Goal: Information Seeking & Learning: Find specific fact

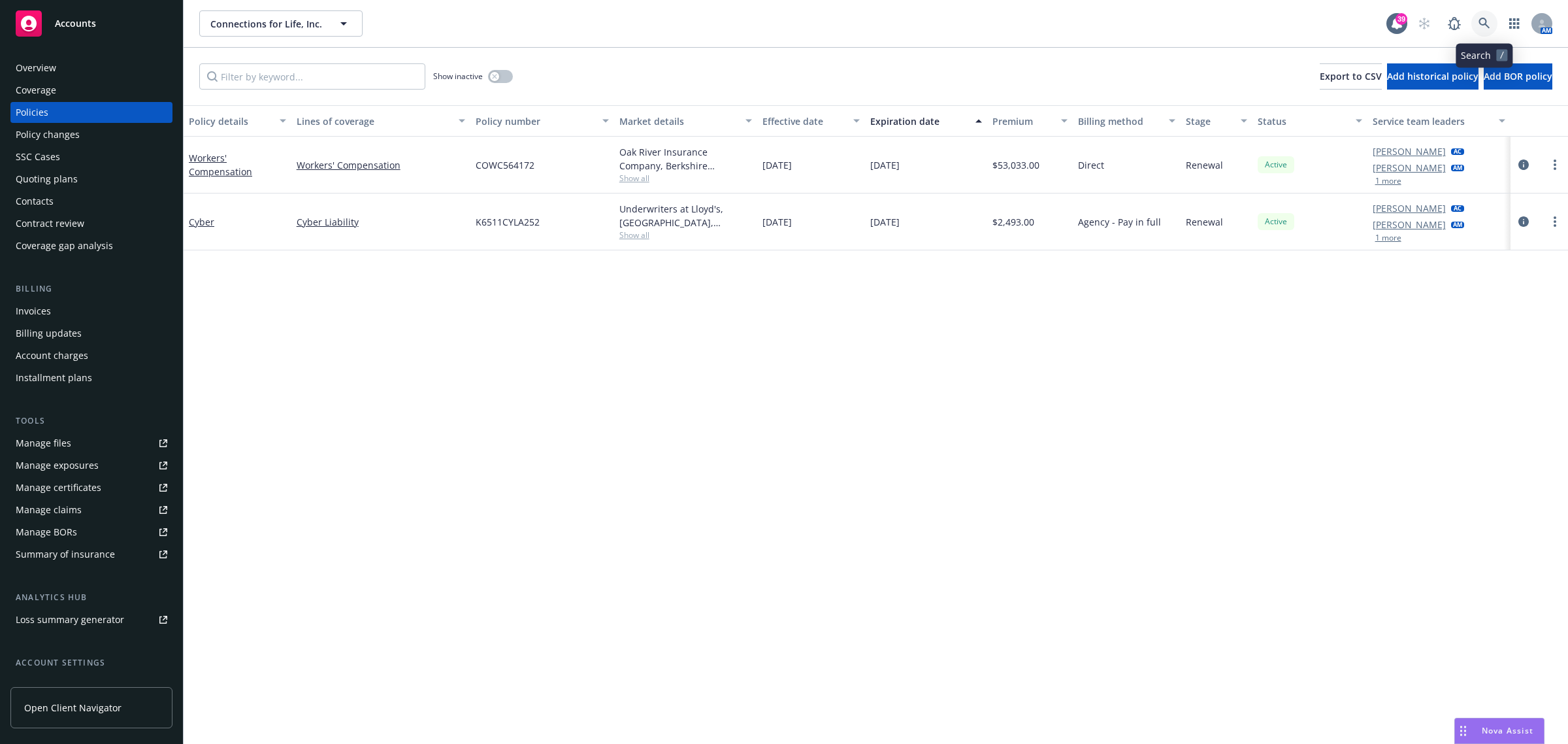
click at [1474, 22] on link at bounding box center [1484, 23] width 26 height 26
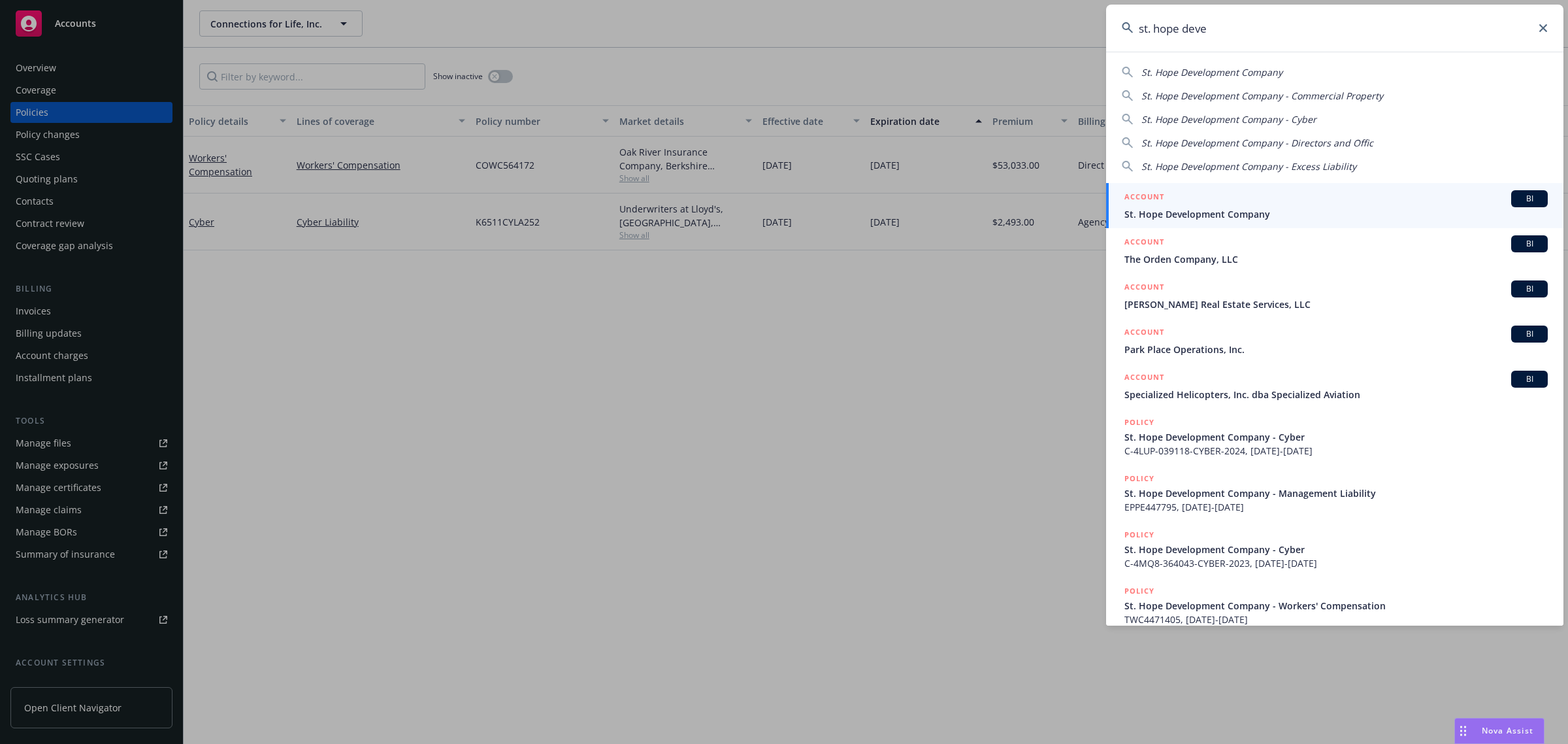
type input "st. hope deve"
click at [1253, 211] on span "St. Hope Development Company" at bounding box center [1336, 214] width 423 height 14
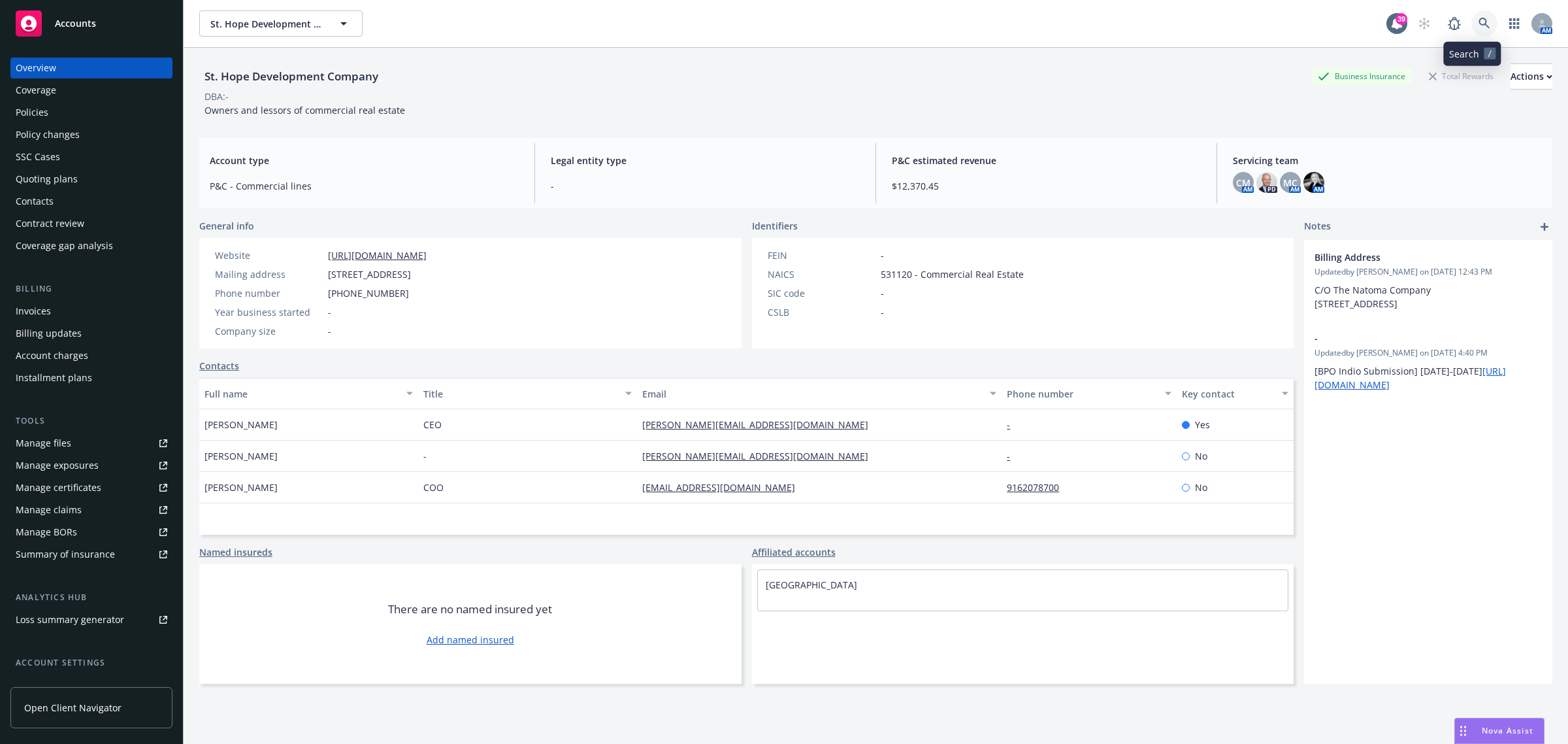
click at [1480, 30] on link at bounding box center [1484, 23] width 26 height 26
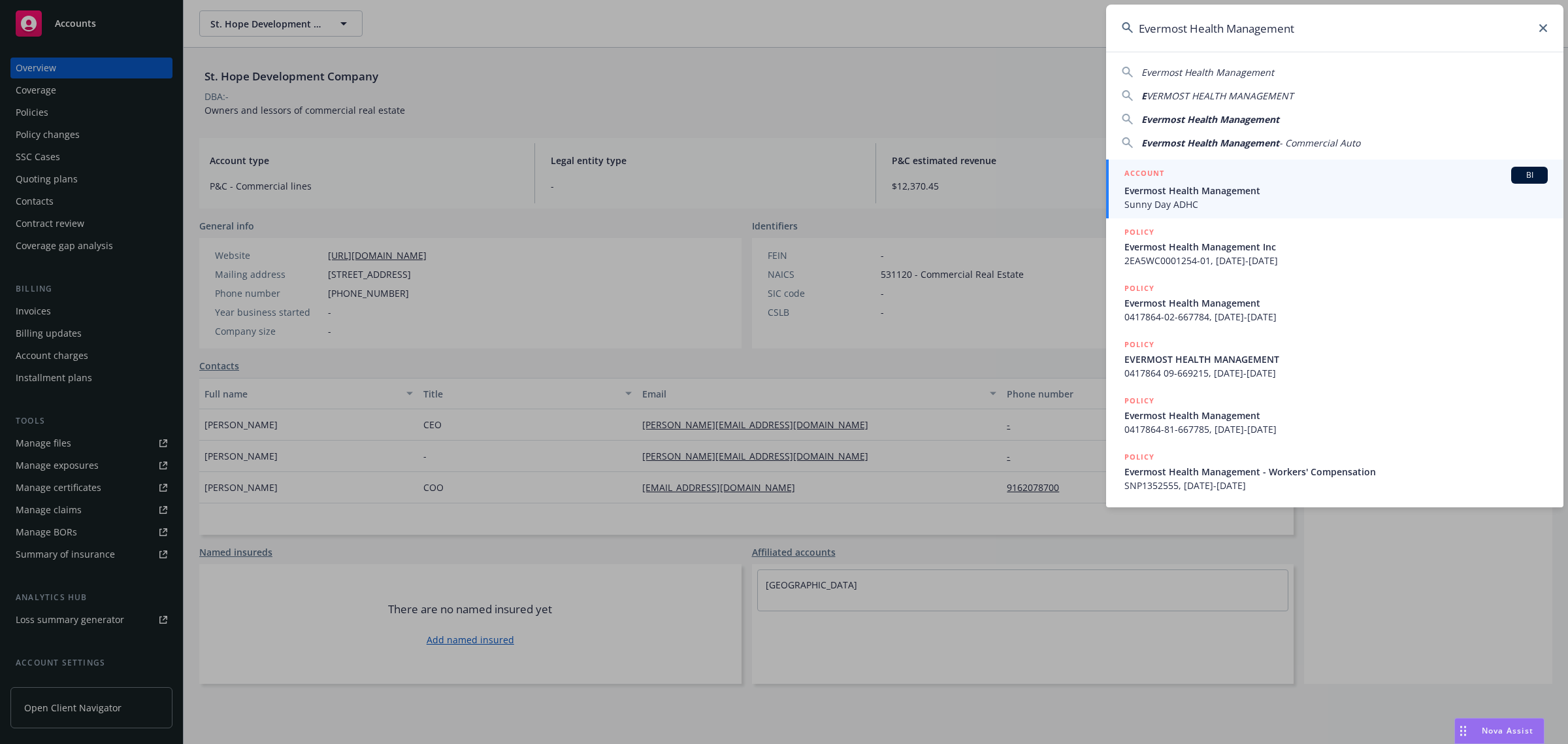
type input "Evermost Health Management"
click at [1196, 199] on span "Sunny Day ADHC" at bounding box center [1336, 204] width 423 height 14
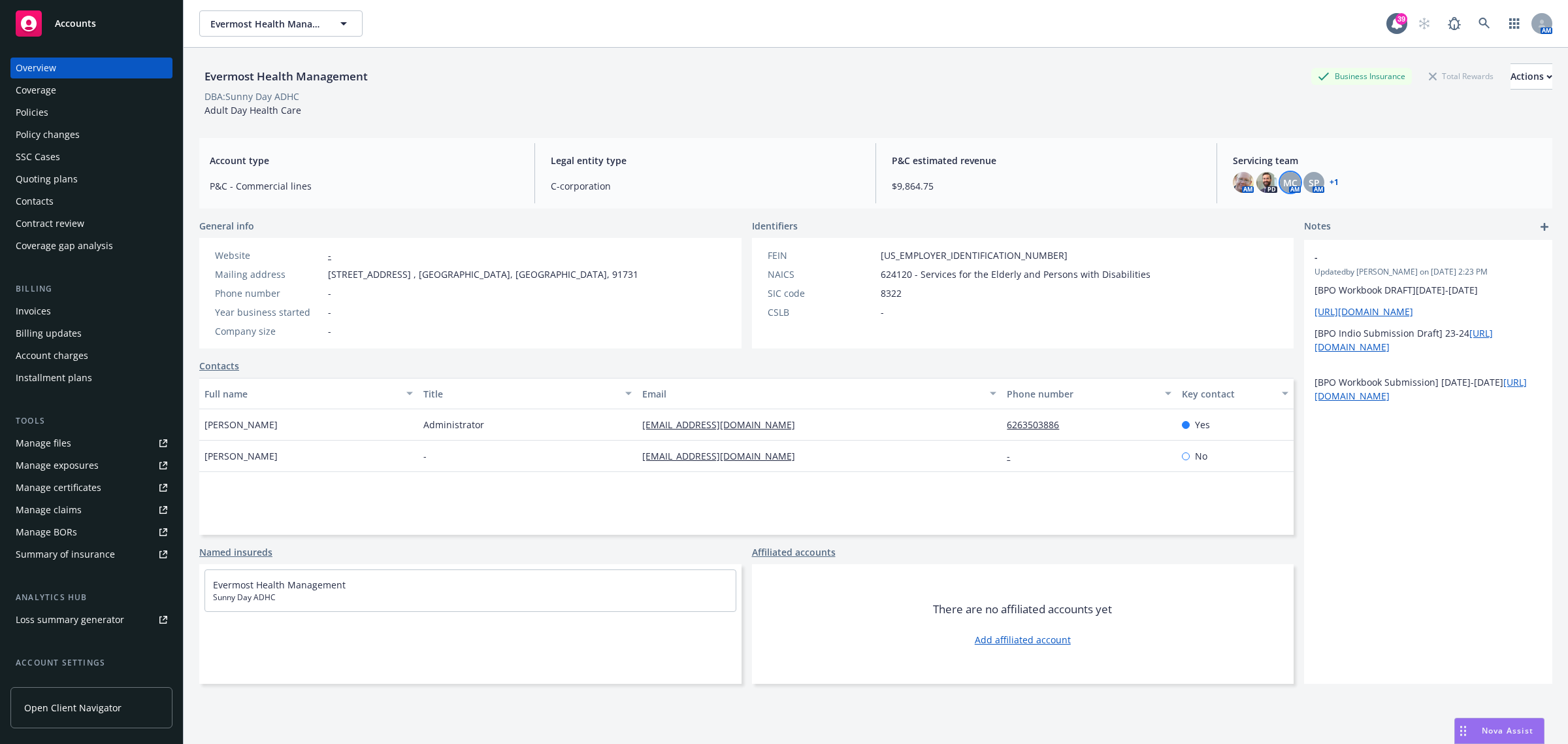
click at [1283, 181] on span "MC" at bounding box center [1290, 183] width 15 height 14
click at [1233, 183] on img at bounding box center [1243, 182] width 20 height 21
click at [1261, 184] on img at bounding box center [1266, 182] width 20 height 21
click at [1308, 184] on span "SP" at bounding box center [1313, 183] width 11 height 14
click at [1471, 20] on link at bounding box center [1484, 23] width 26 height 26
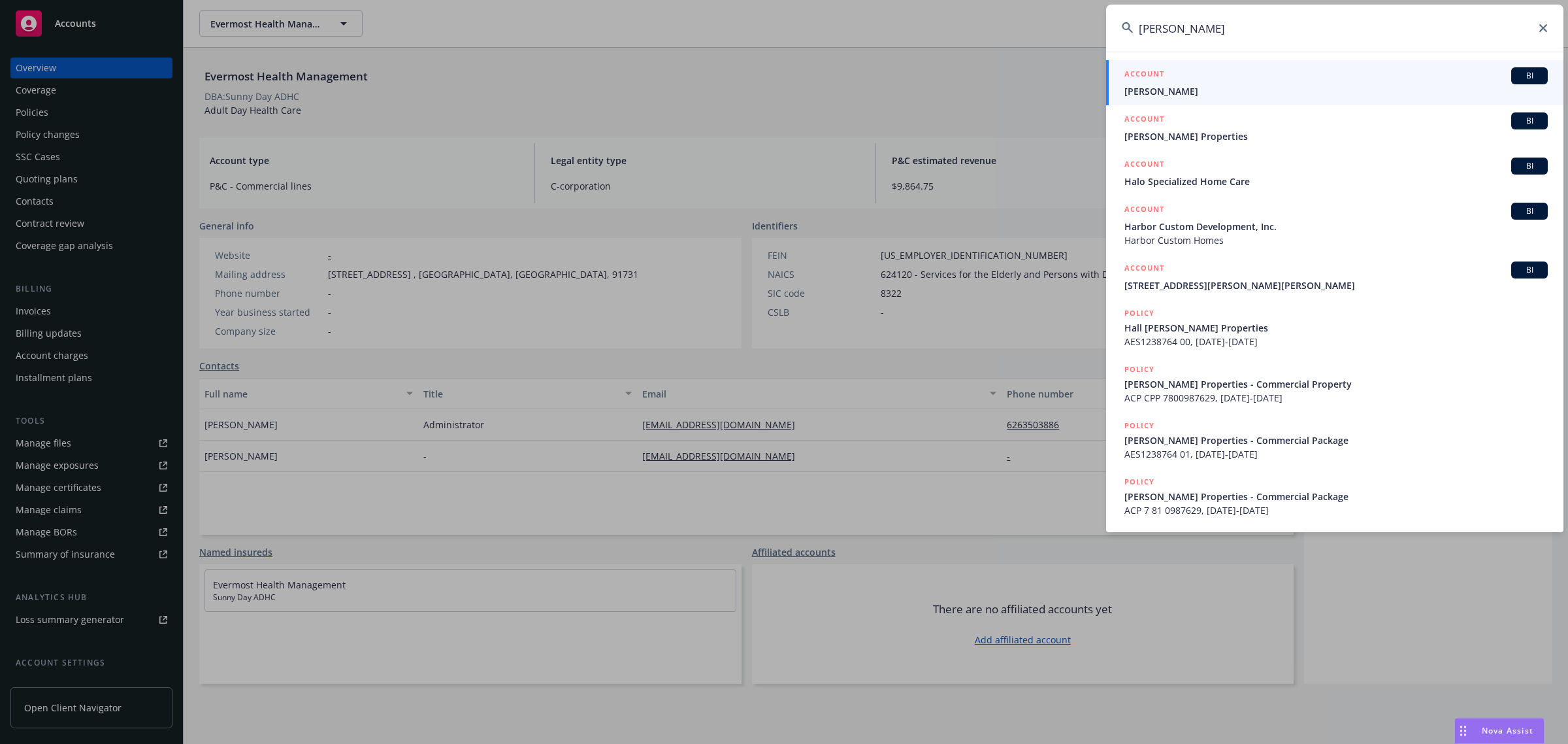
type input "hal hofm"
click at [1164, 90] on span "Nicole Hoffman" at bounding box center [1336, 91] width 423 height 14
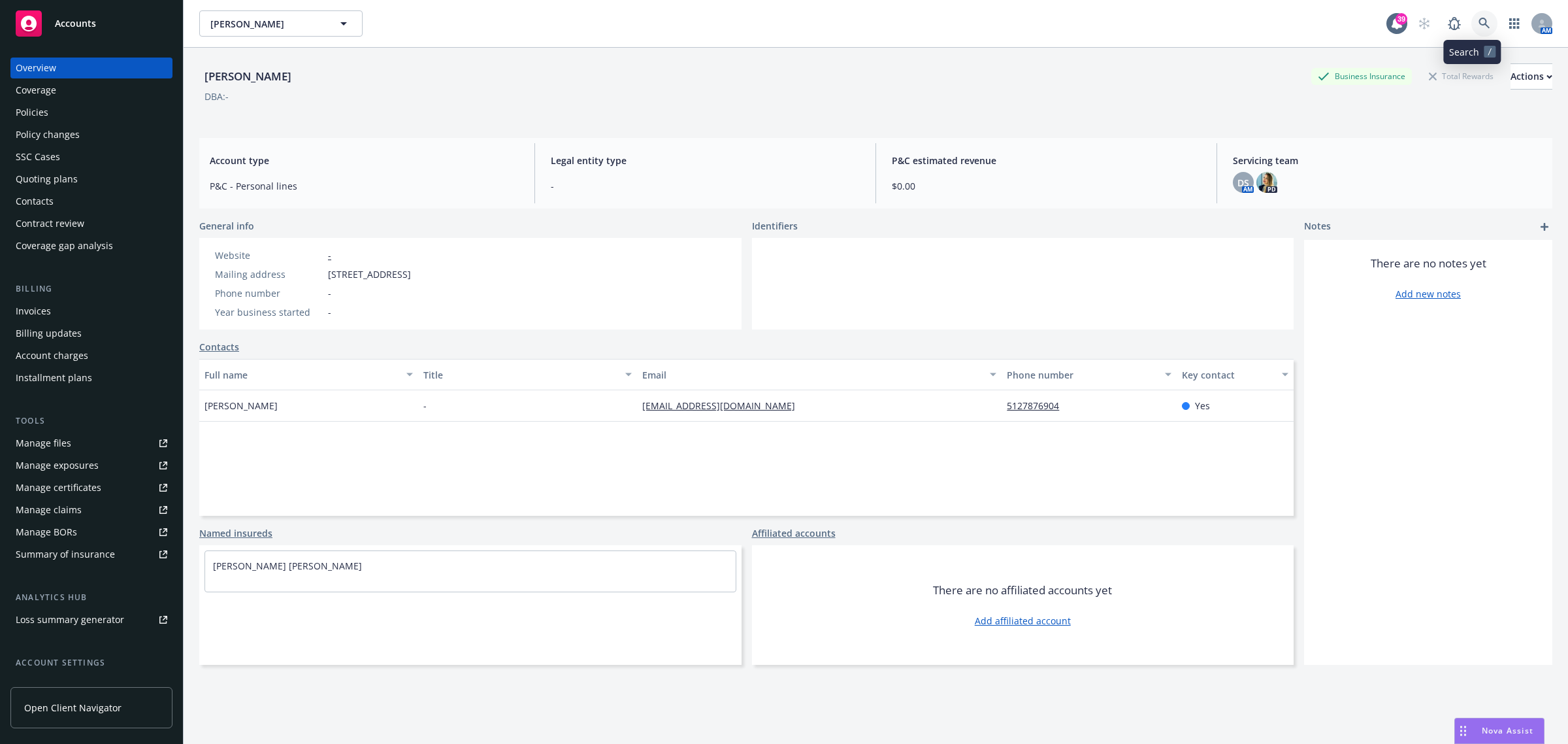
click at [1483, 26] on link at bounding box center [1484, 23] width 26 height 26
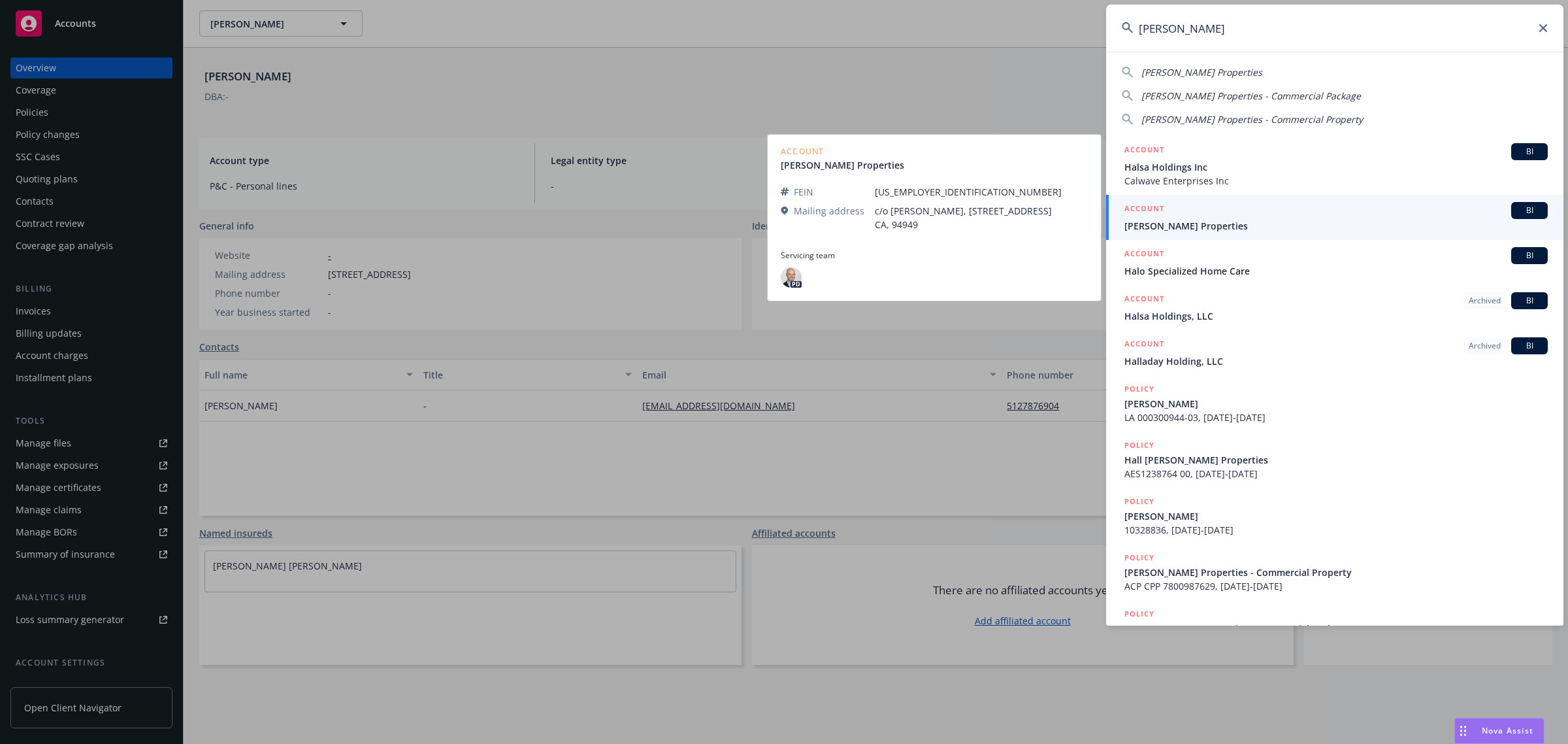
type input "hal ho"
click at [1230, 230] on span "Hal Hoffman Properties" at bounding box center [1336, 226] width 423 height 14
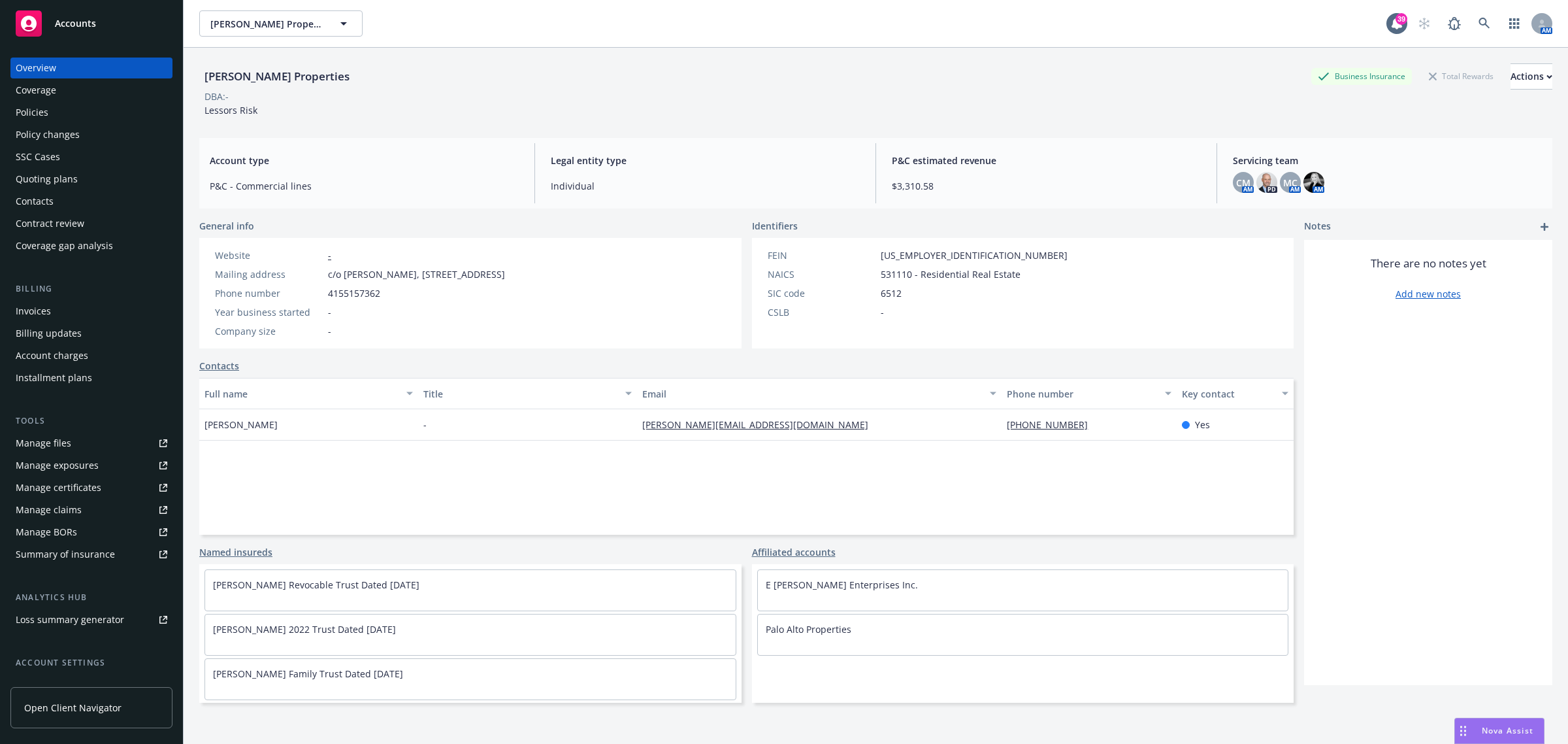
click at [36, 109] on div "Policies" at bounding box center [31, 111] width 32 height 21
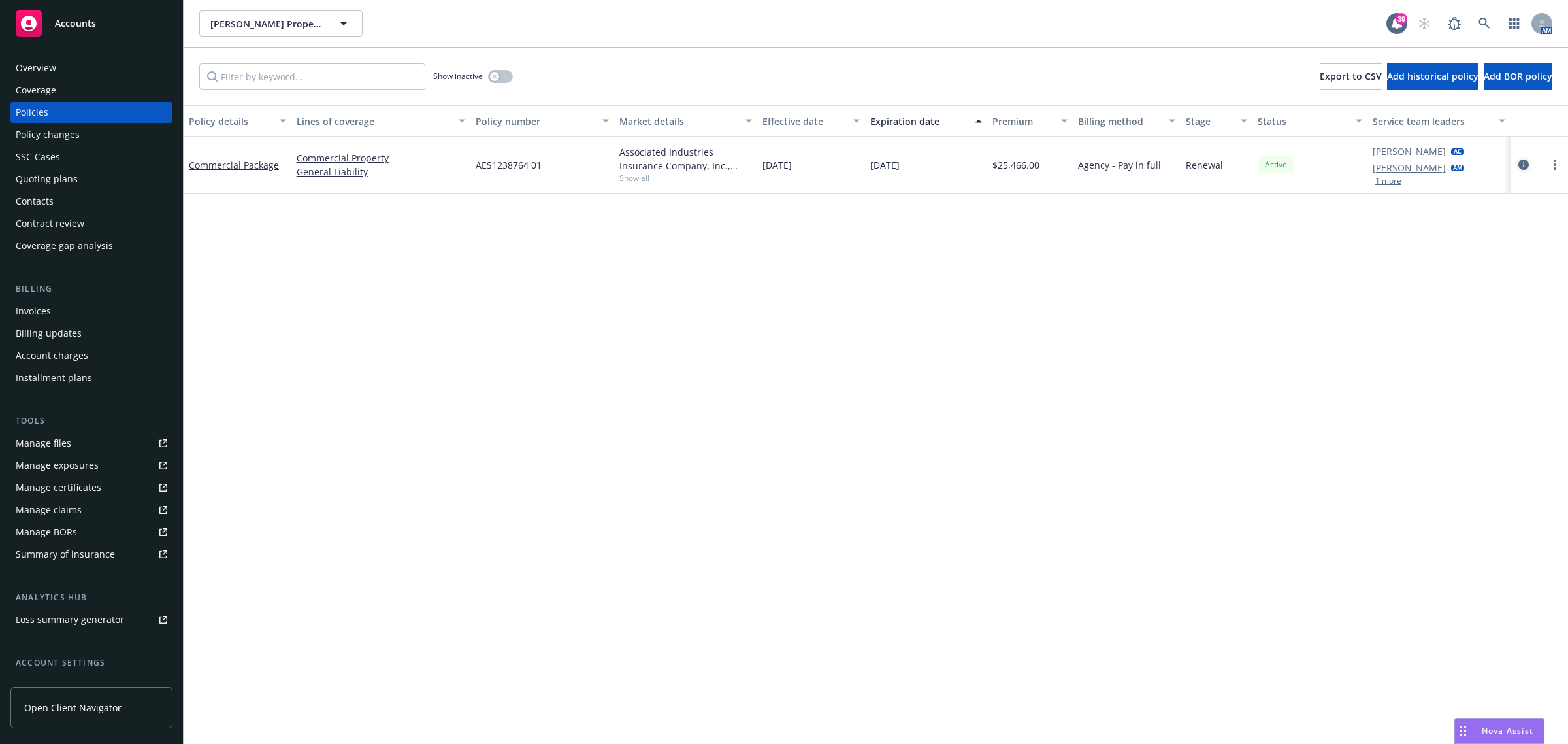
click at [1520, 161] on icon "circleInformation" at bounding box center [1523, 164] width 11 height 11
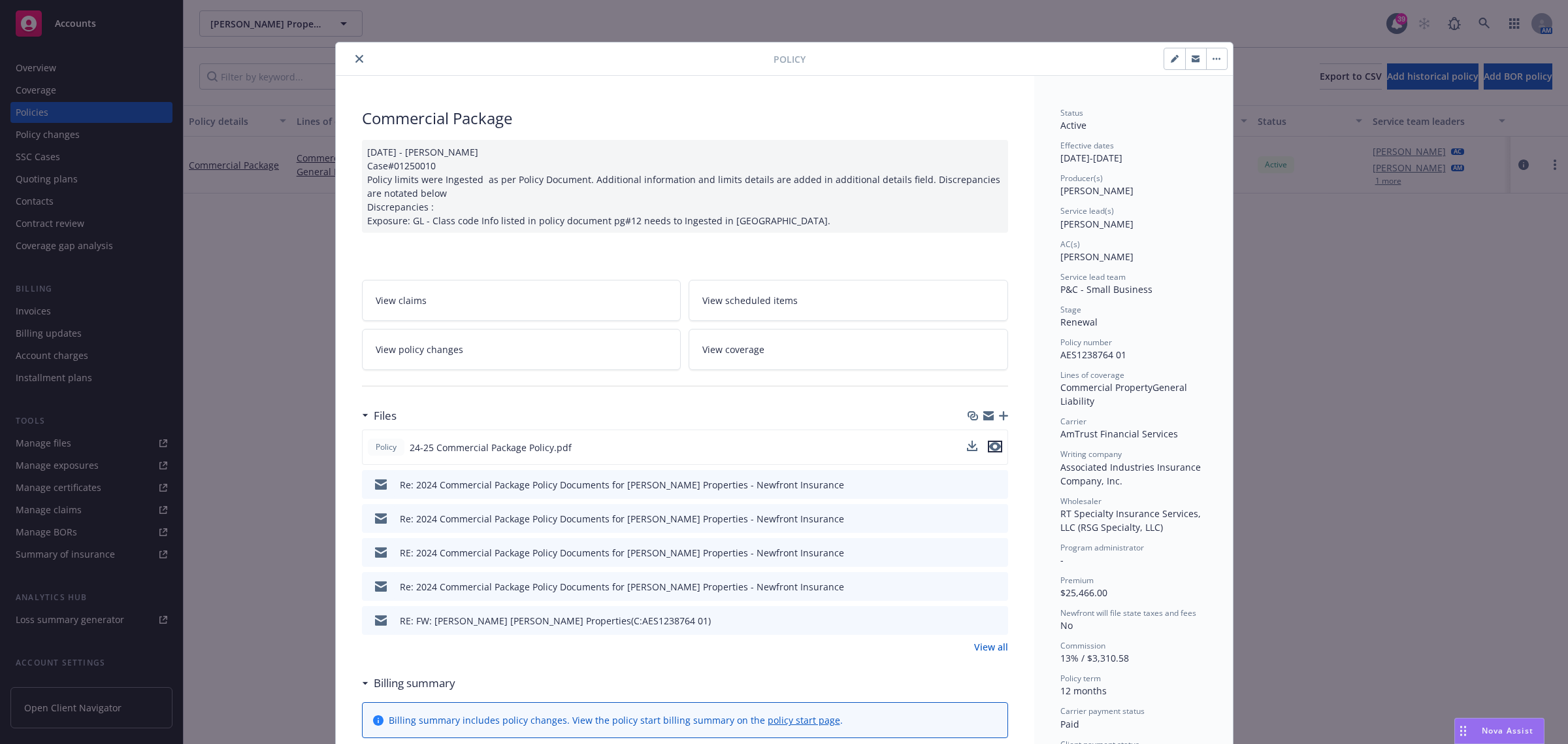
click at [992, 448] on icon "preview file" at bounding box center [995, 446] width 12 height 9
click at [351, 60] on button "close" at bounding box center [359, 59] width 16 height 16
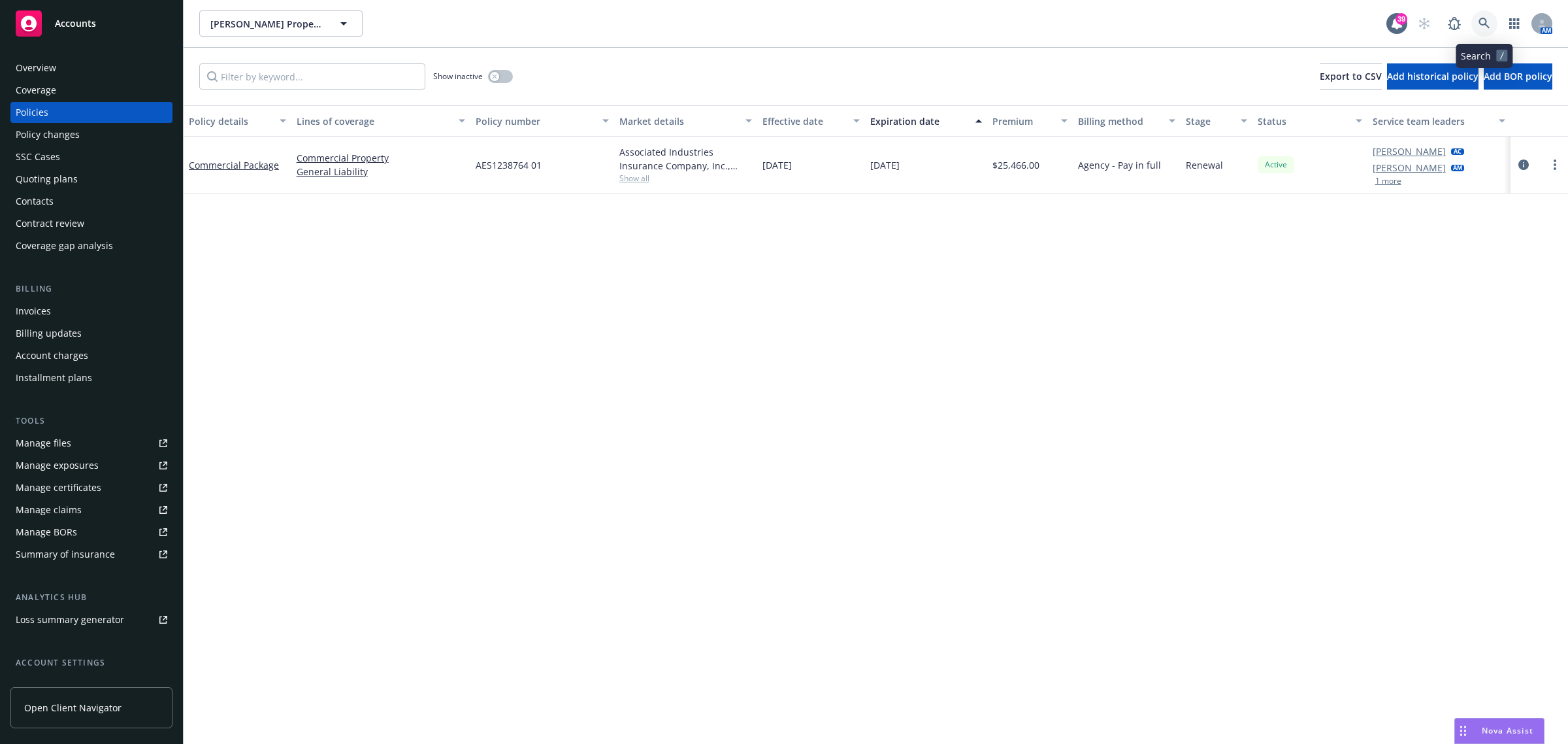
click at [1483, 21] on icon at bounding box center [1484, 23] width 12 height 12
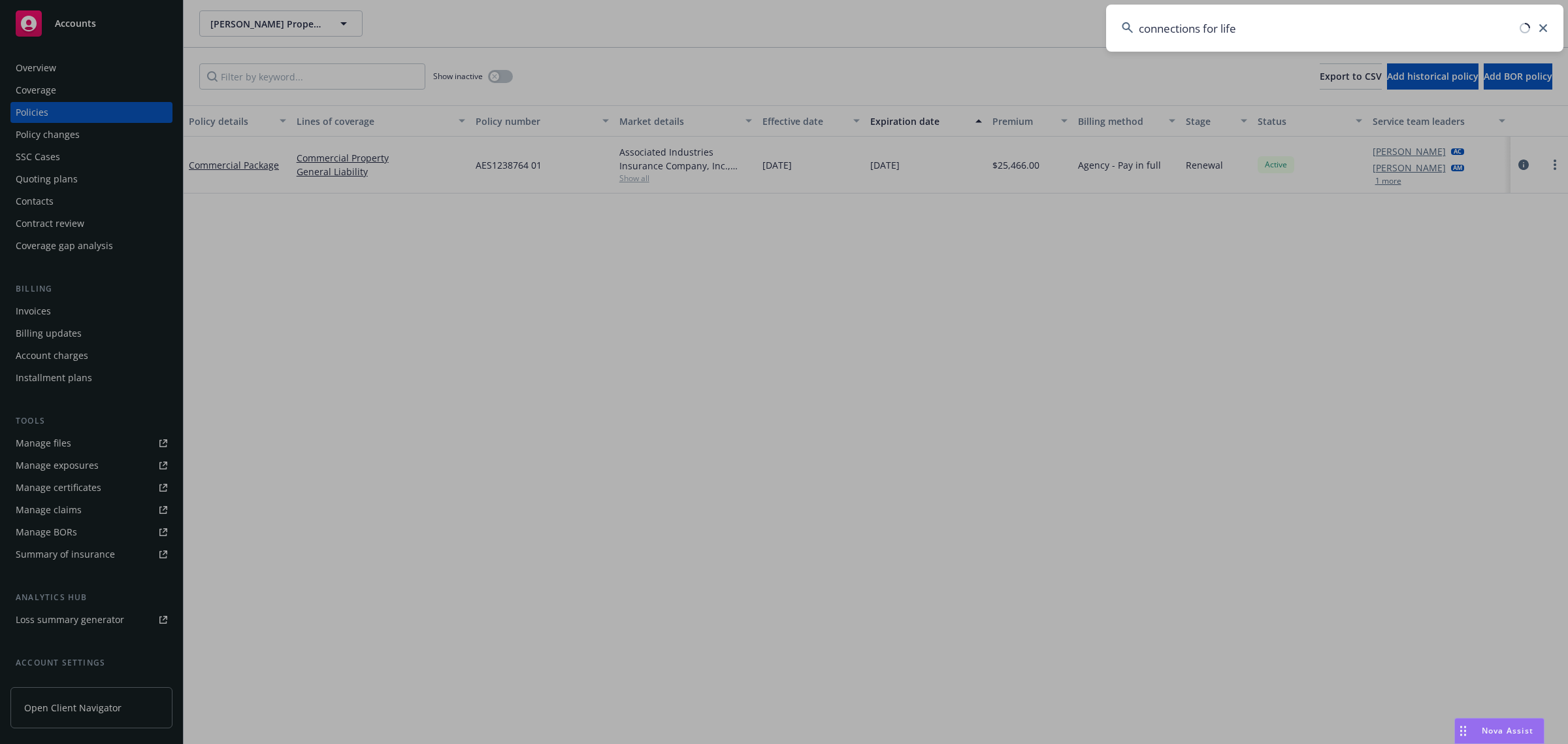
type input "connections for life"
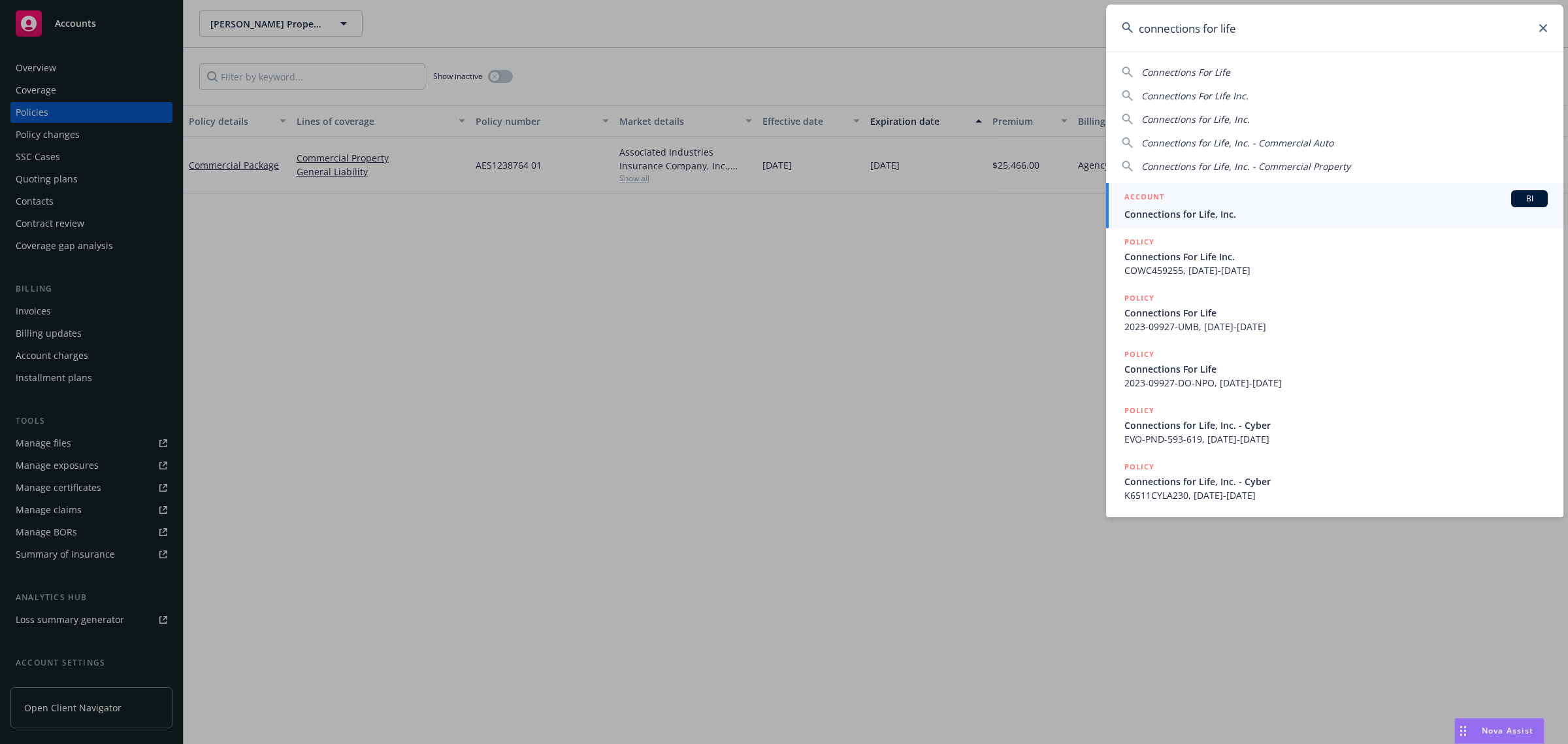
click at [1210, 207] on span "Connections for Life, Inc." at bounding box center [1336, 214] width 423 height 14
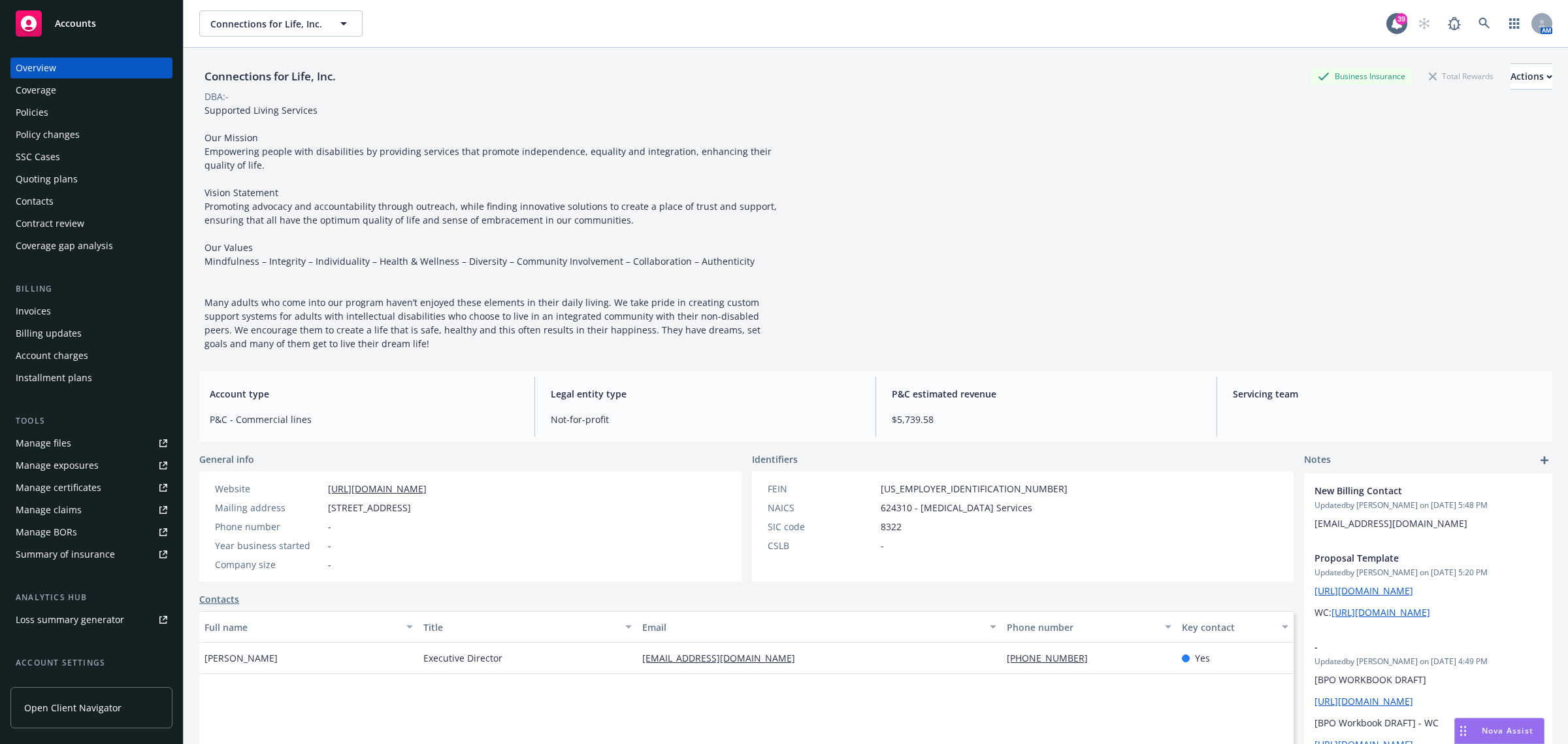
click at [39, 105] on div "Policies" at bounding box center [31, 111] width 32 height 21
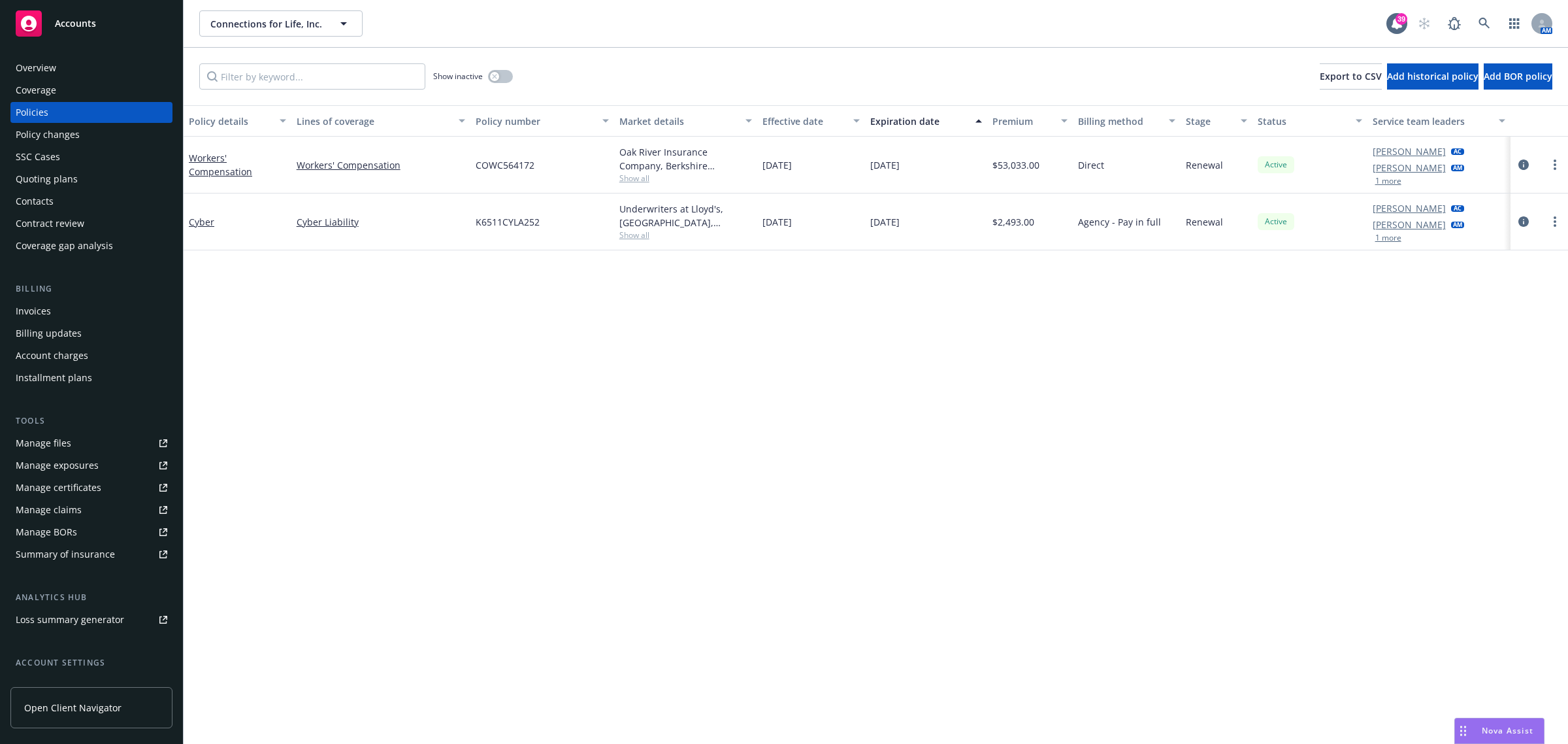
click at [488, 83] on div "Show inactive" at bounding box center [473, 76] width 80 height 26
click at [488, 75] on button "button" at bounding box center [500, 76] width 24 height 13
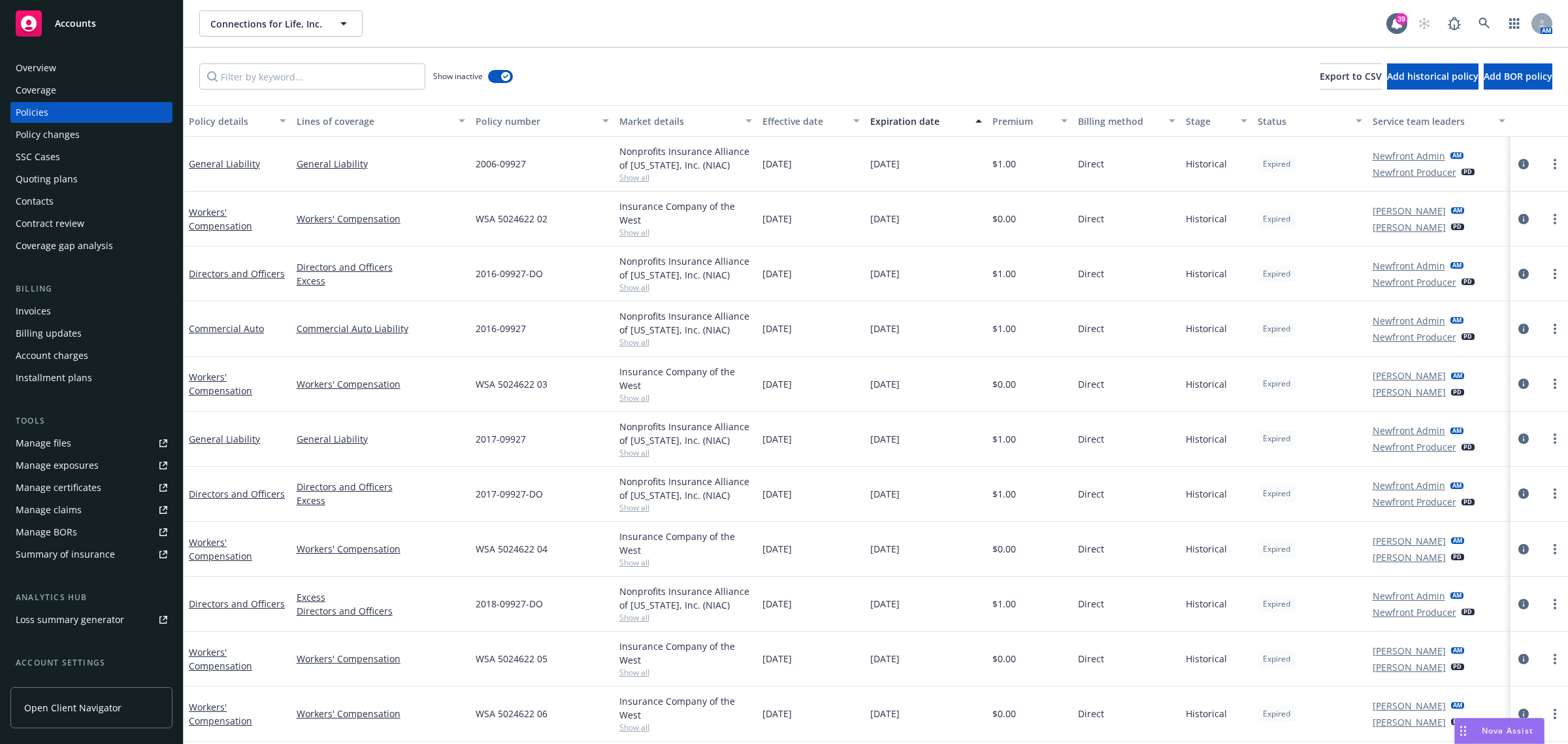
click at [801, 119] on div "Effective date" at bounding box center [803, 121] width 83 height 14
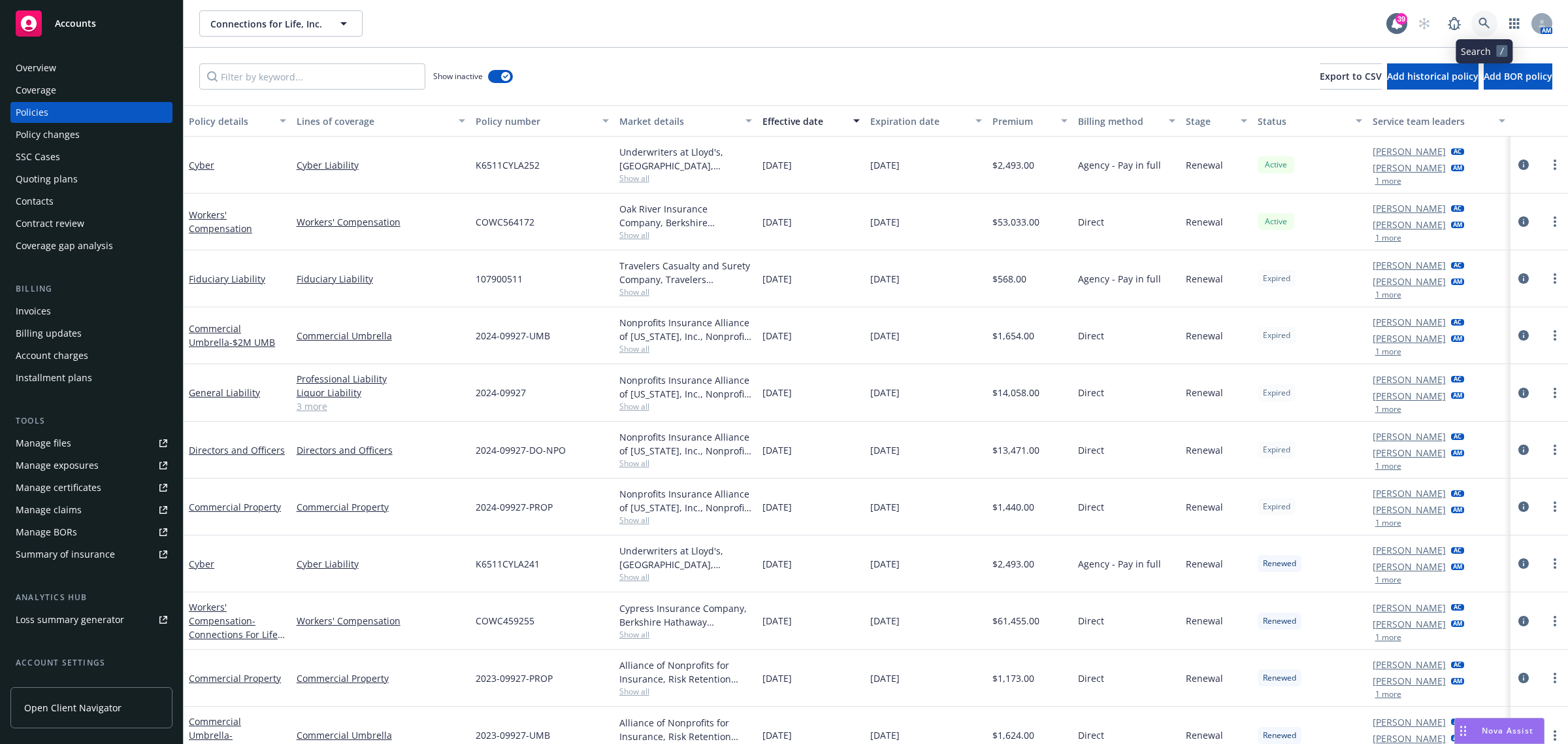
click at [1480, 23] on icon at bounding box center [1483, 22] width 11 height 11
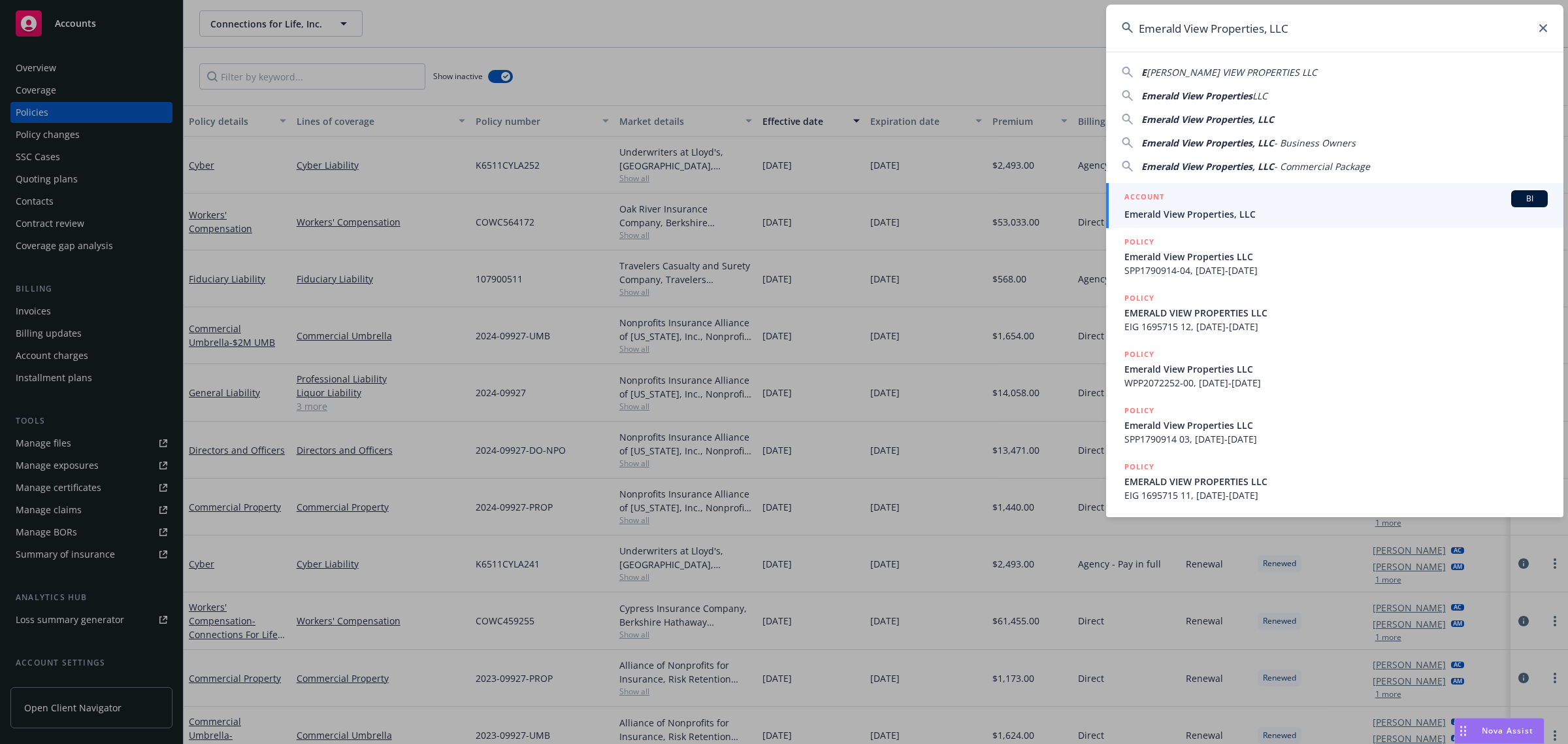
type input "Emerald View Properties, LLC"
click at [1189, 197] on div "ACCOUNT BI" at bounding box center [1336, 198] width 423 height 17
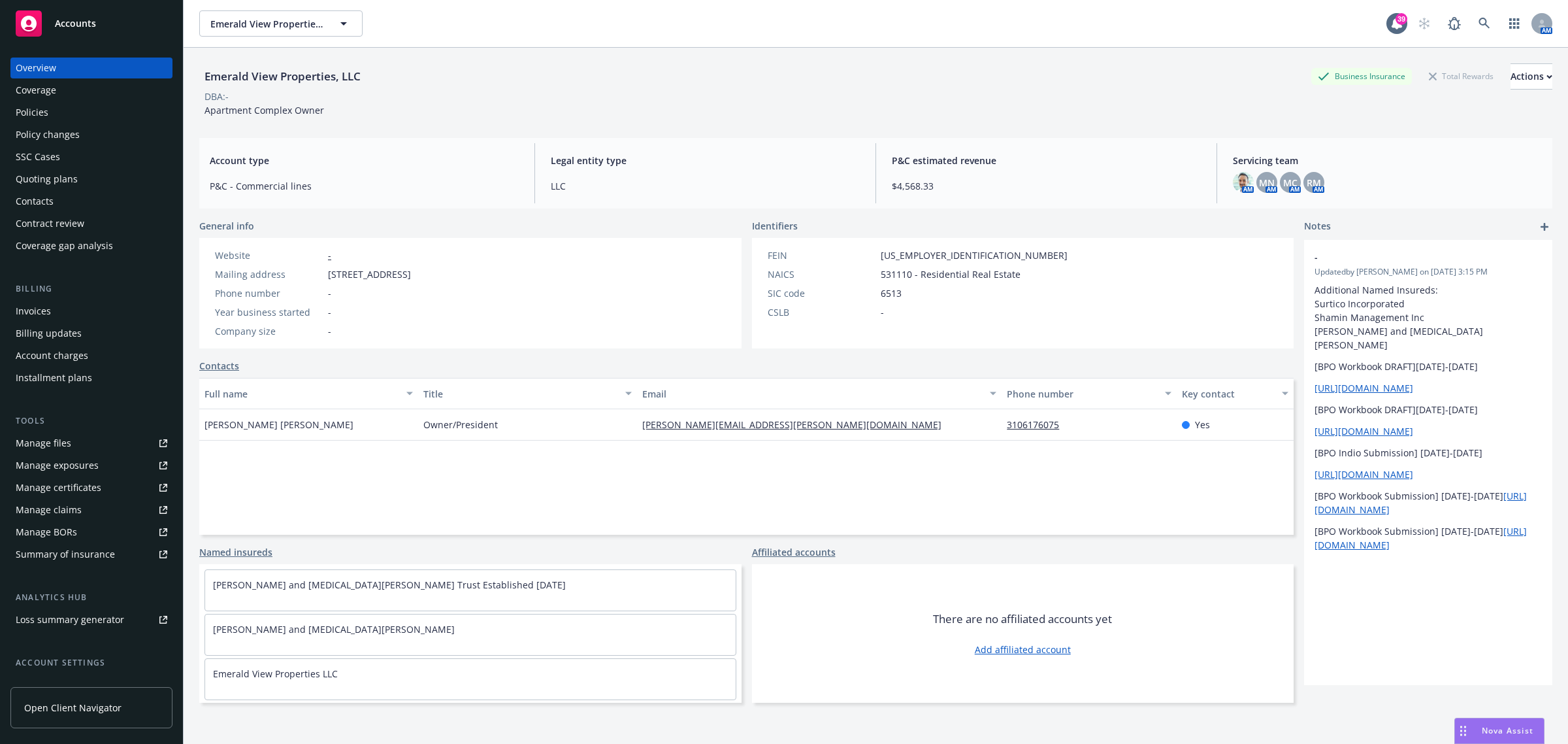
click at [93, 111] on div "Policies" at bounding box center [91, 111] width 151 height 21
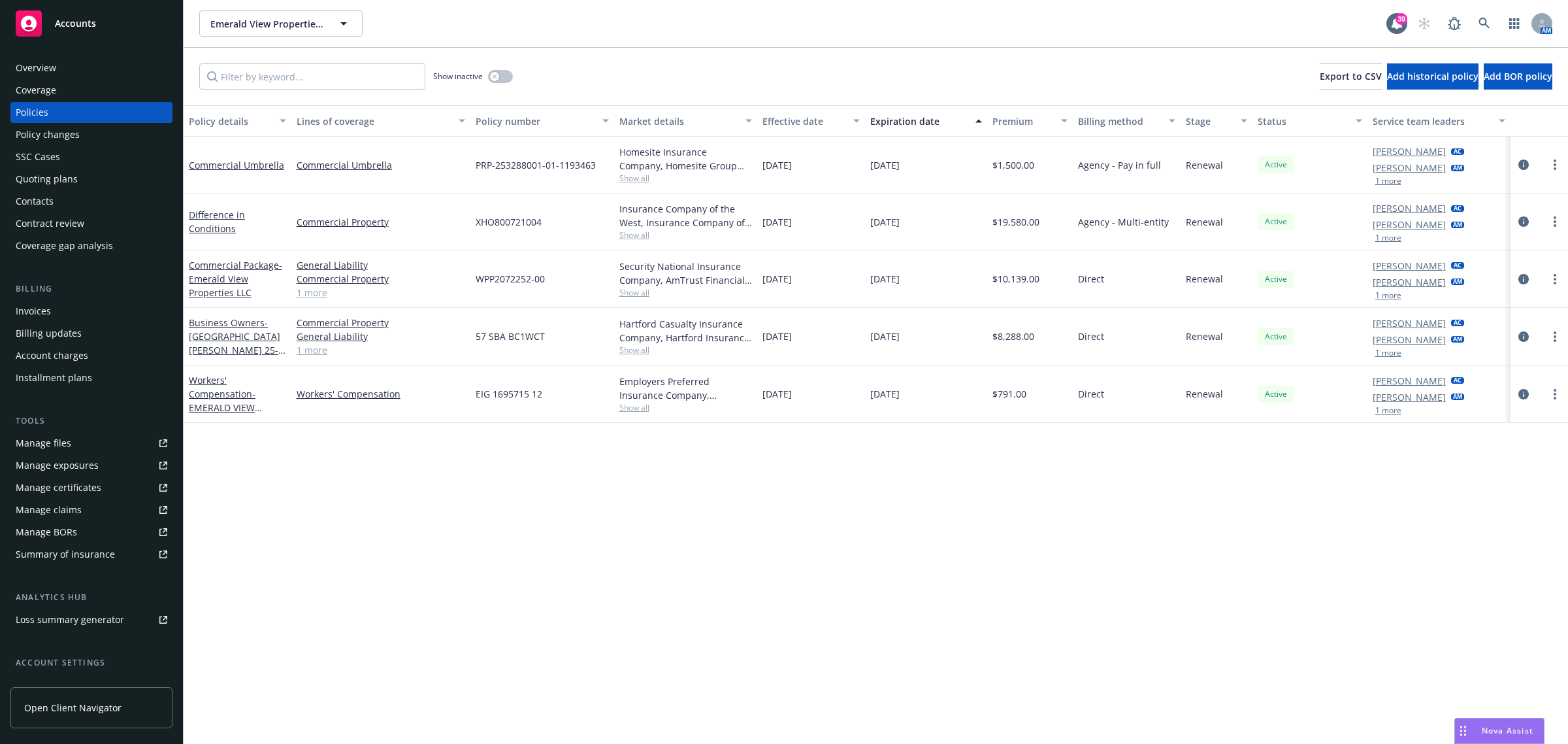
click at [627, 177] on span "Show all" at bounding box center [686, 178] width 134 height 11
click at [1527, 165] on icon "circleInformation" at bounding box center [1523, 164] width 11 height 11
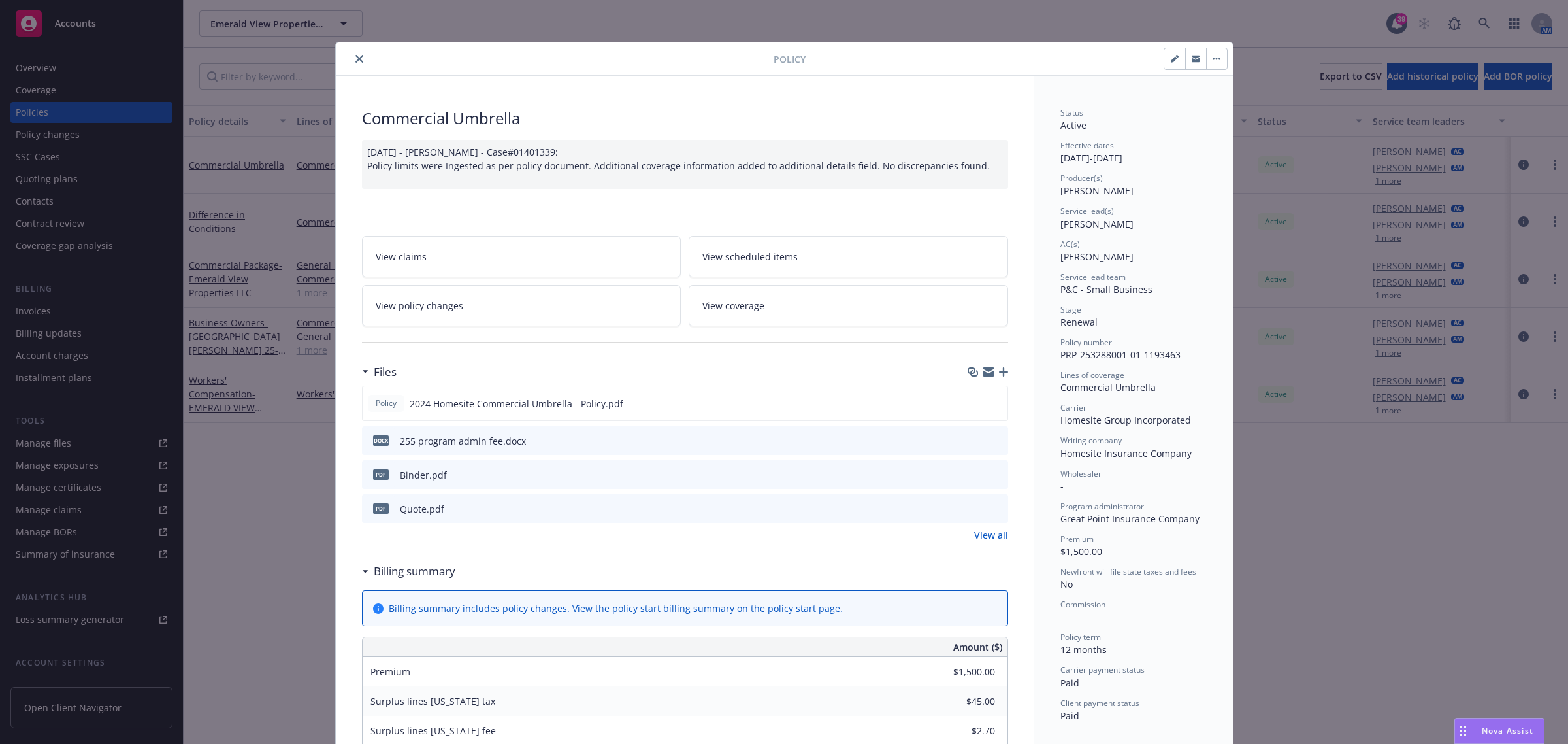
click at [359, 53] on div at bounding box center [557, 59] width 432 height 16
click at [356, 53] on button "close" at bounding box center [359, 59] width 16 height 16
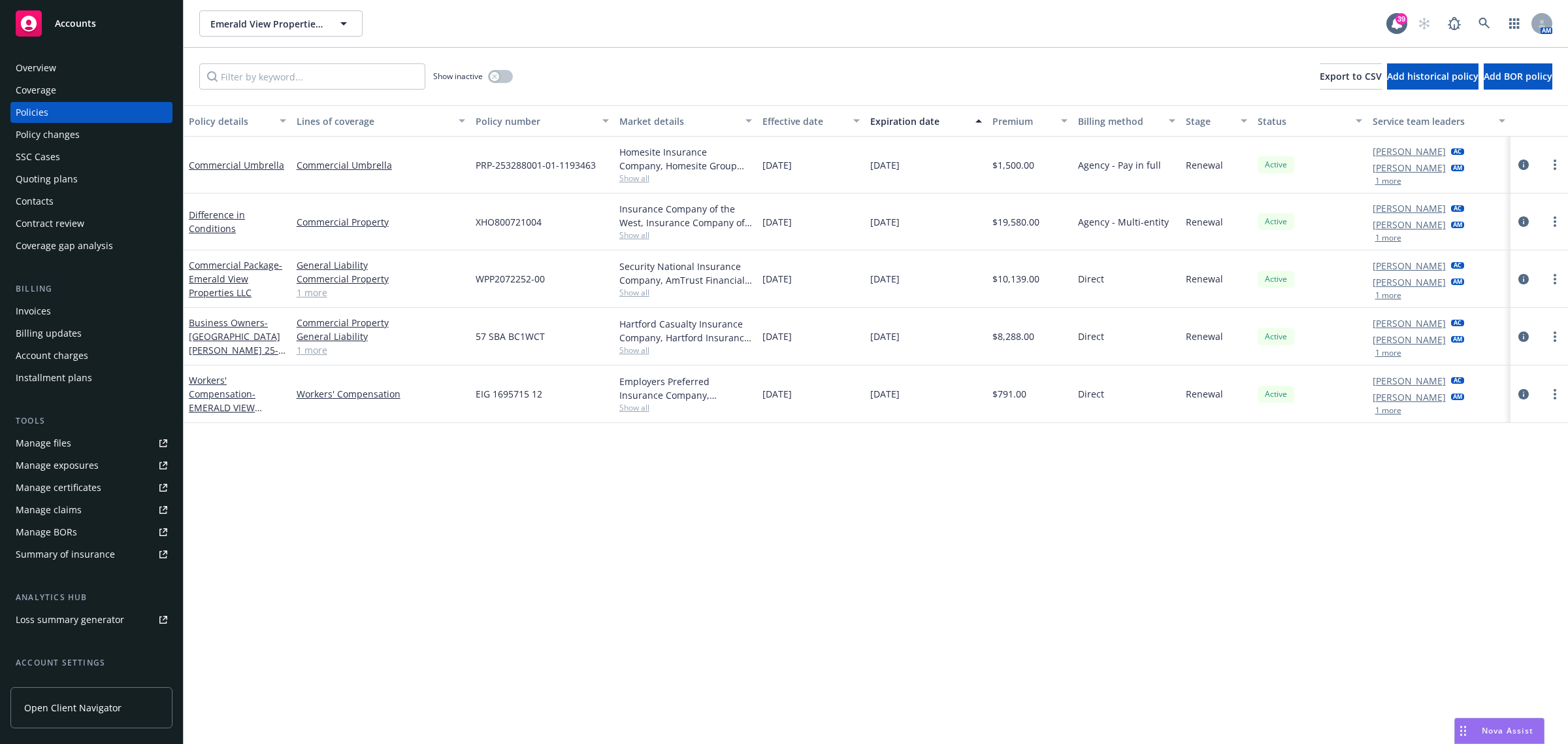
click at [650, 180] on span "Show all" at bounding box center [686, 178] width 134 height 11
click at [1522, 160] on icon "circleInformation" at bounding box center [1523, 164] width 11 height 11
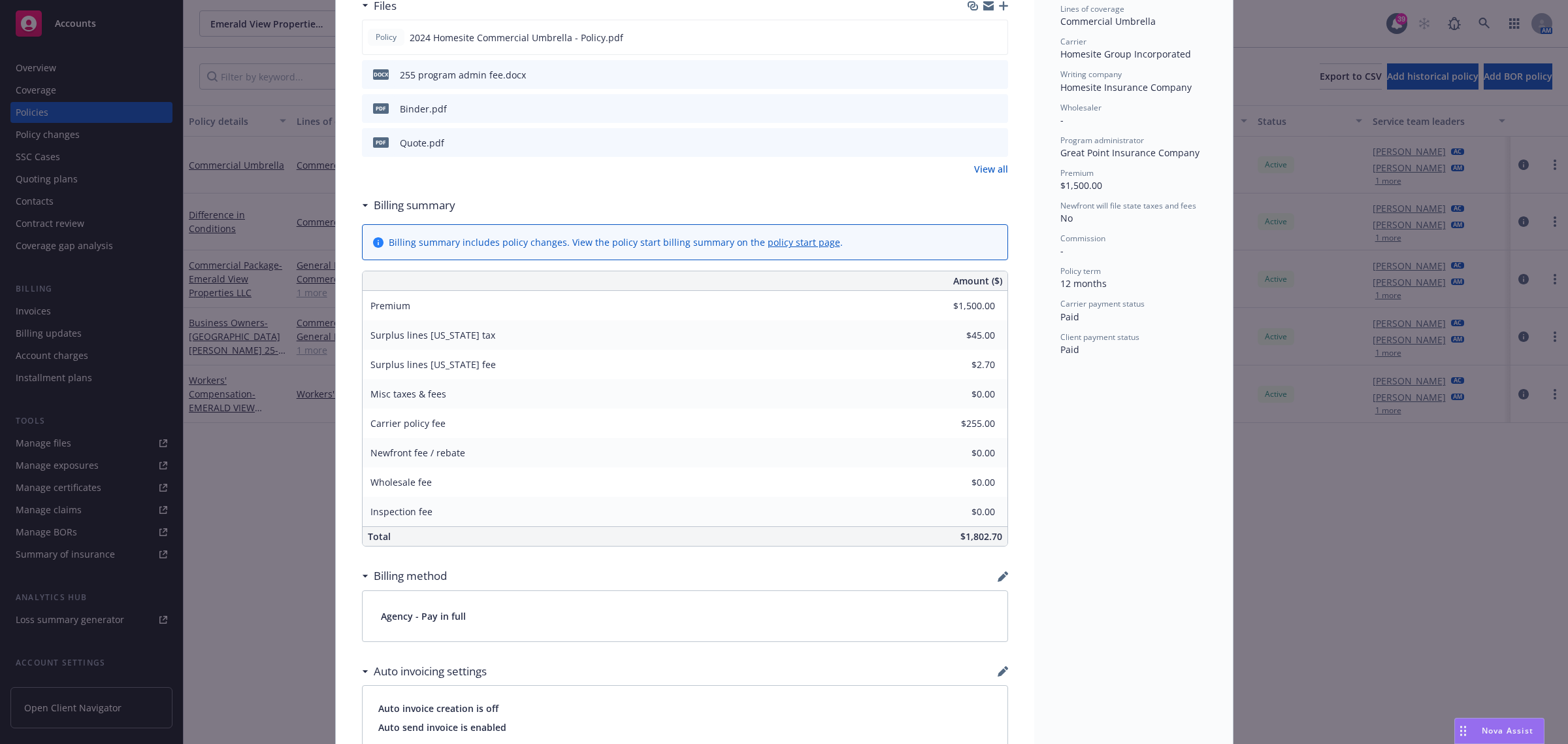
scroll to position [284, 0]
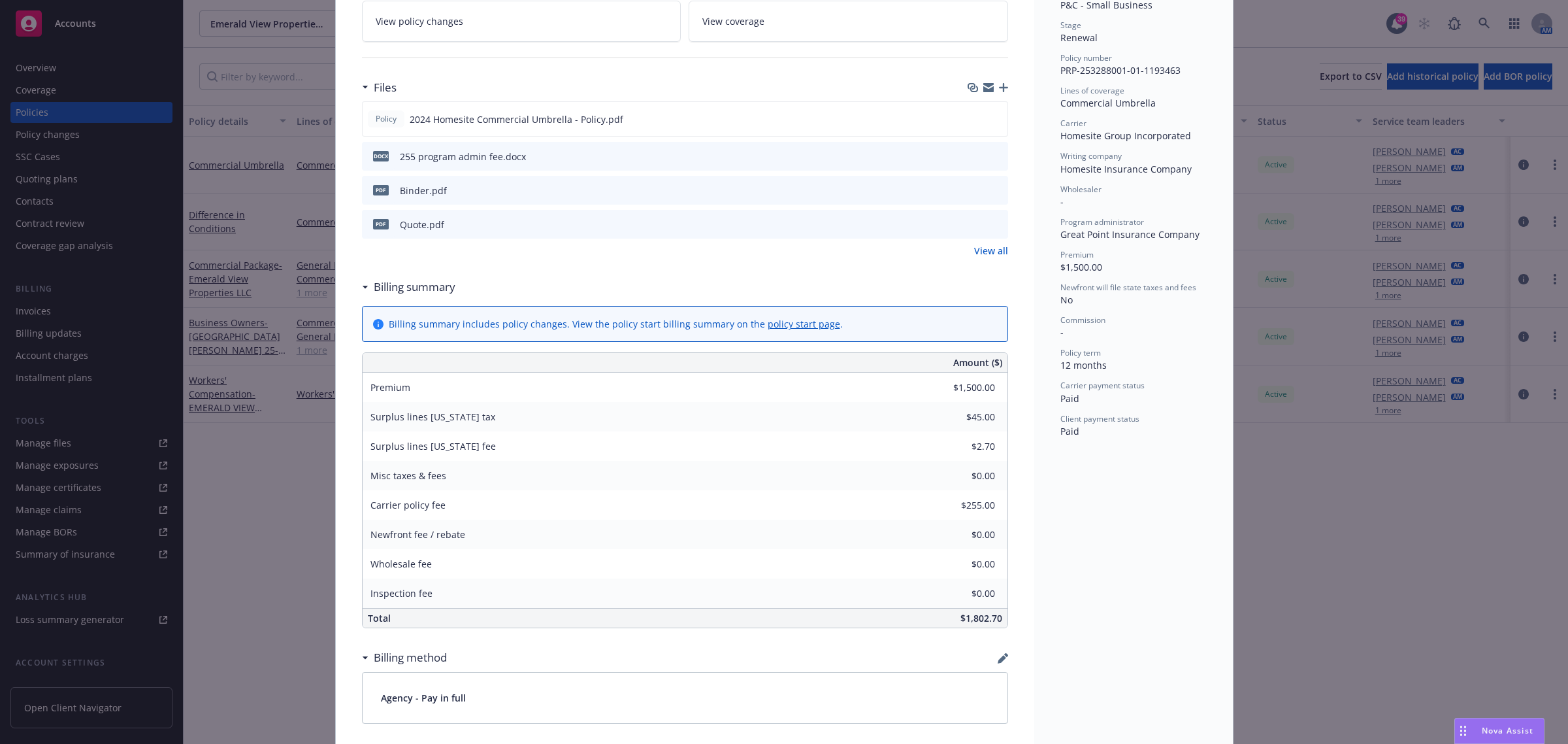
click at [993, 245] on link "View all" at bounding box center [990, 251] width 34 height 14
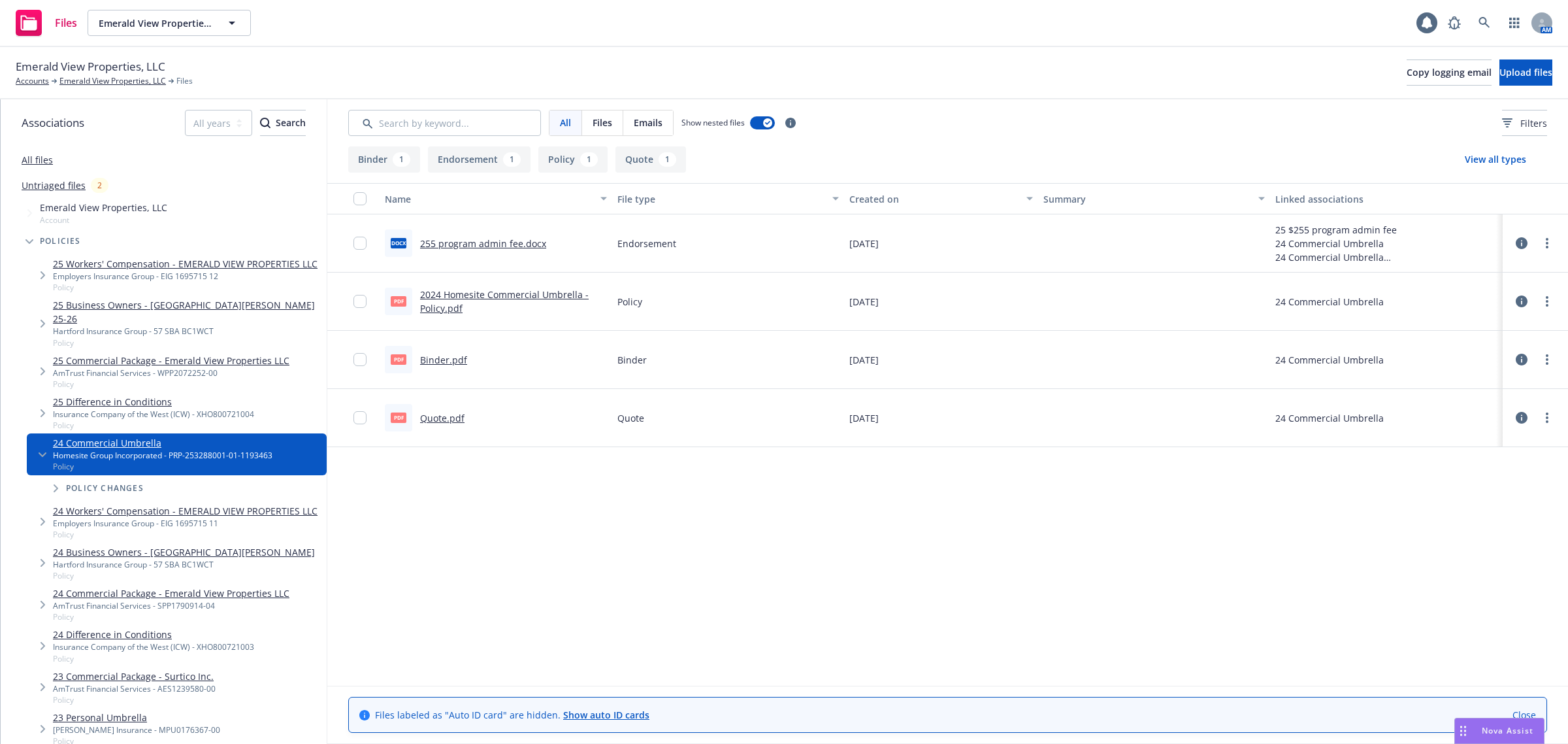
drag, startPoint x: 0, startPoint y: 0, endPoint x: 436, endPoint y: 423, distance: 607.5
click at [436, 423] on link "Quote.pdf" at bounding box center [443, 418] width 45 height 13
click at [460, 298] on link "2024 Homesite Commercial Umbrella - Policy.pdf" at bounding box center [504, 301] width 169 height 26
click at [80, 86] on link "Emerald View Properties, LLC" at bounding box center [112, 81] width 106 height 12
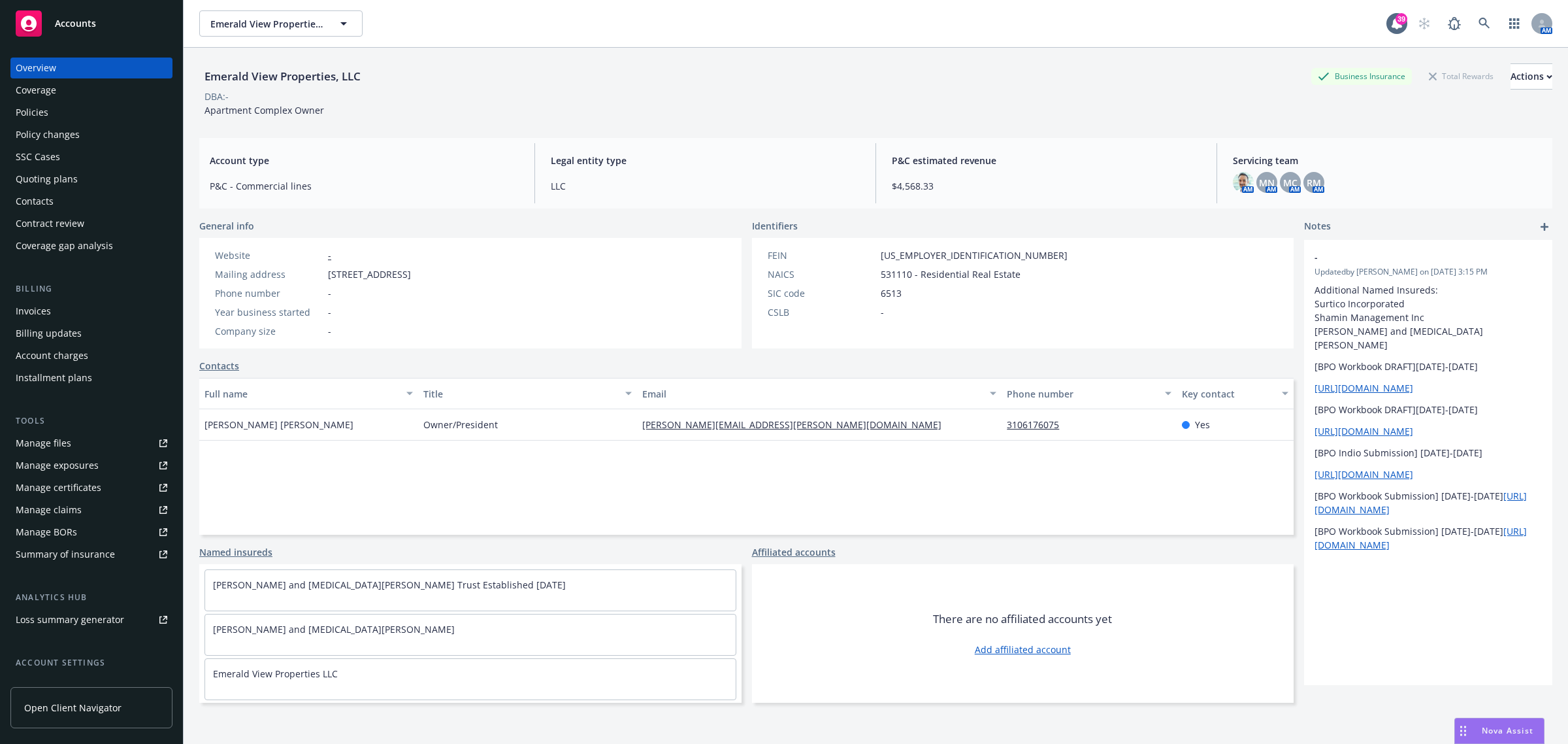
click at [33, 112] on div "Policies" at bounding box center [31, 111] width 32 height 21
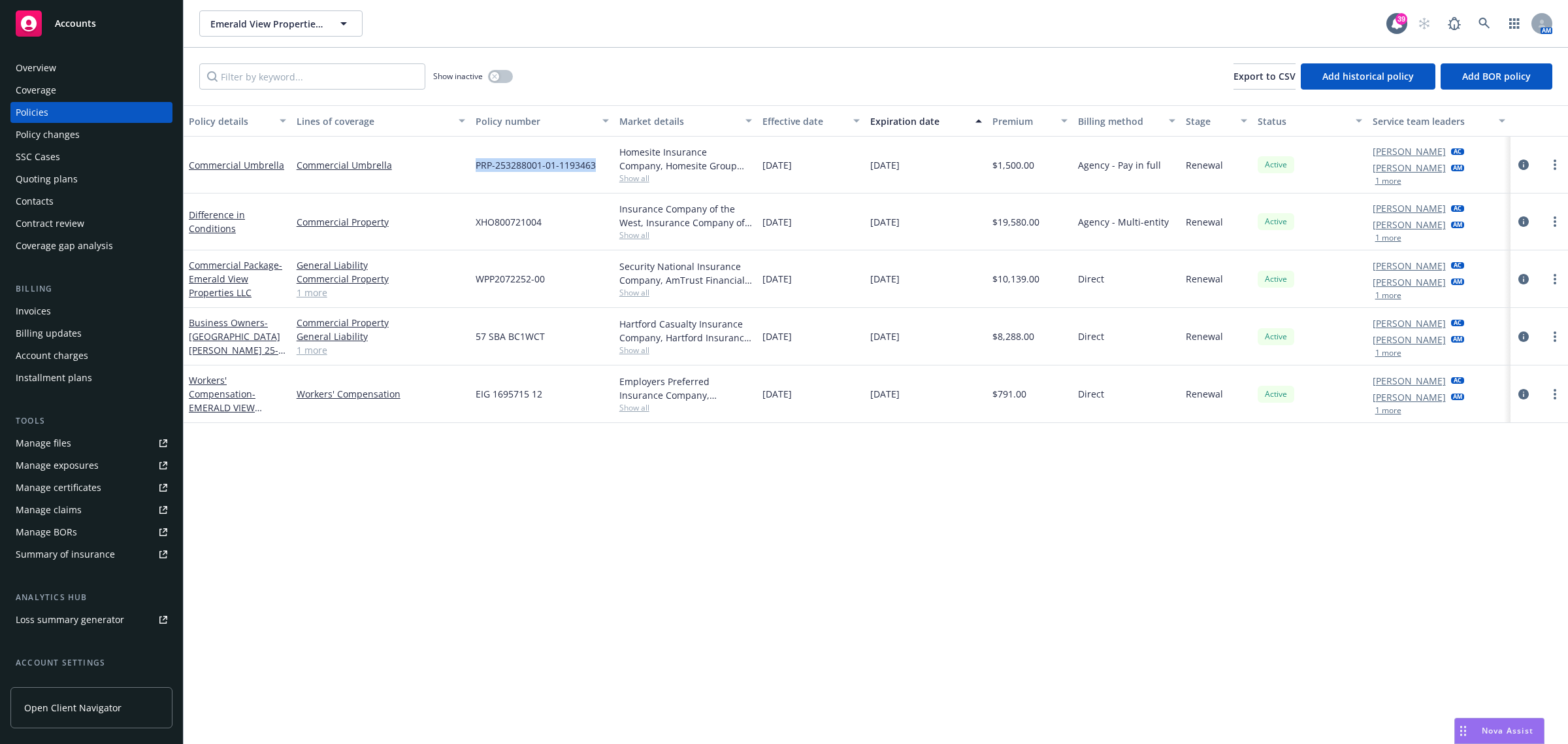
drag, startPoint x: 603, startPoint y: 165, endPoint x: 465, endPoint y: 181, distance: 138.9
click at [465, 181] on div "Commercial Umbrella Commercial Umbrella PRP-253288001-01-1193463 Homesite Insur…" at bounding box center [875, 165] width 1385 height 57
copy div "PRP-253288001-01-1193463"
click at [1478, 23] on icon at bounding box center [1484, 23] width 12 height 12
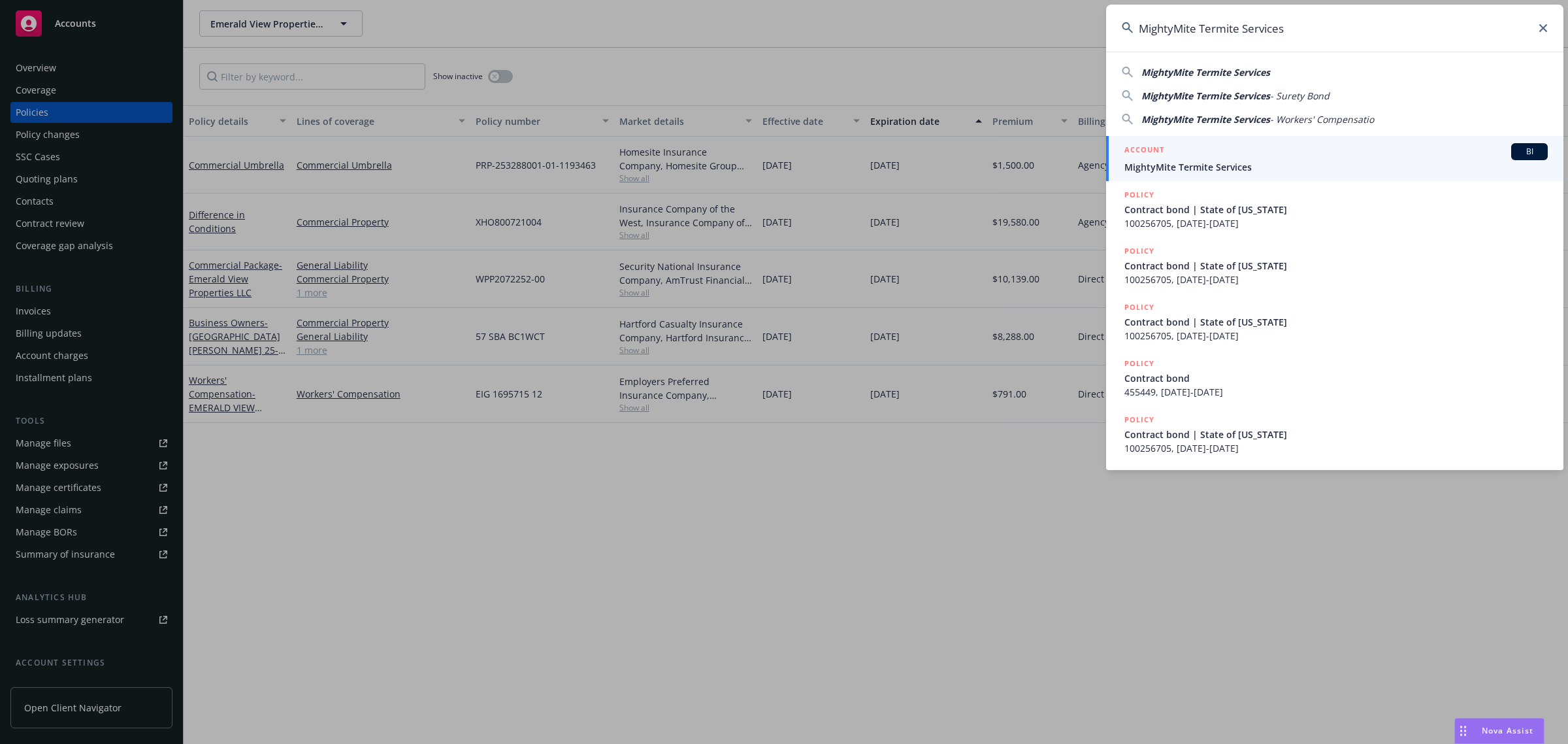
type input "MightyMite Termite Services"
click at [1178, 163] on span "MightyMite Termite Services" at bounding box center [1336, 167] width 423 height 14
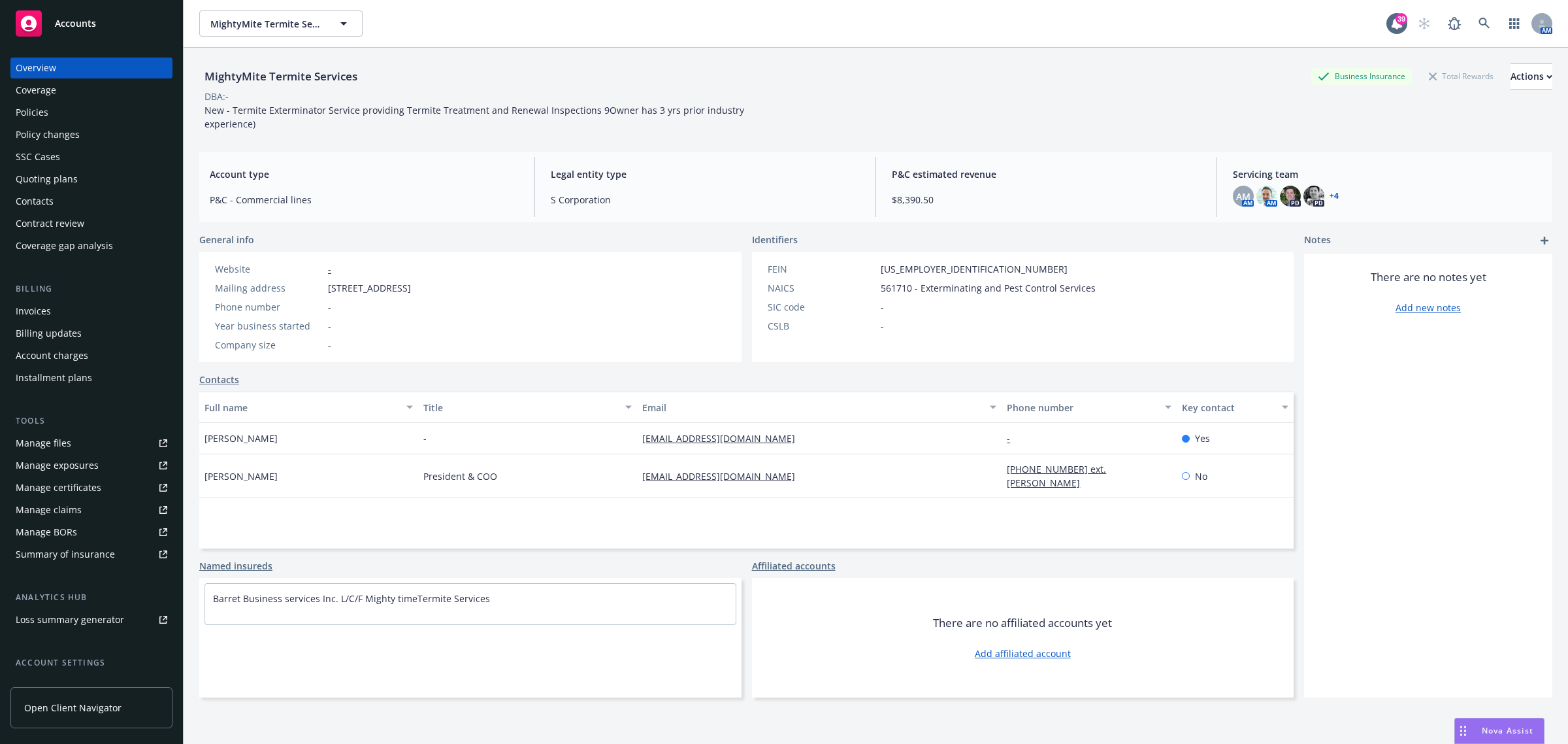
click at [36, 106] on div "Policies" at bounding box center [31, 111] width 32 height 21
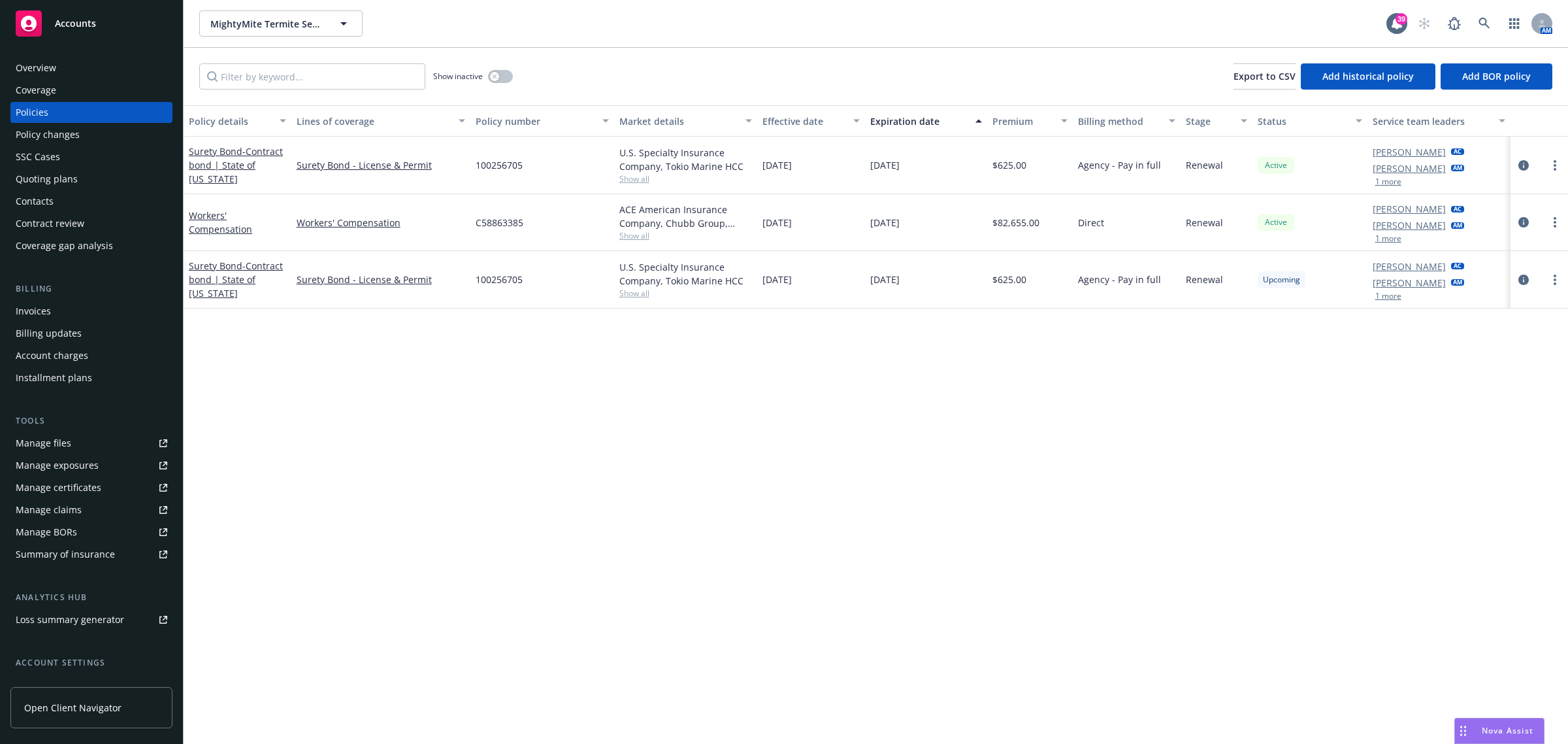
click at [629, 238] on span "Show all" at bounding box center [686, 235] width 134 height 11
drag, startPoint x: 1517, startPoint y: 210, endPoint x: 1524, endPoint y: 227, distance: 18.4
click at [1517, 211] on div at bounding box center [1539, 223] width 58 height 57
click at [1524, 227] on icon "circleInformation" at bounding box center [1523, 222] width 11 height 11
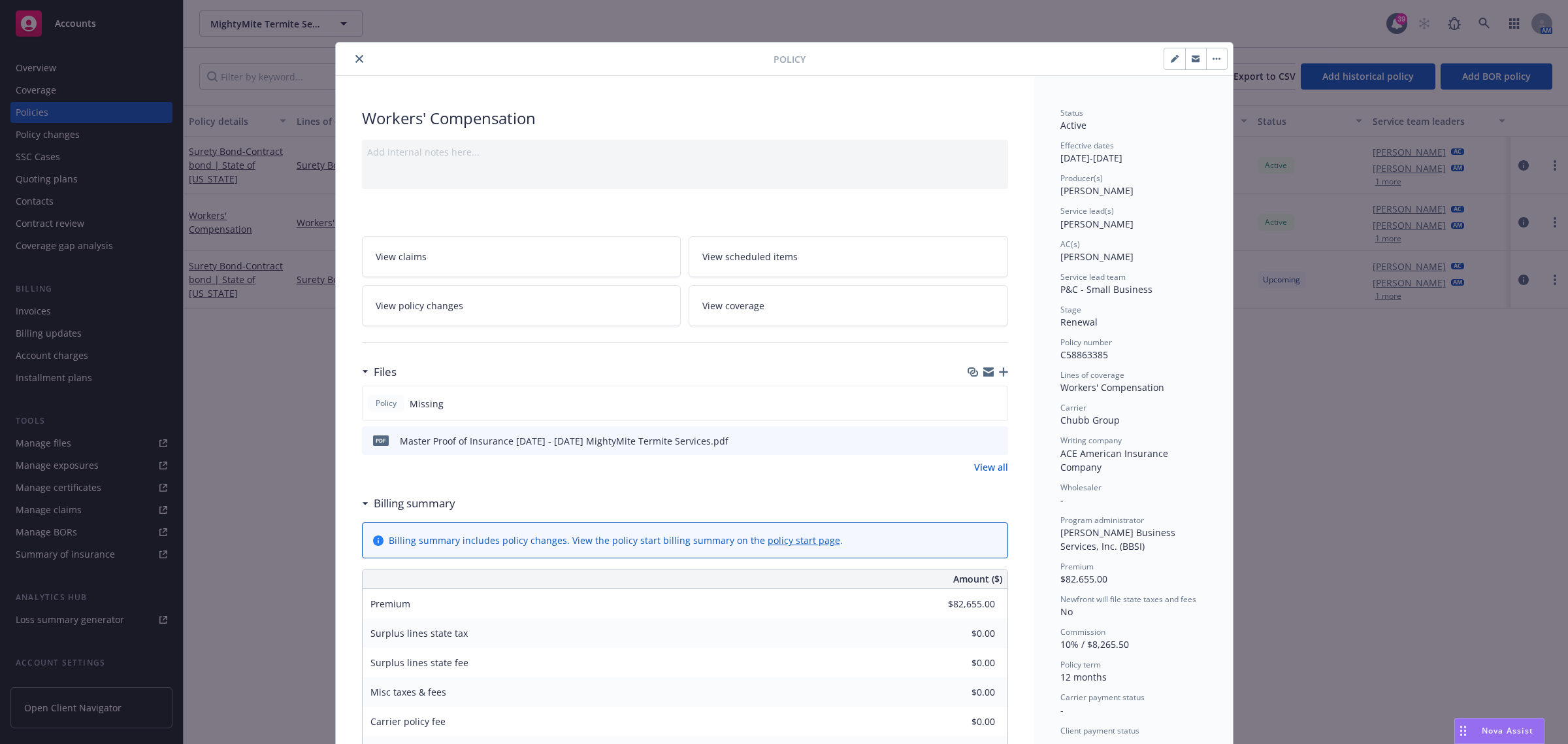
click at [1002, 466] on div "Workers' Compensation Add internal notes here... View claims View scheduled ite…" at bounding box center [685, 652] width 699 height 1153
click at [997, 466] on link "View all" at bounding box center [990, 467] width 34 height 14
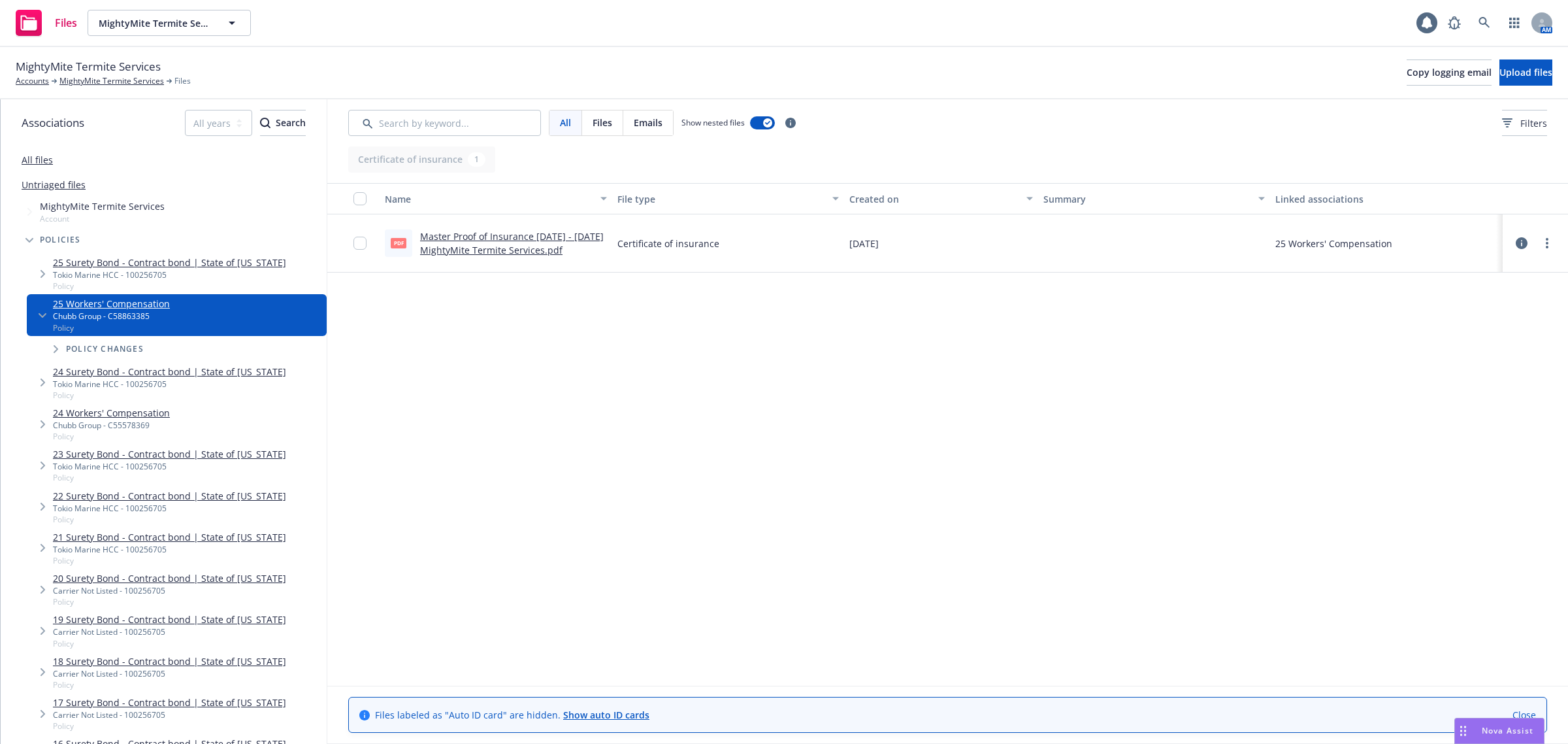
click at [465, 252] on link "Master Proof of Insurance 2025 - 2026 MightyMite Termite Services.pdf" at bounding box center [512, 243] width 183 height 26
click at [123, 79] on link "MightyMite Termite Services" at bounding box center [111, 81] width 104 height 12
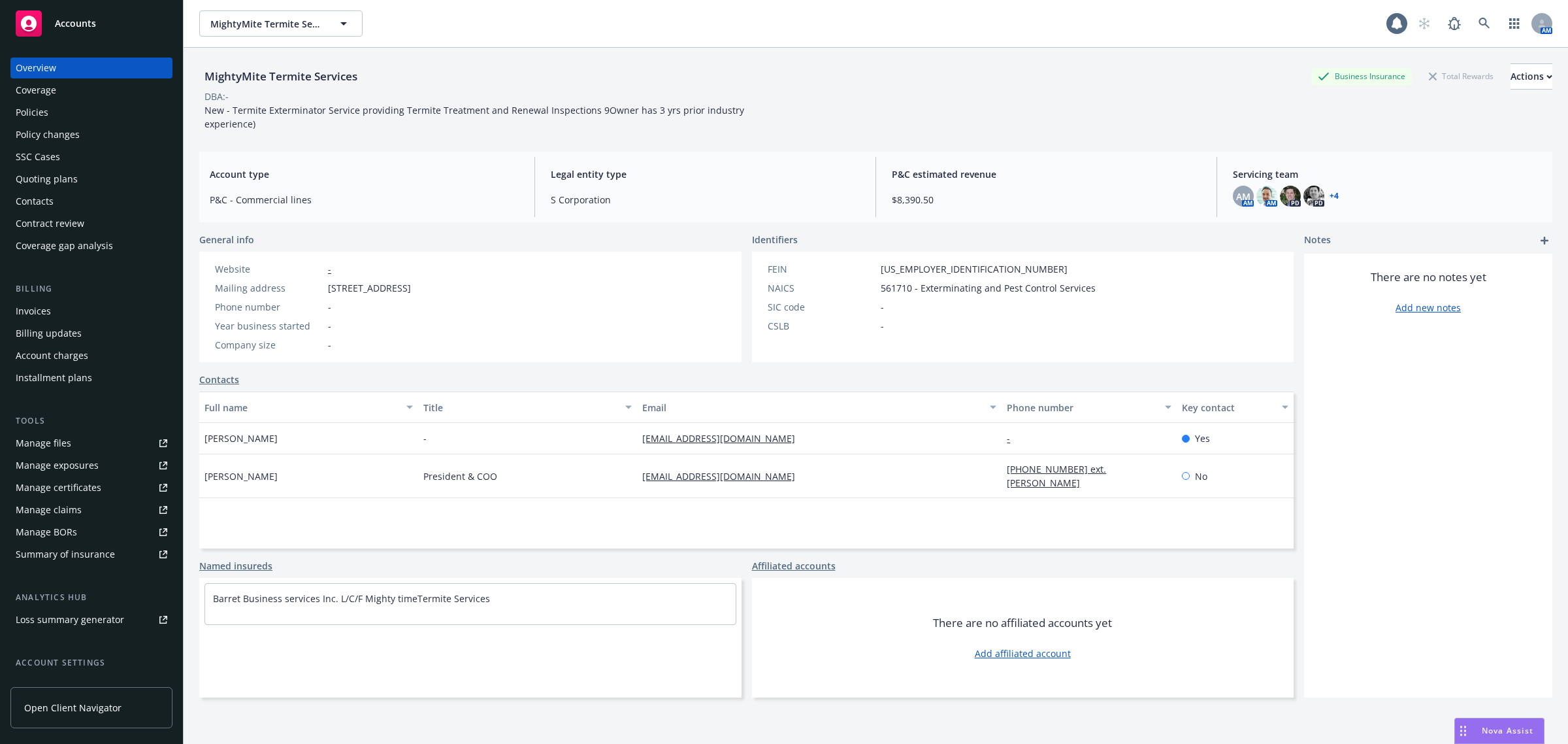
click at [59, 118] on div "Policies" at bounding box center [91, 111] width 151 height 21
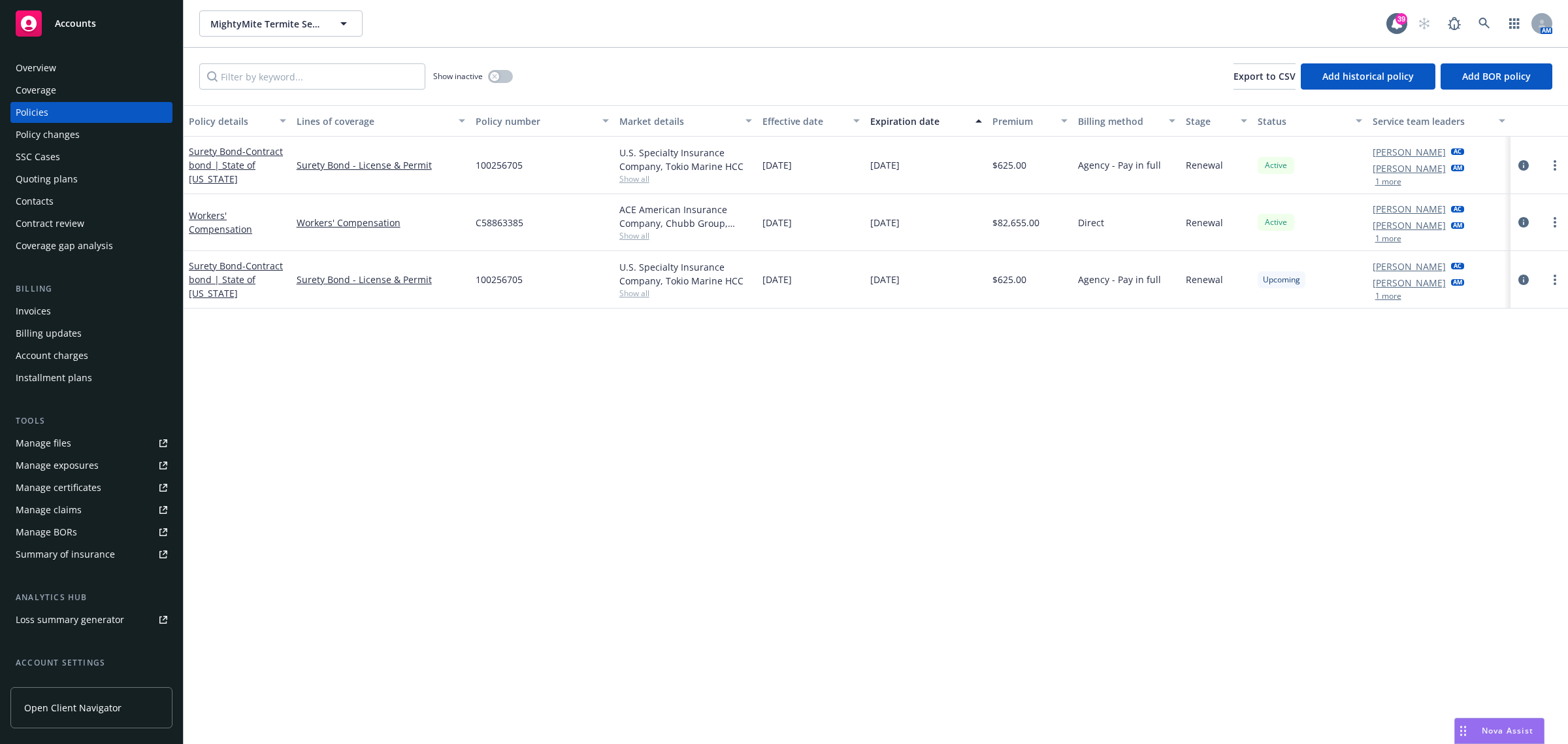
click at [645, 238] on span "Show all" at bounding box center [686, 235] width 134 height 11
drag, startPoint x: 668, startPoint y: 342, endPoint x: 498, endPoint y: 339, distance: 170.0
click at [498, 339] on div "Writing company ACE American Insurance Company Carrier Chubb Group Program admi…" at bounding box center [621, 321] width 261 height 146
click at [484, 179] on div "100256705" at bounding box center [542, 165] width 143 height 58
drag, startPoint x: 530, startPoint y: 213, endPoint x: 474, endPoint y: 230, distance: 58.5
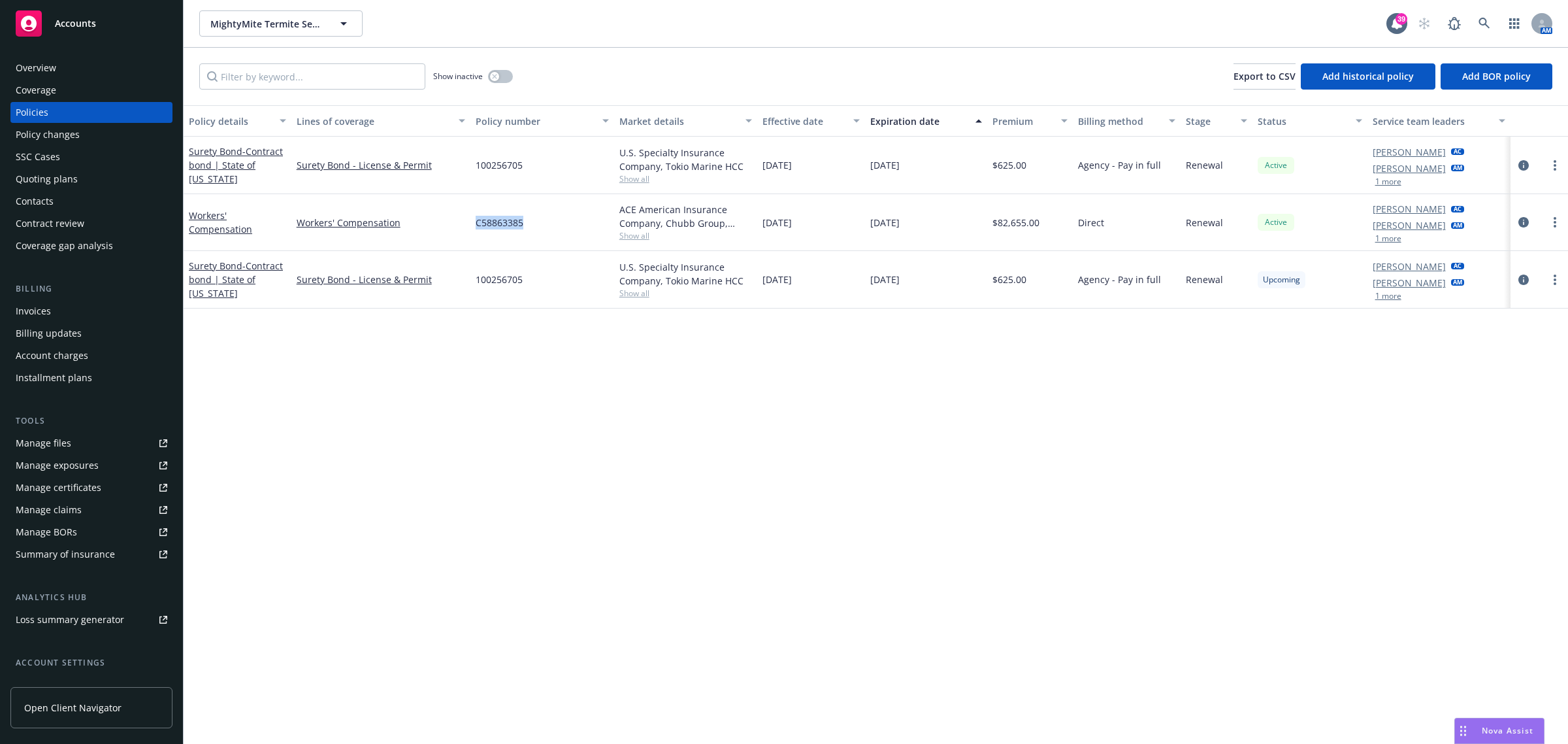
click at [474, 230] on div "C58863385" at bounding box center [542, 223] width 143 height 57
copy span "C58863385"
click at [1494, 21] on link at bounding box center [1484, 23] width 26 height 26
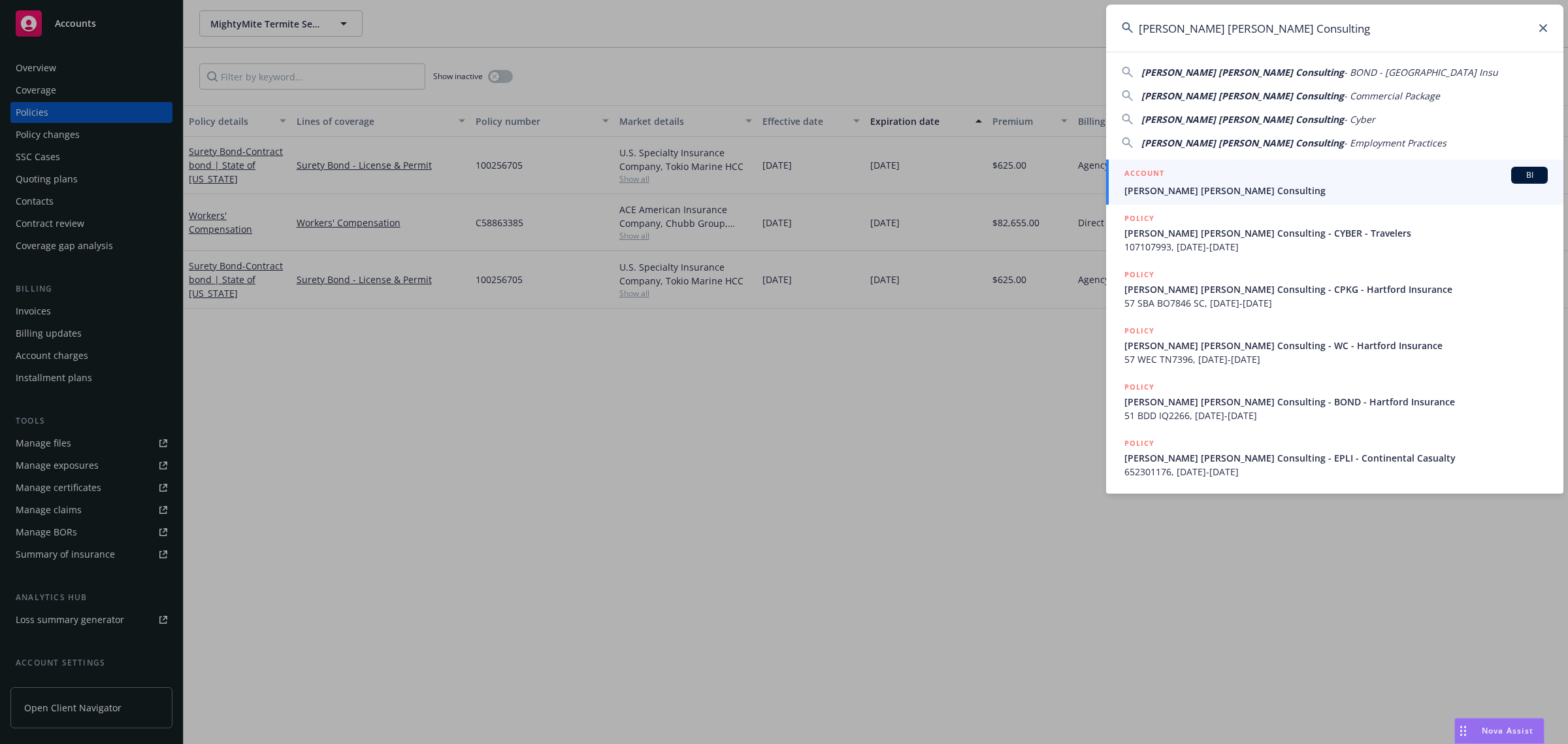
type input "[PERSON_NAME] [PERSON_NAME] Consulting"
click at [1266, 186] on span "[PERSON_NAME] [PERSON_NAME] Consulting" at bounding box center [1336, 190] width 423 height 14
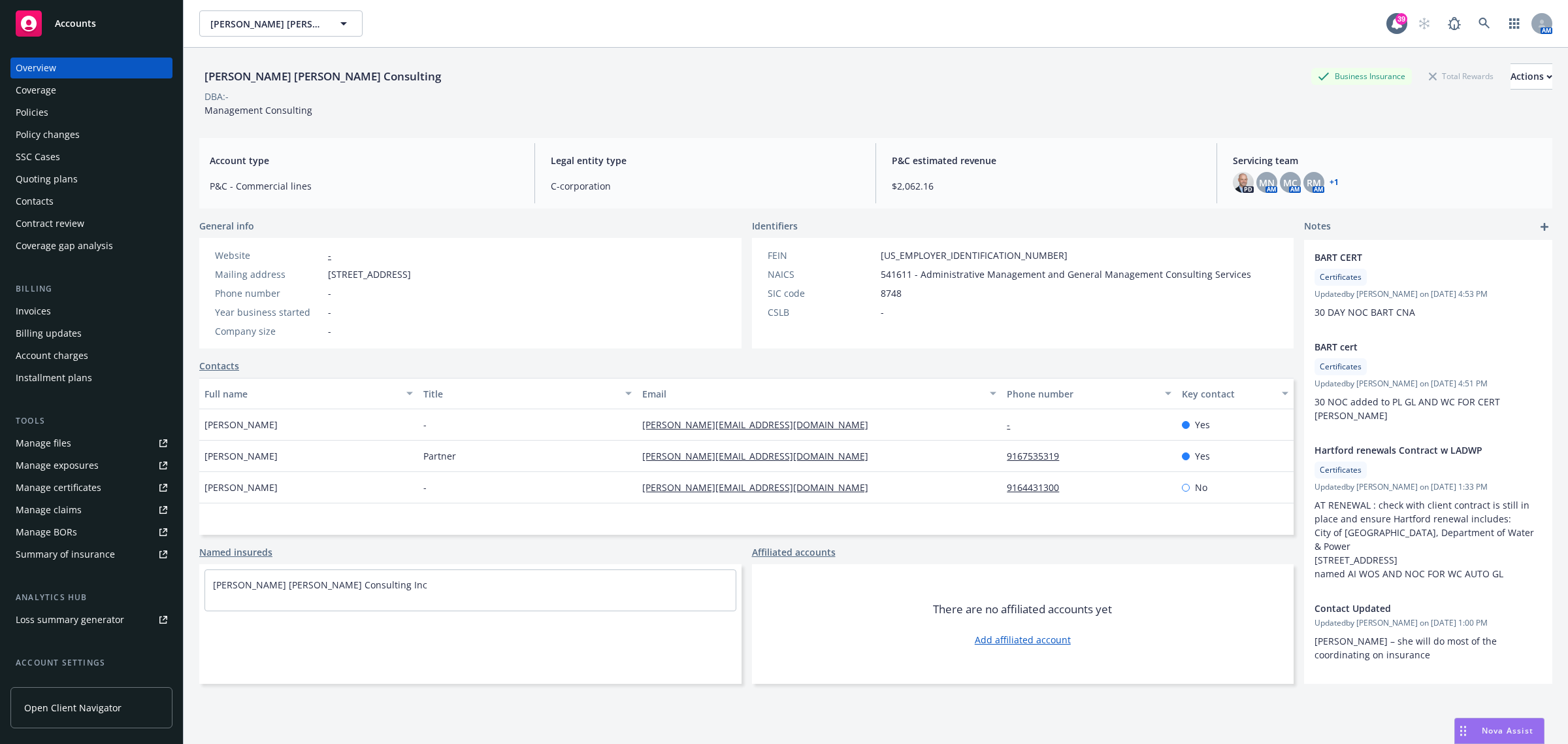
click at [60, 119] on div "Policies" at bounding box center [91, 111] width 151 height 21
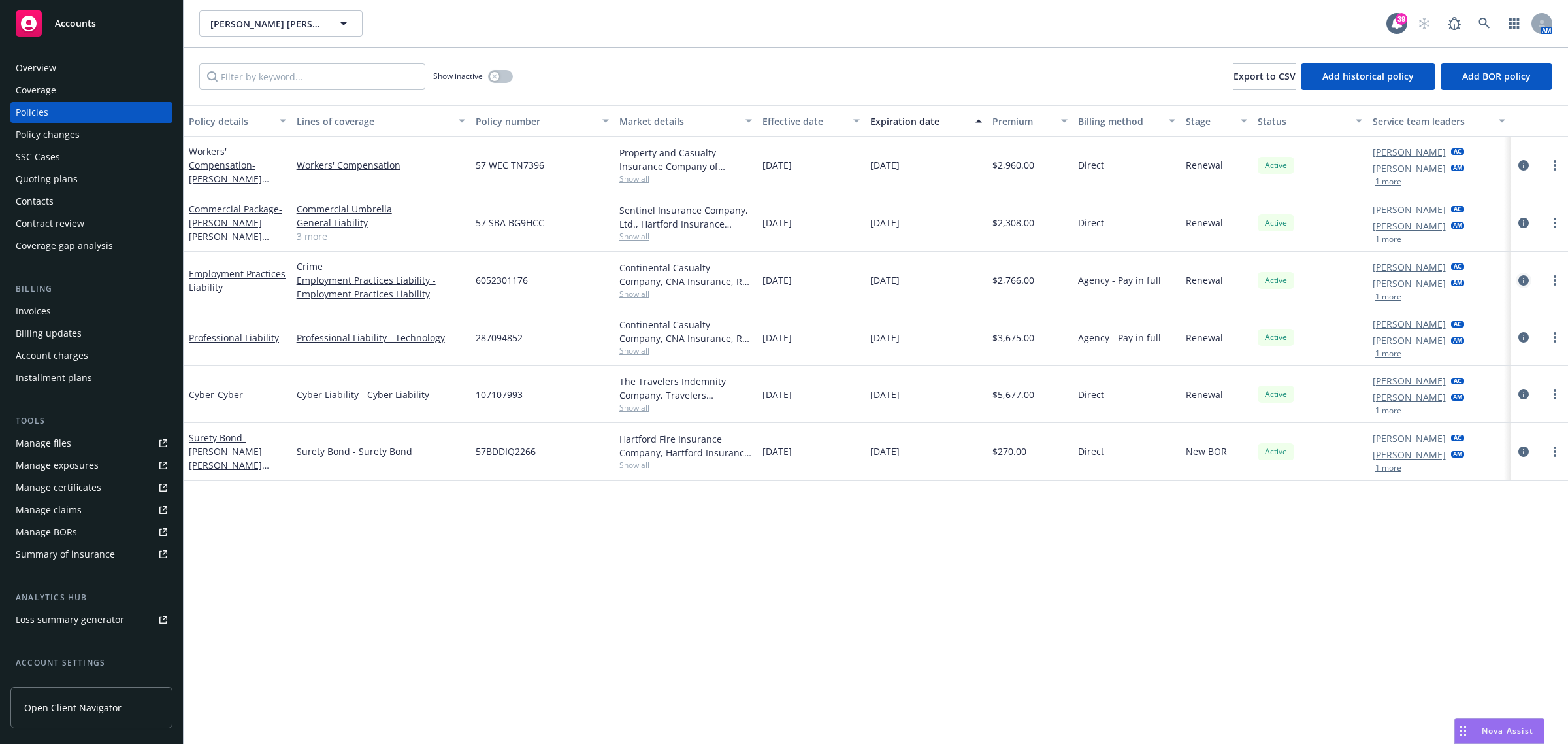
click at [1520, 281] on icon "circleInformation" at bounding box center [1523, 280] width 11 height 11
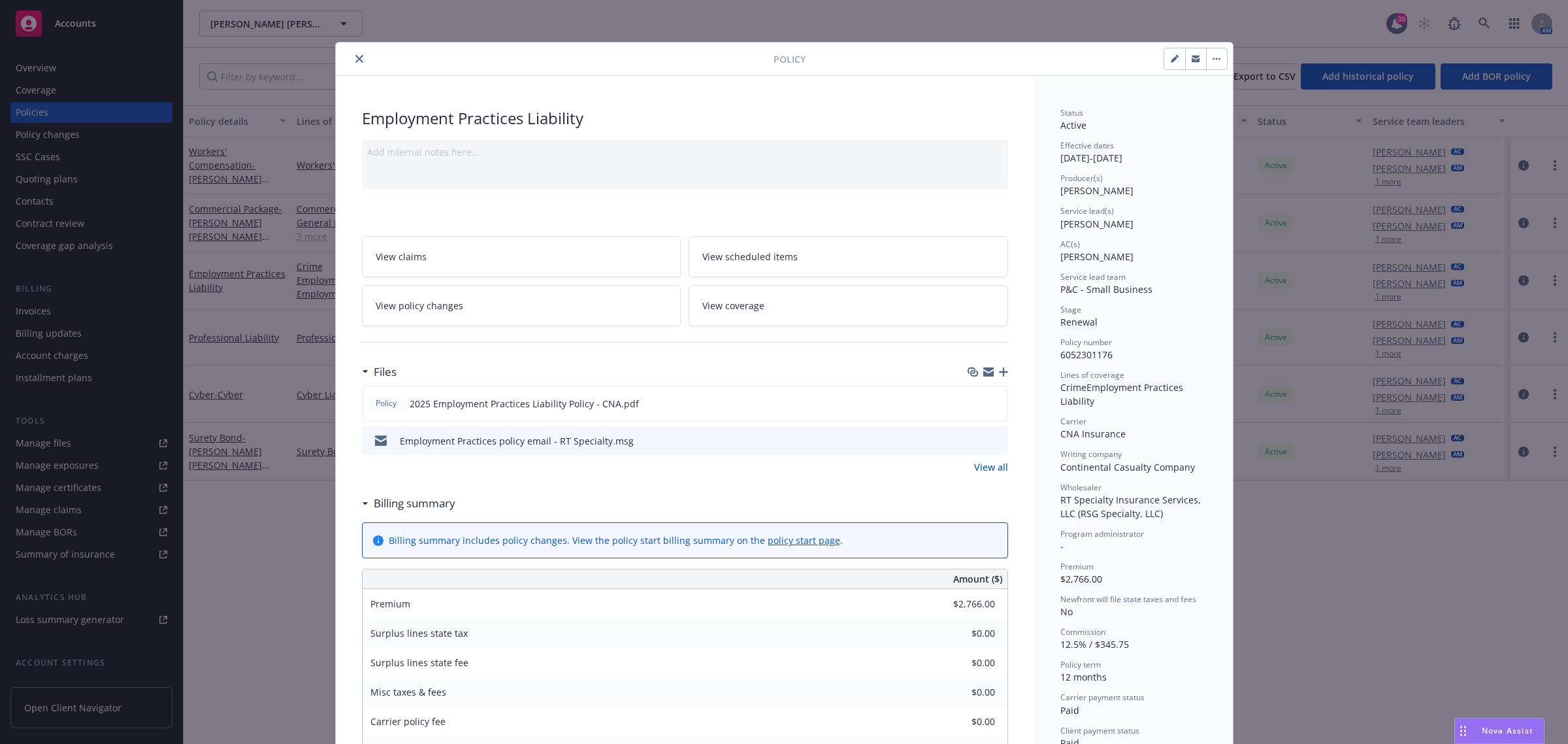
click at [345, 54] on div at bounding box center [557, 59] width 432 height 16
click at [351, 54] on button "close" at bounding box center [359, 59] width 16 height 16
click at [348, 60] on div "Show inactive Export to CSV Add historical policy Add BOR policy" at bounding box center [875, 76] width 1385 height 58
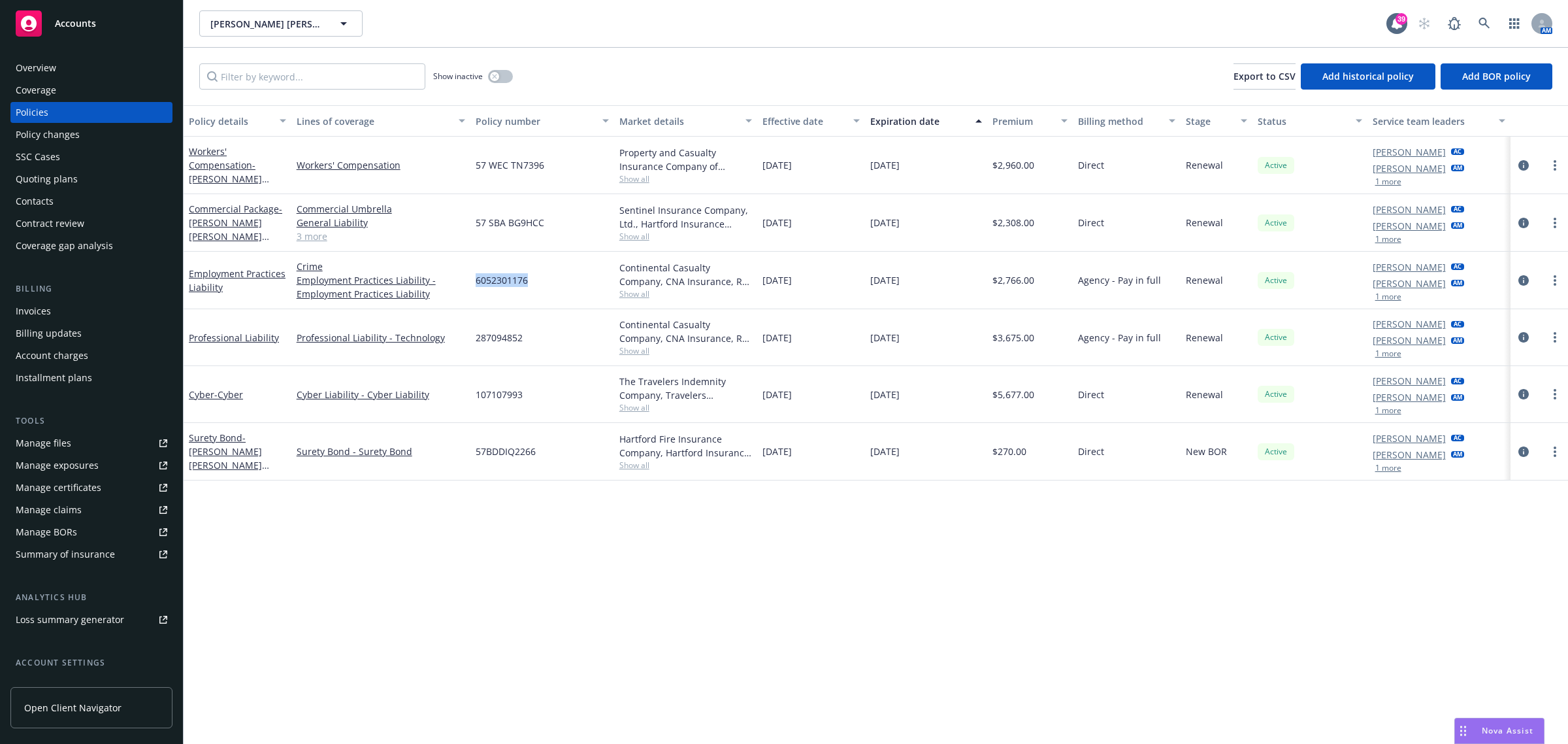
drag, startPoint x: 565, startPoint y: 280, endPoint x: 475, endPoint y: 292, distance: 90.8
click at [475, 292] on div "6052301176" at bounding box center [542, 280] width 143 height 58
copy span "6052301176"
drag, startPoint x: 550, startPoint y: 335, endPoint x: 471, endPoint y: 357, distance: 82.0
click at [471, 357] on div "287094852" at bounding box center [542, 338] width 143 height 57
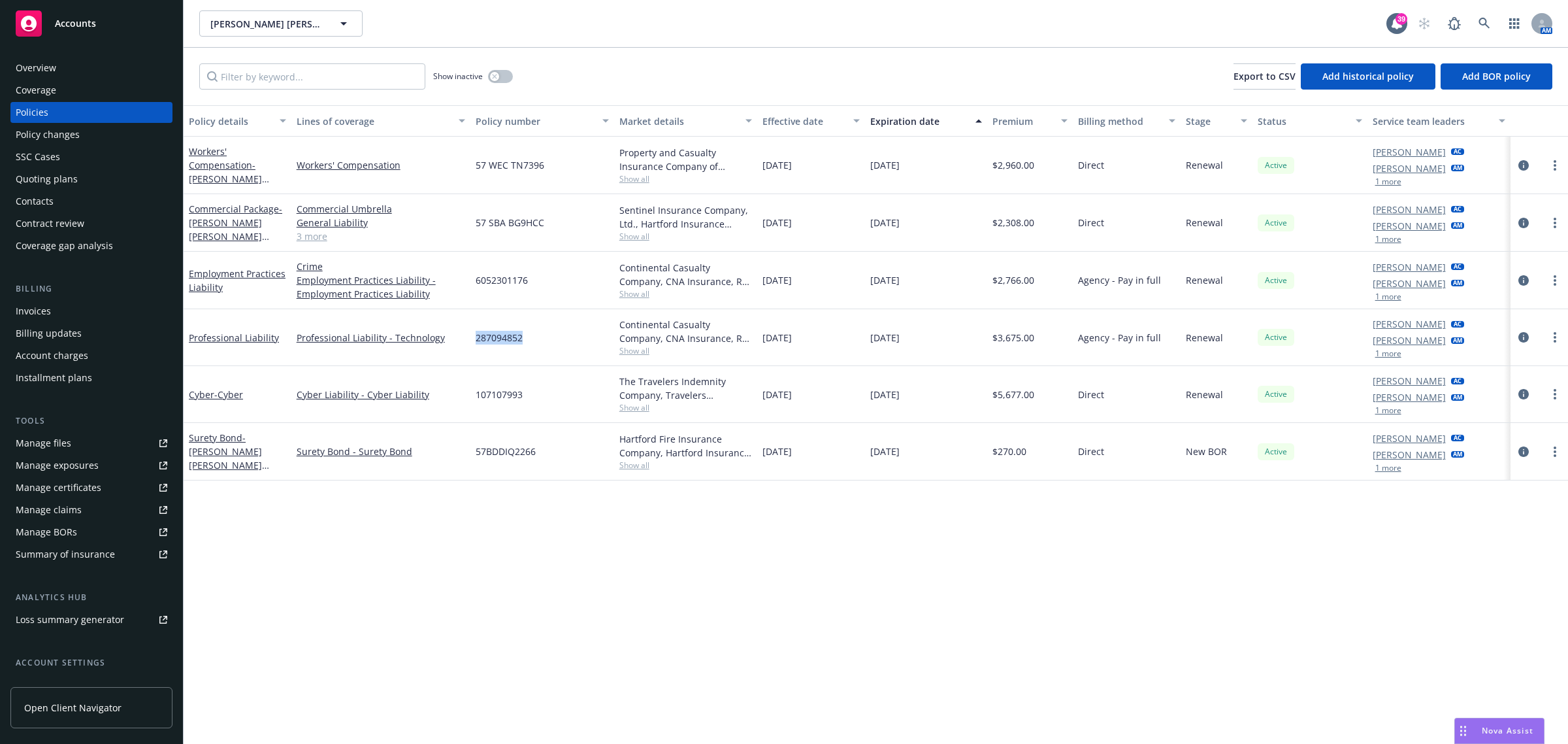
copy span "287094852"
click at [1485, 24] on icon at bounding box center [1484, 23] width 12 height 12
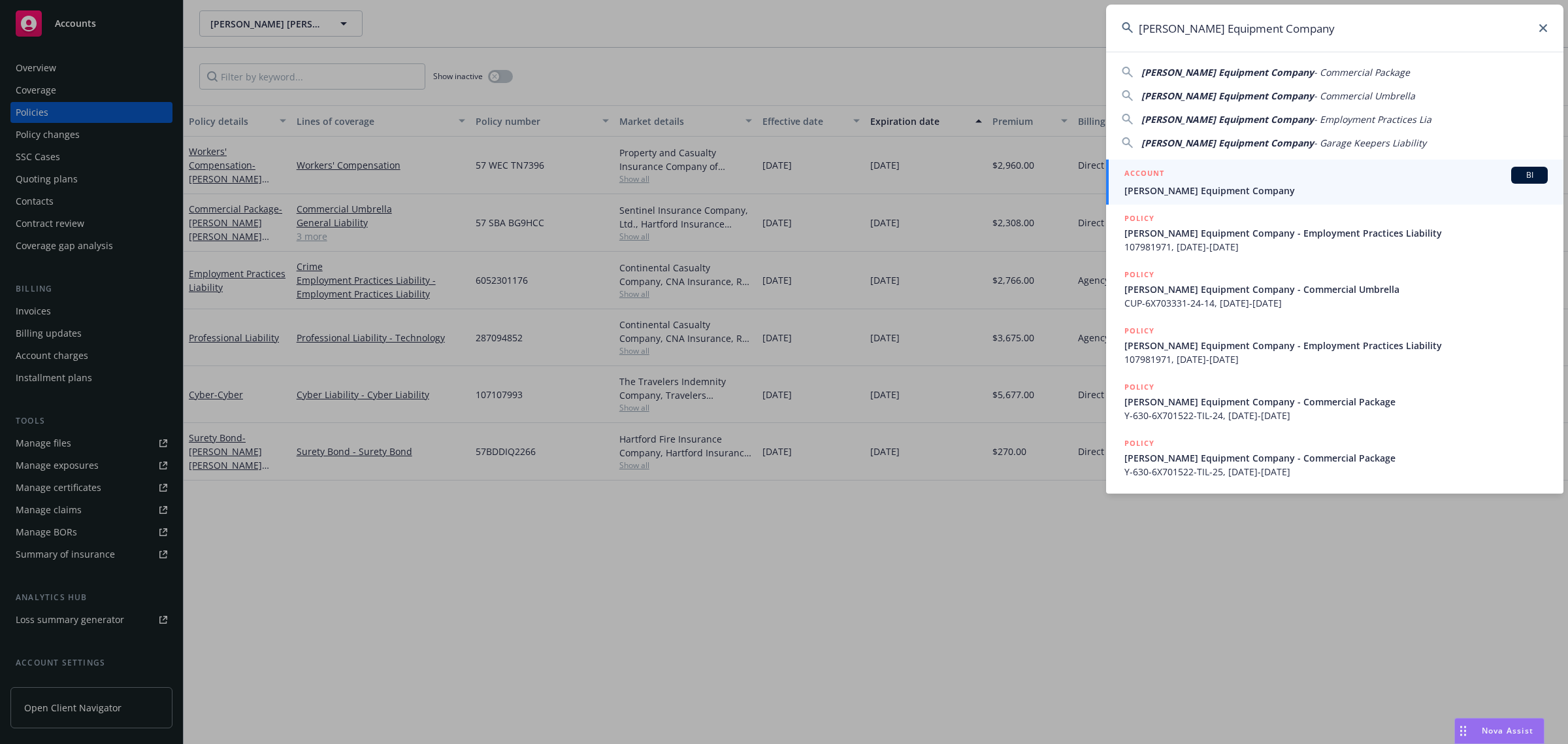
type input "[PERSON_NAME] Equipment Company"
click at [1183, 181] on div "ACCOUNT BI" at bounding box center [1336, 175] width 423 height 17
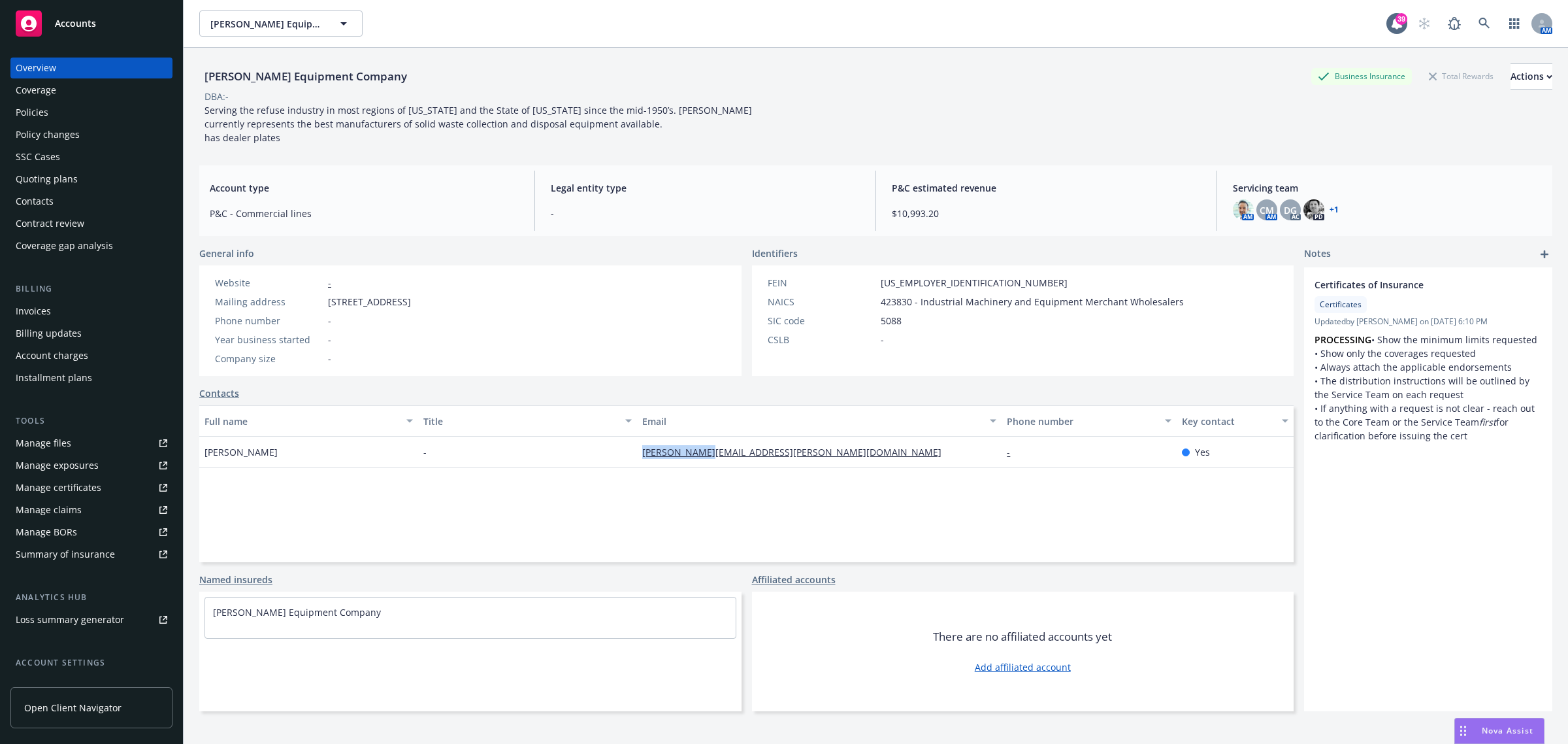
drag, startPoint x: 710, startPoint y: 456, endPoint x: 586, endPoint y: 462, distance: 124.1
click at [586, 462] on div "Joe Keller - joe@arata.com - Yes" at bounding box center [746, 452] width 1095 height 31
copy div "joe@arata.com"
click at [41, 113] on div "Policies" at bounding box center [31, 111] width 32 height 21
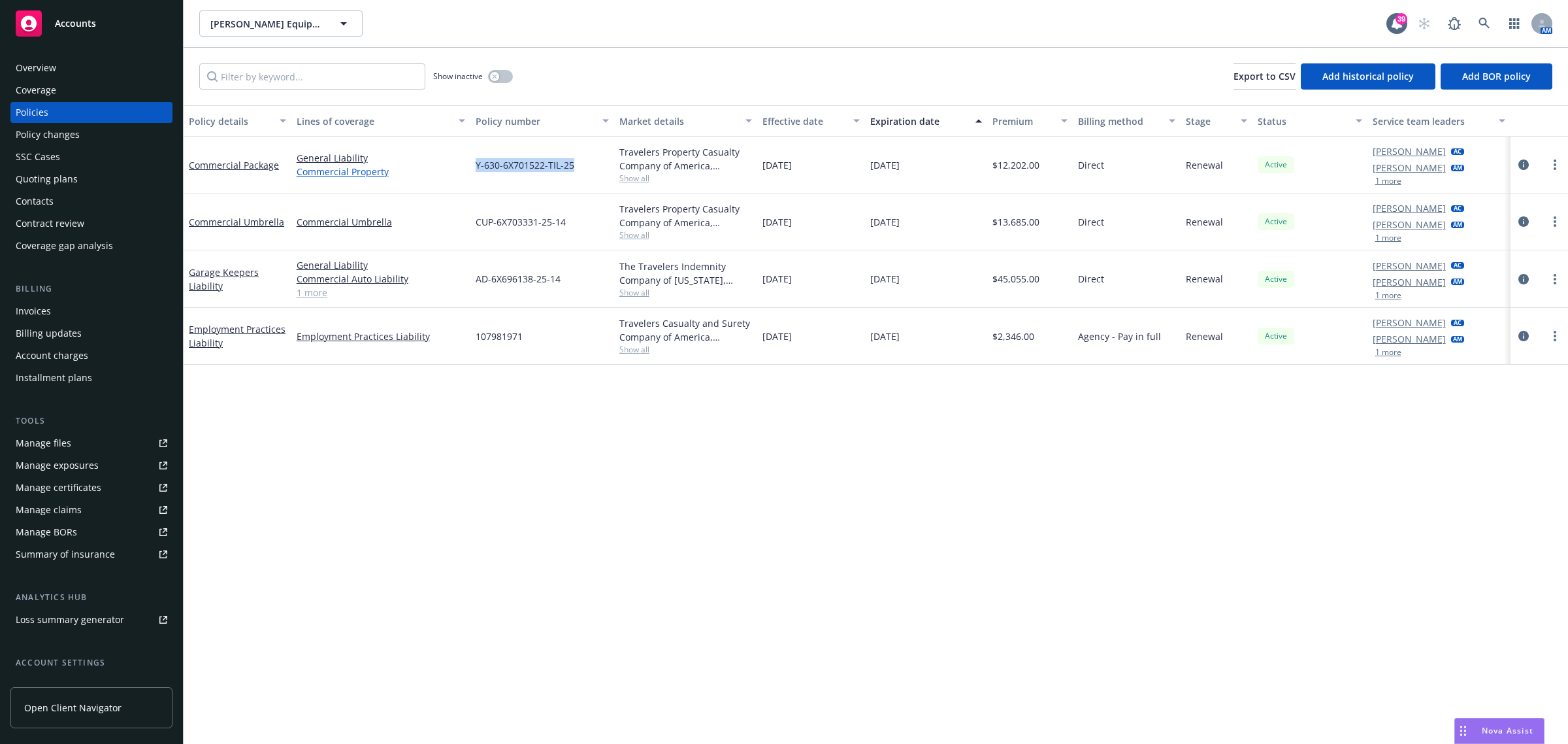
drag, startPoint x: 582, startPoint y: 174, endPoint x: 463, endPoint y: 178, distance: 119.1
click at [463, 178] on div "Commercial Package General Liability Commercial Property Y-630-6X701522-TIL-25 …" at bounding box center [875, 165] width 1385 height 57
copy div "Y-630-6X701522-TIL-25"
click at [620, 181] on span "Show all" at bounding box center [686, 178] width 134 height 11
drag, startPoint x: 443, startPoint y: 433, endPoint x: 507, endPoint y: 275, distance: 170.5
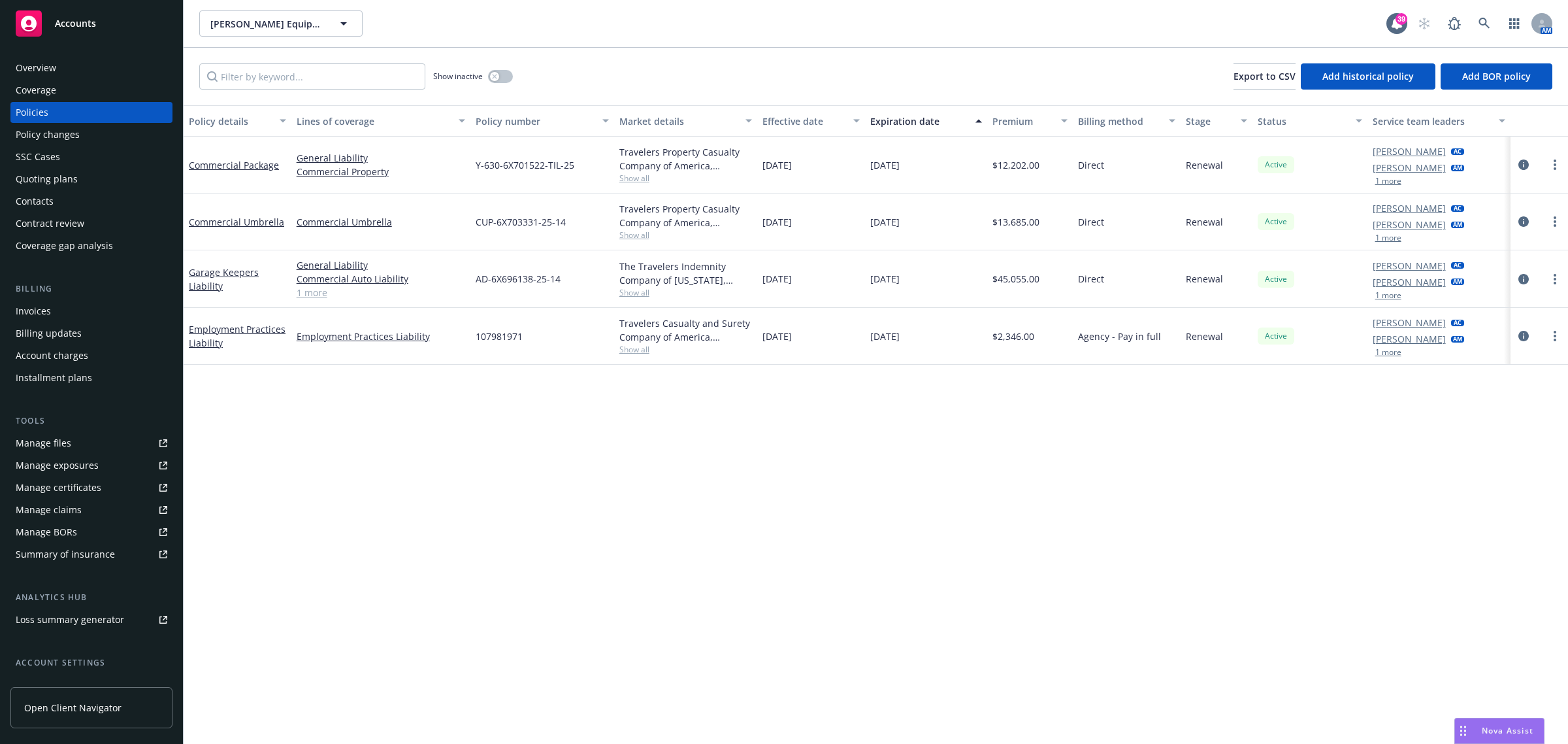
click at [445, 433] on div "Policy details Lines of coverage Policy number Market details Effective date Ex…" at bounding box center [875, 425] width 1385 height 640
drag, startPoint x: 566, startPoint y: 224, endPoint x: 448, endPoint y: 225, distance: 118.0
click at [448, 223] on div "Commercial Umbrella Commercial Umbrella CUP-6X703331-25-14 Travelers Property C…" at bounding box center [875, 222] width 1385 height 57
copy div "CUP-6X703331-25-14"
drag, startPoint x: 573, startPoint y: 284, endPoint x: 500, endPoint y: 282, distance: 73.0
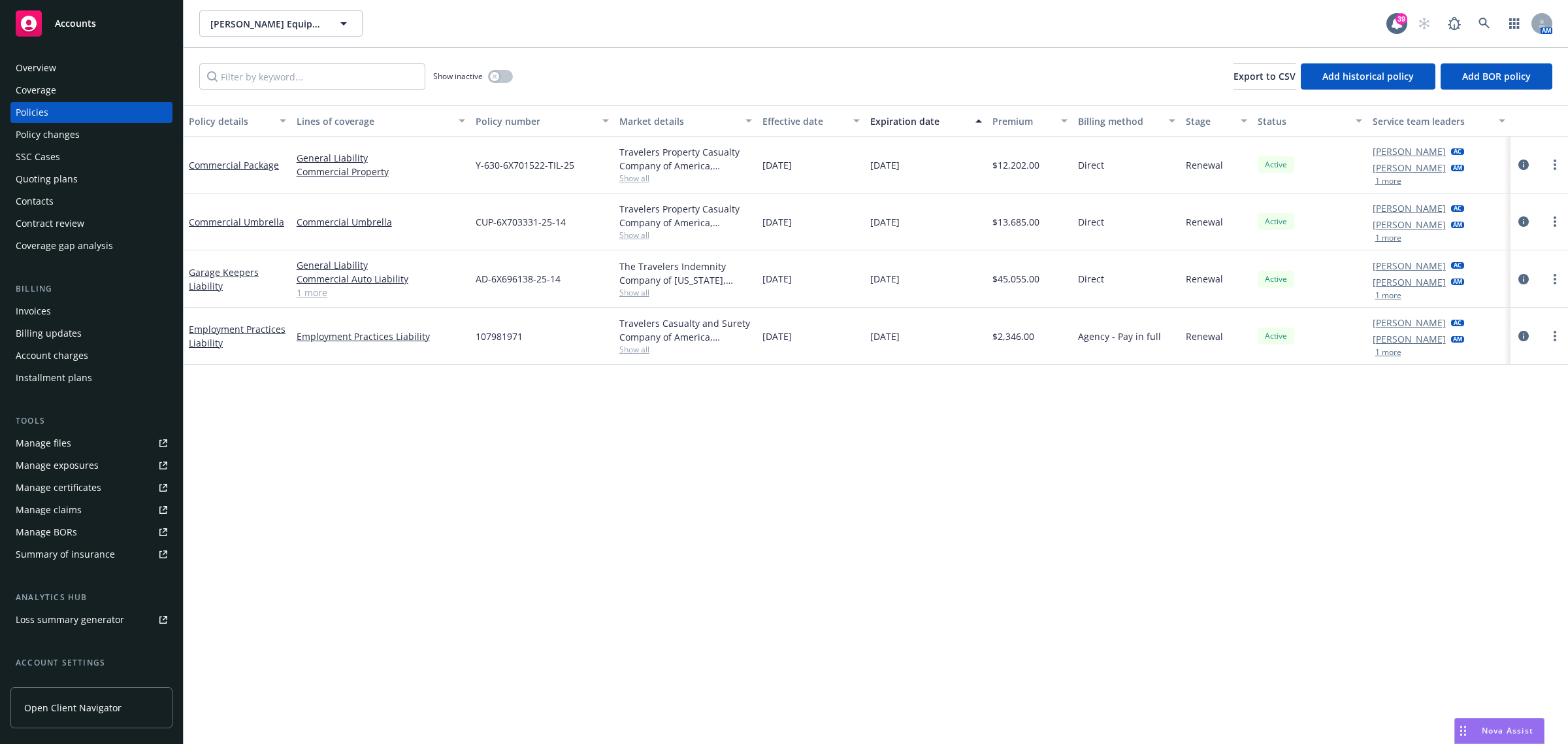
click at [471, 288] on div "AD-6X696138-25-14" at bounding box center [542, 278] width 143 height 58
drag, startPoint x: 564, startPoint y: 282, endPoint x: 470, endPoint y: 291, distance: 94.4
click at [470, 291] on div "AD-6X696138-25-14" at bounding box center [542, 278] width 143 height 58
copy span "AD-6X696138-25-14"
click at [543, 338] on div "107981971" at bounding box center [542, 336] width 143 height 57
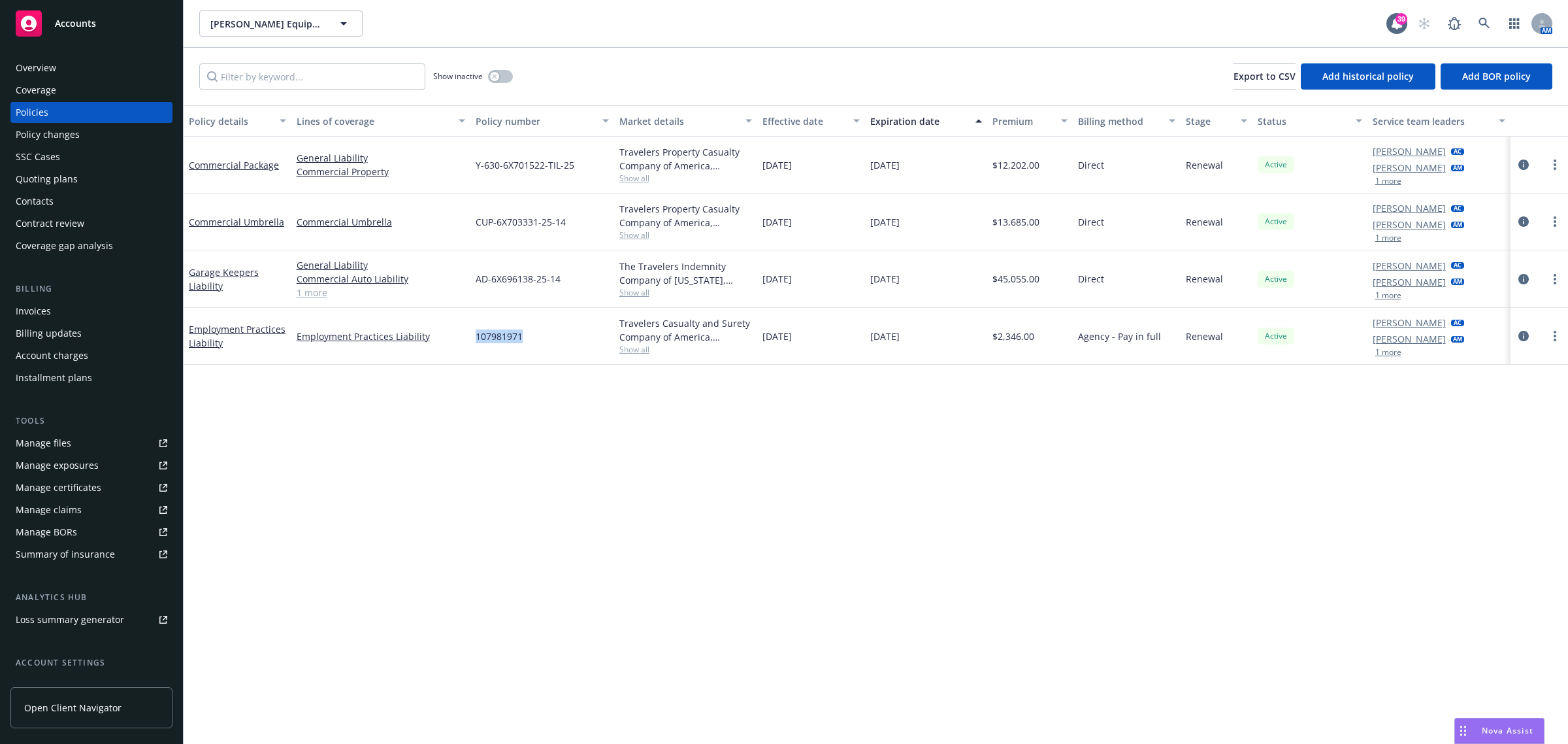
drag, startPoint x: 538, startPoint y: 344, endPoint x: 468, endPoint y: 344, distance: 70.0
click at [468, 344] on div "Employment Practices Liability Employment Practices Liability 107981971 Travele…" at bounding box center [875, 336] width 1385 height 57
copy div "107981971"
click at [646, 296] on span "Show all" at bounding box center [686, 292] width 134 height 11
click at [460, 369] on div "Policy details Lines of coverage Policy number Market details Effective date Ex…" at bounding box center [875, 425] width 1385 height 640
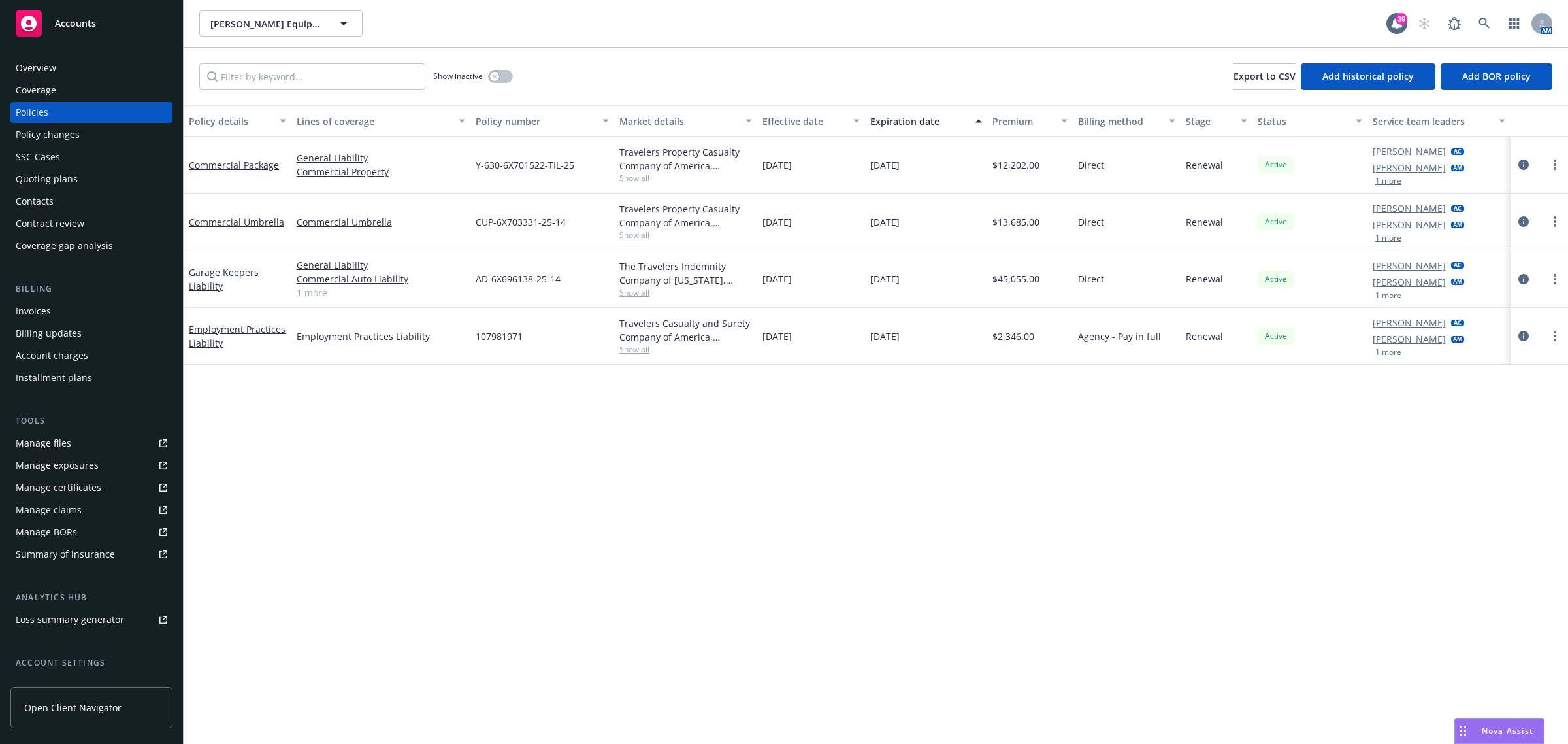
click at [545, 342] on div "107981971" at bounding box center [542, 336] width 143 height 57
click at [616, 292] on div "The Travelers Indemnity Company of Connecticut, Travelers Insurance Show all" at bounding box center [685, 278] width 143 height 58
click at [628, 292] on span "Show all" at bounding box center [686, 292] width 134 height 11
click at [1526, 279] on icon "circleInformation" at bounding box center [1523, 279] width 11 height 11
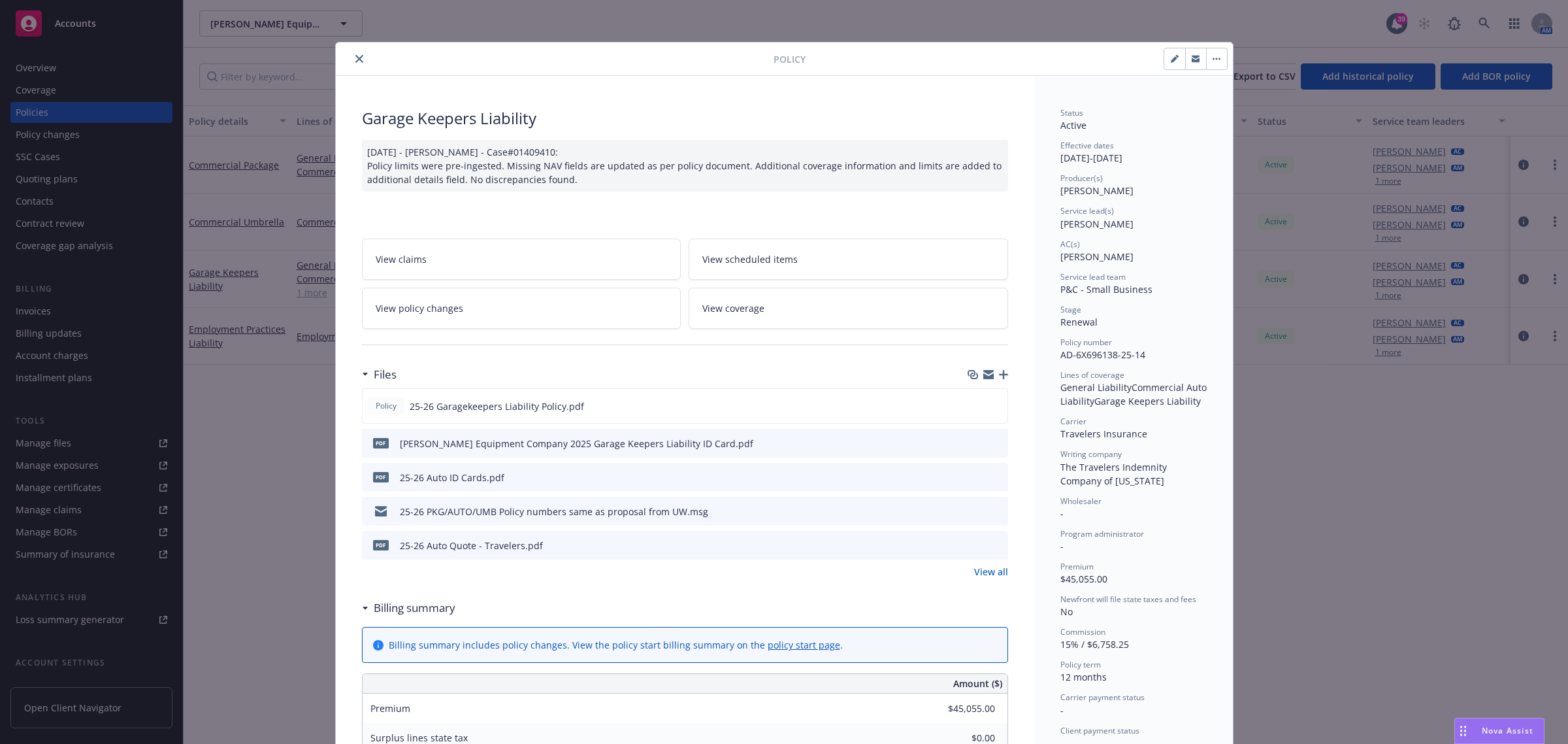
click at [980, 573] on link "View all" at bounding box center [990, 572] width 34 height 14
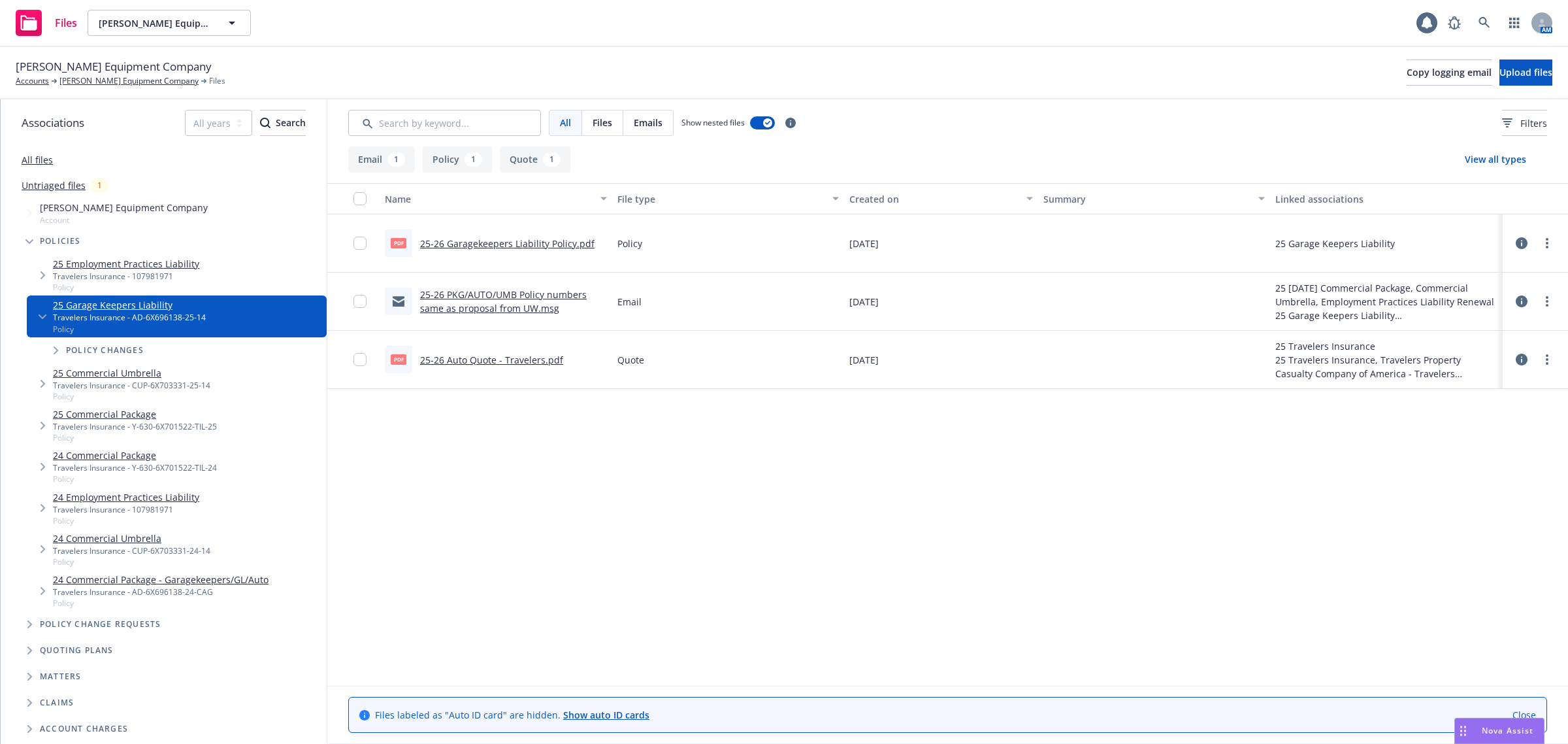
click at [502, 292] on link "25-26 PKG/AUTO/UMB Policy numbers same as proposal from UW.msg" at bounding box center [503, 301] width 167 height 26
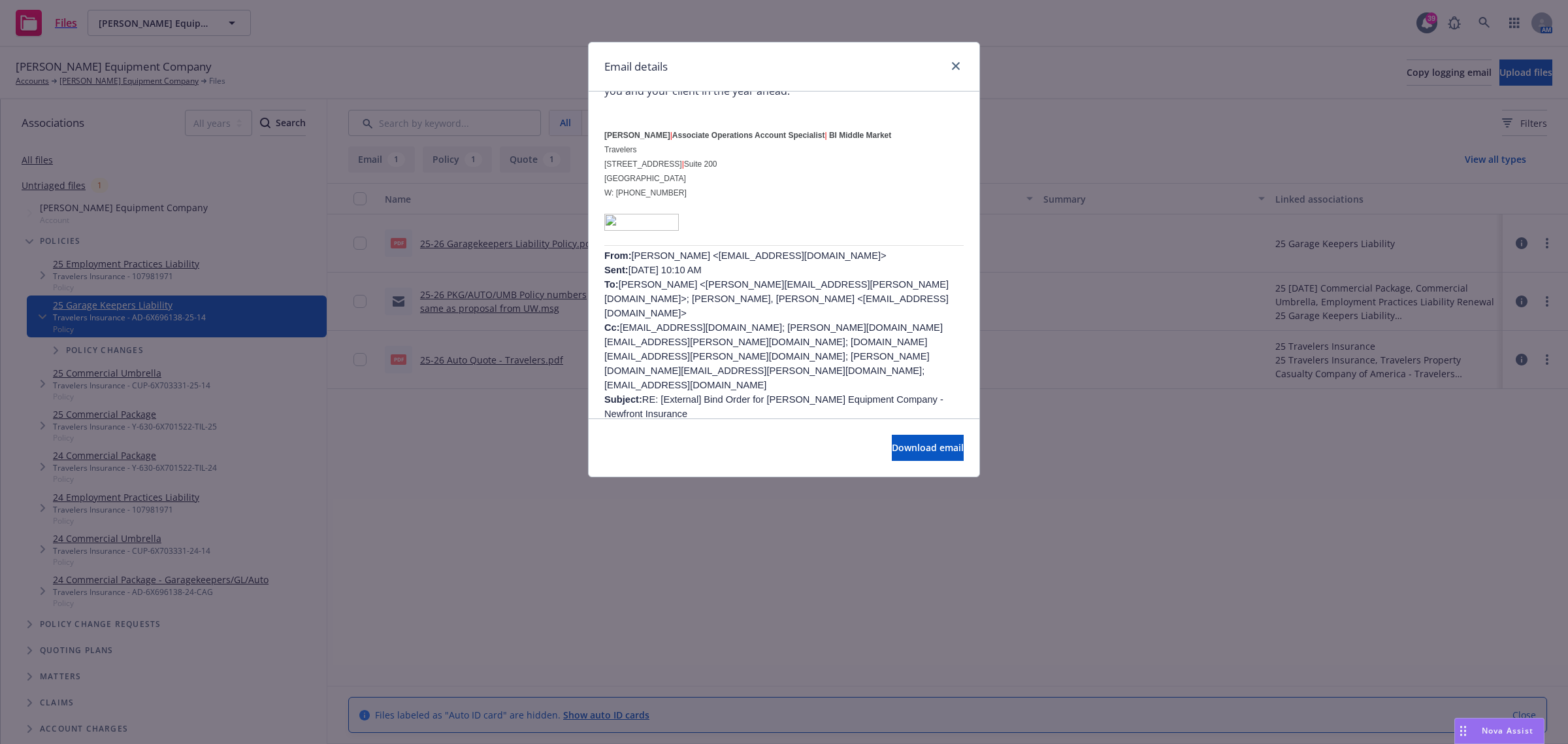
scroll to position [572, 0]
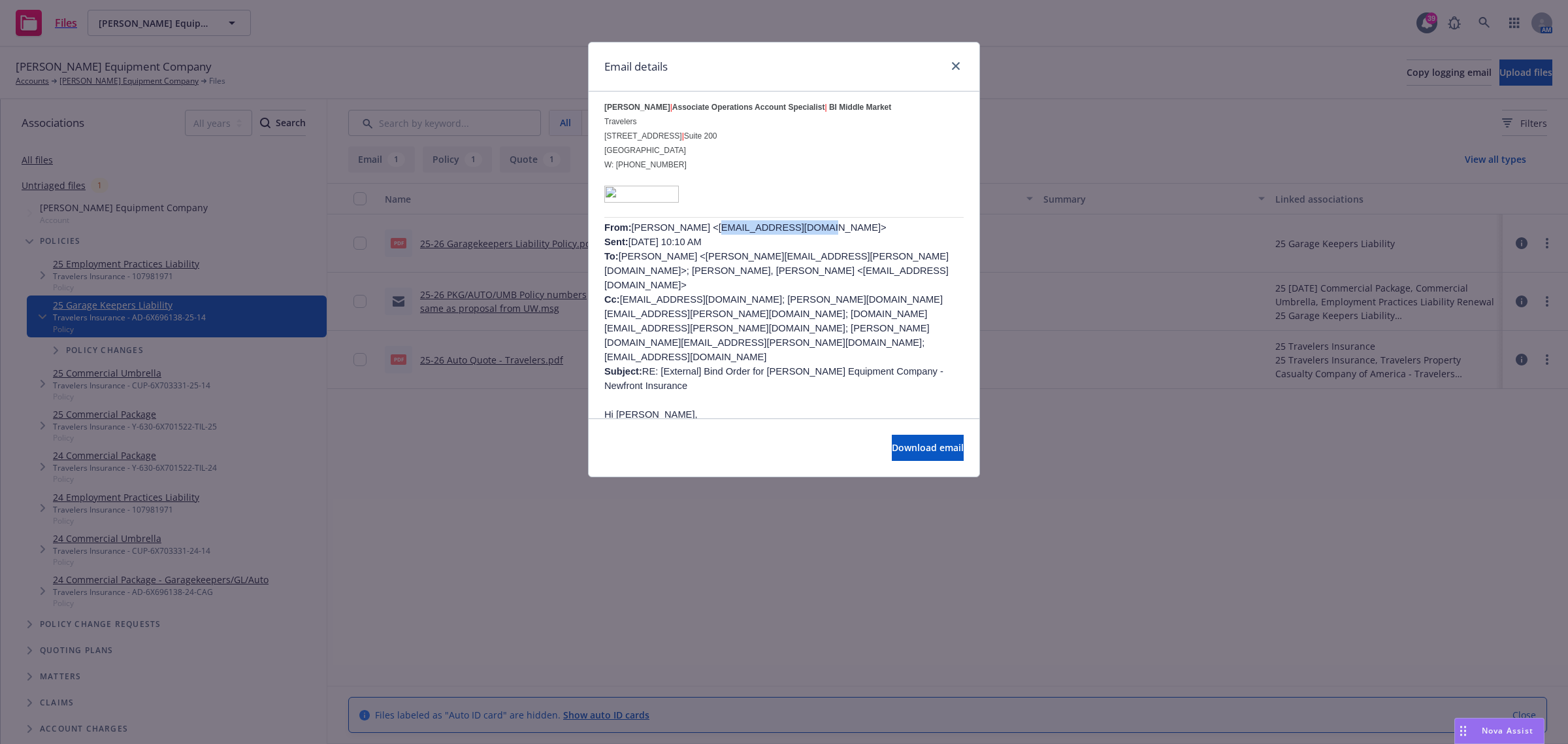
drag, startPoint x: 779, startPoint y: 211, endPoint x: 688, endPoint y: 211, distance: 91.0
click at [688, 221] on p "From: [PERSON_NAME] <[EMAIL_ADDRESS][DOMAIN_NAME]> Sent: [DATE] 10:10 AM To: [P…" at bounding box center [784, 307] width 359 height 173
copy p "[EMAIL_ADDRESS][DOMAIN_NAME]"
click at [952, 64] on icon "close" at bounding box center [956, 66] width 8 height 8
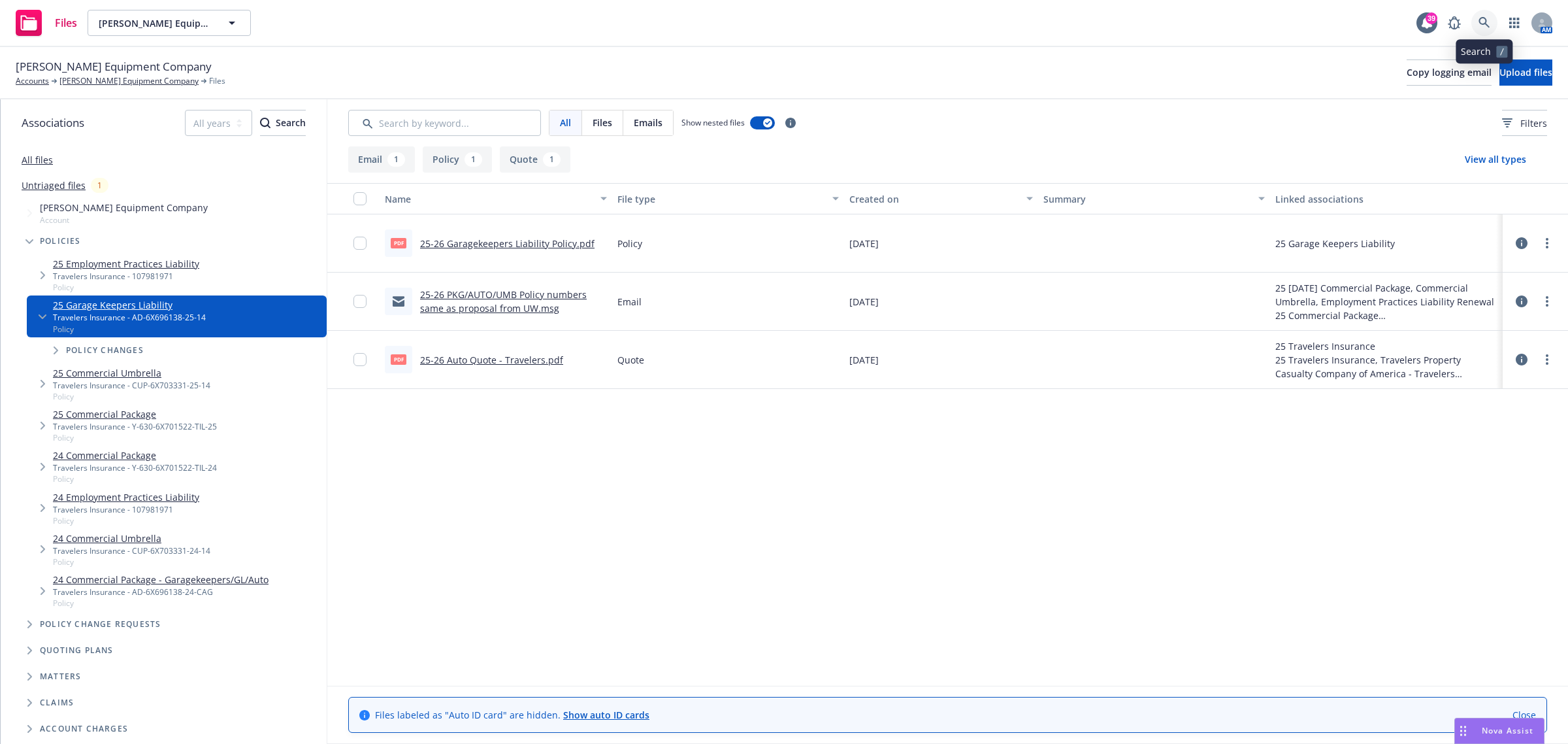
click at [1483, 21] on icon at bounding box center [1484, 22] width 12 height 12
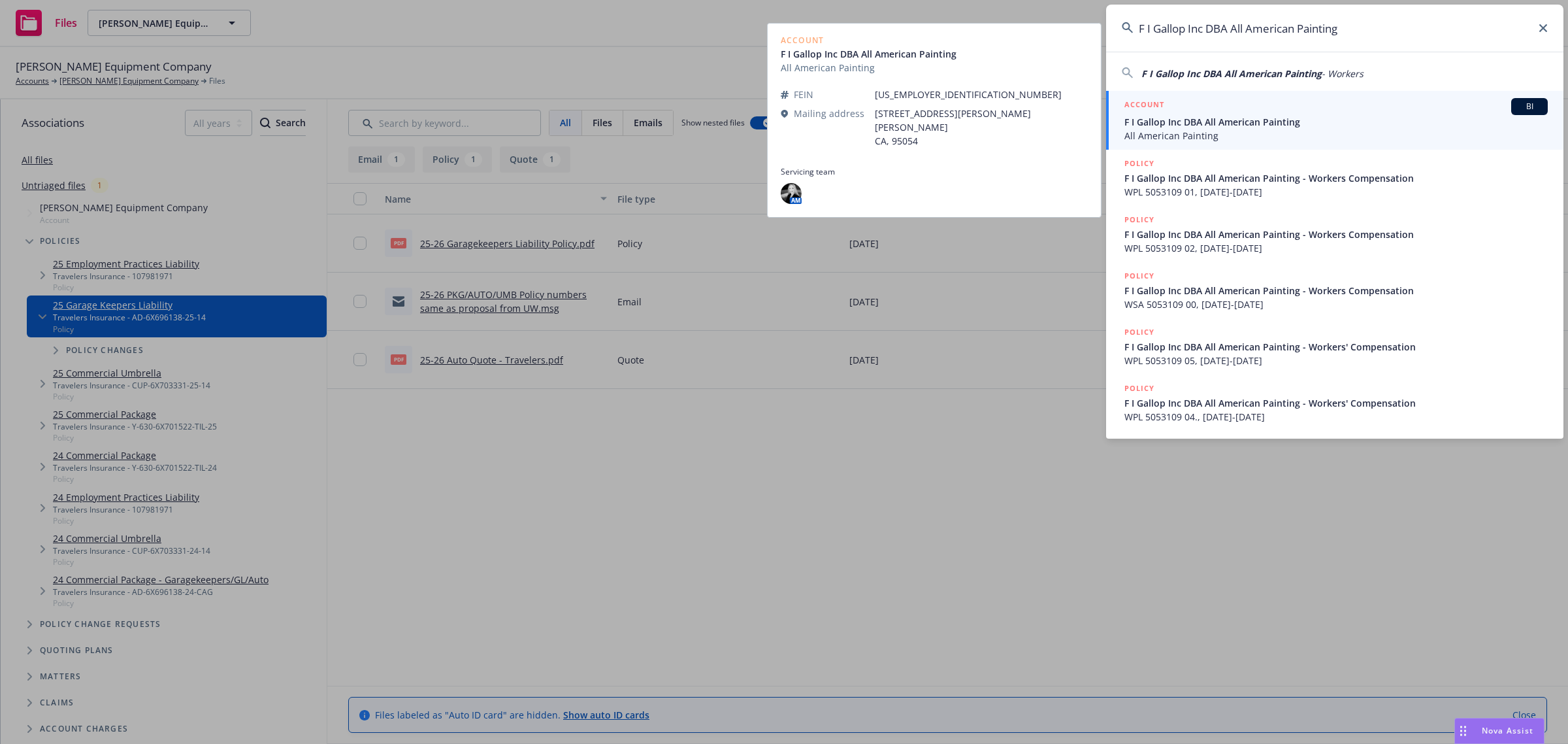
type input "F I Gallop Inc DBA All American Painting"
click at [1221, 112] on div "ACCOUNT BI" at bounding box center [1336, 105] width 423 height 17
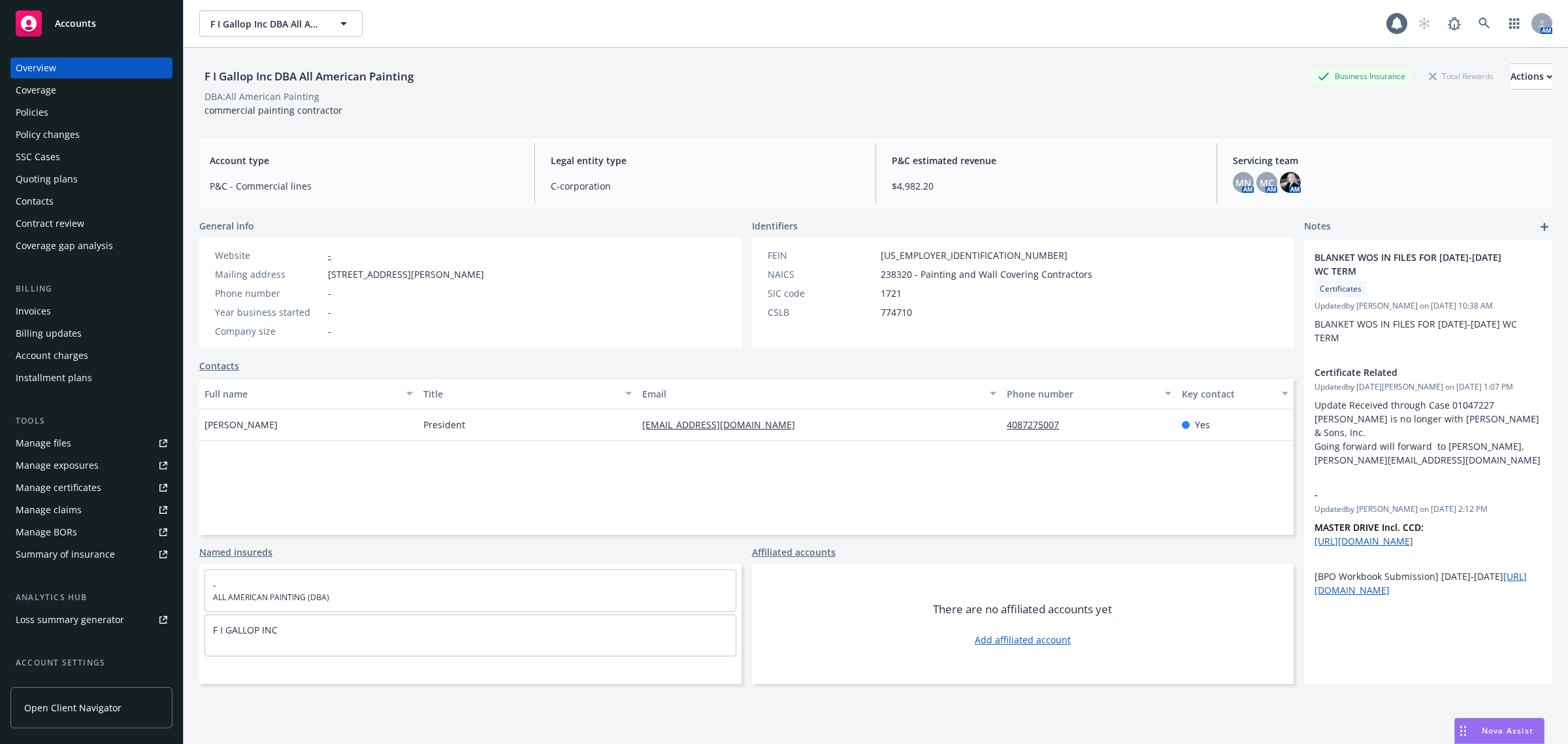
click at [100, 122] on div "Policies" at bounding box center [91, 111] width 151 height 21
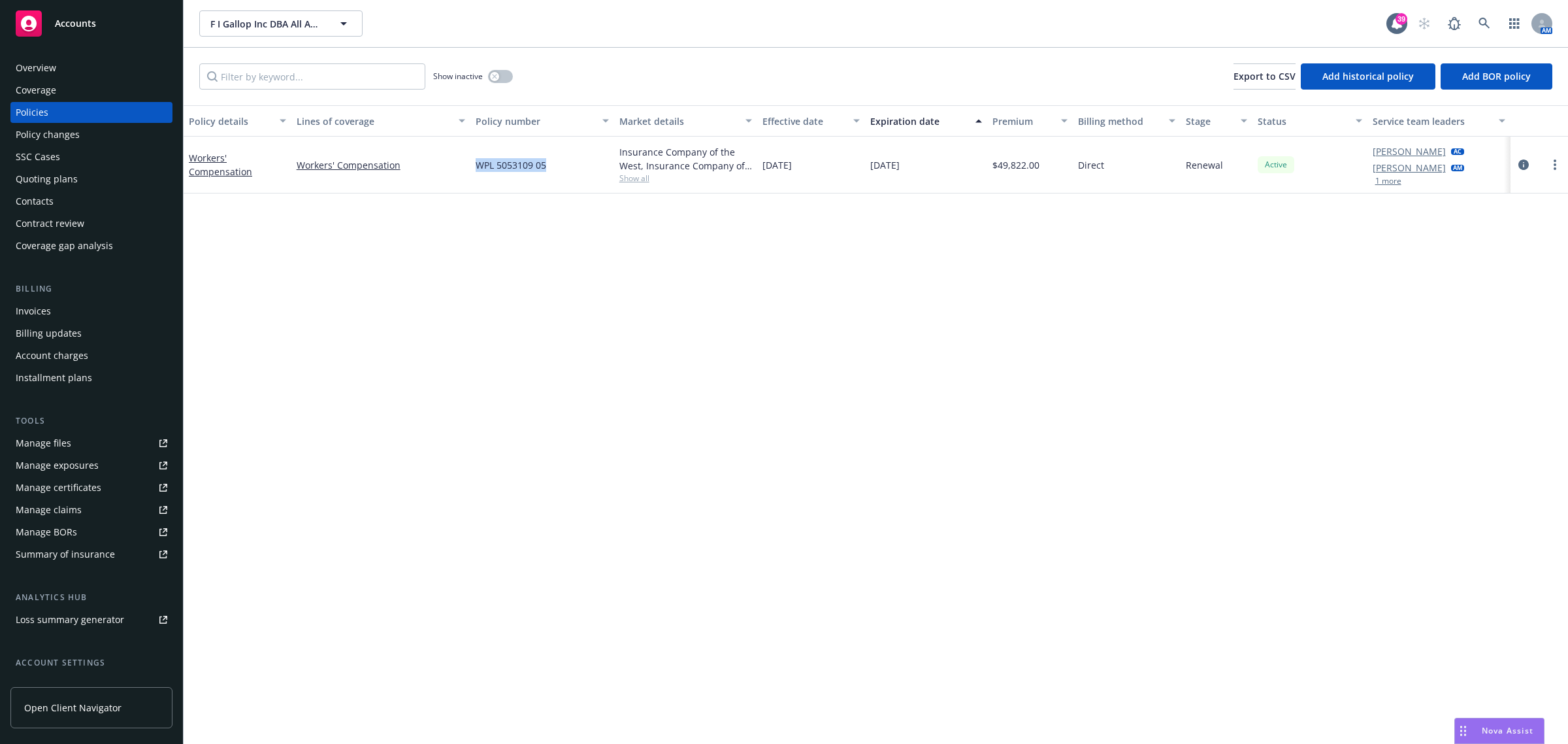
drag, startPoint x: 571, startPoint y: 168, endPoint x: 478, endPoint y: 171, distance: 93.0
click at [478, 171] on div "WPL 5053109 05" at bounding box center [542, 165] width 143 height 57
copy span "WPL 5053109 05"
click at [635, 183] on span "Show all" at bounding box center [686, 178] width 134 height 11
click at [1520, 162] on icon "circleInformation" at bounding box center [1523, 164] width 11 height 11
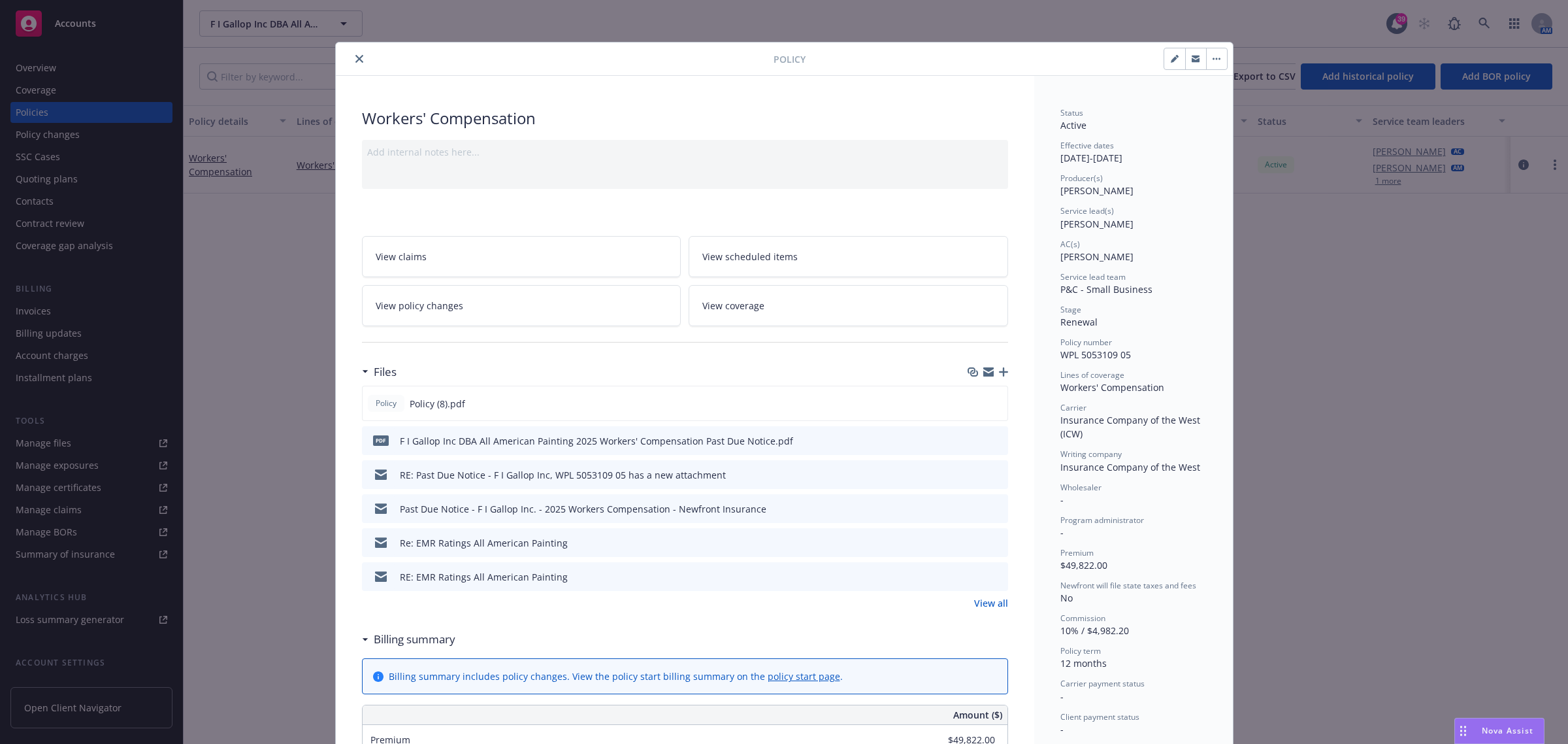
click at [1000, 605] on link "View all" at bounding box center [990, 603] width 34 height 14
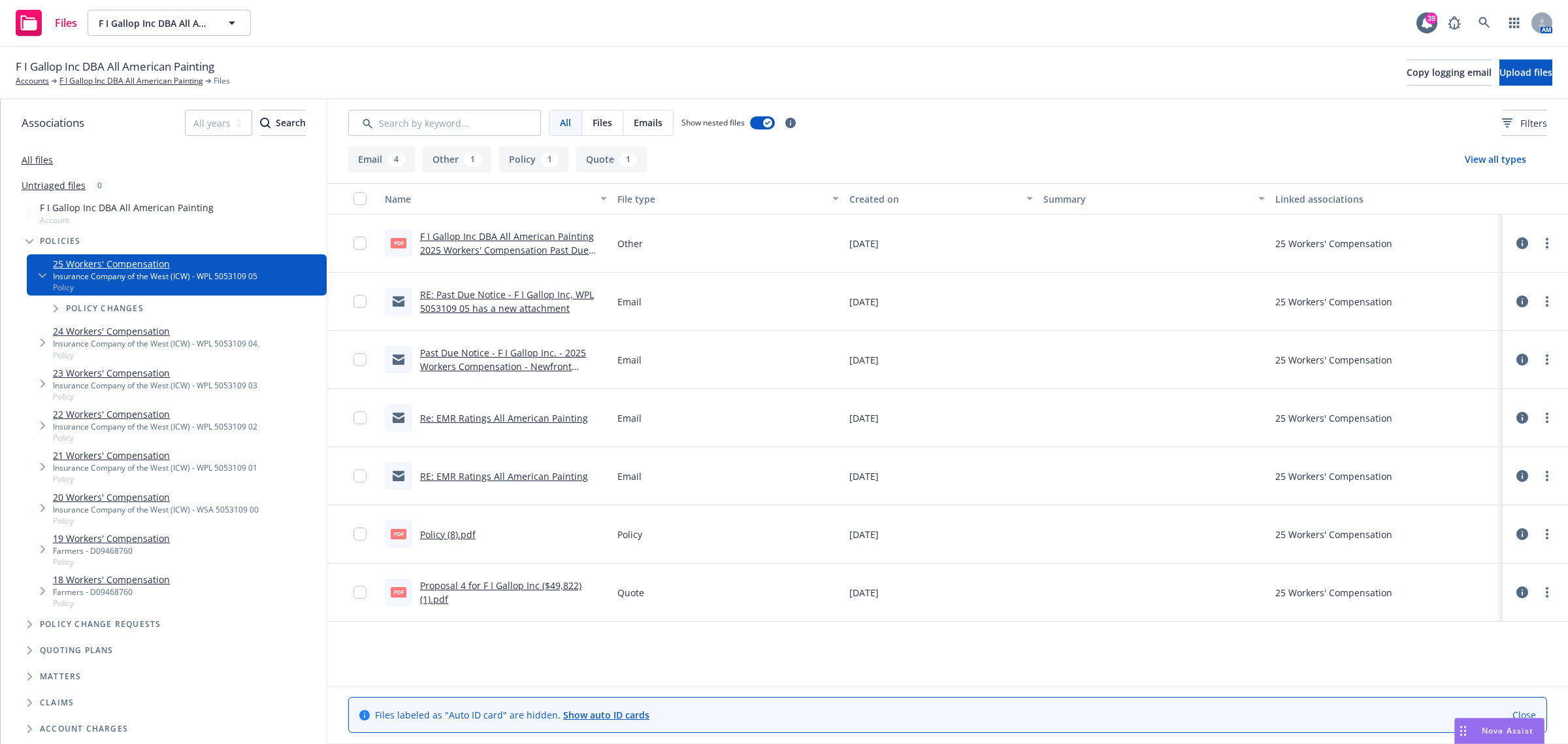
click at [494, 358] on div "Past Due Notice - F I Gallop Inc. - 2025 Workers Compensation - Newfront Insura…" at bounding box center [514, 359] width 187 height 27
click at [1472, 21] on span at bounding box center [1484, 22] width 26 height 26
click at [1474, 22] on link at bounding box center [1484, 22] width 26 height 26
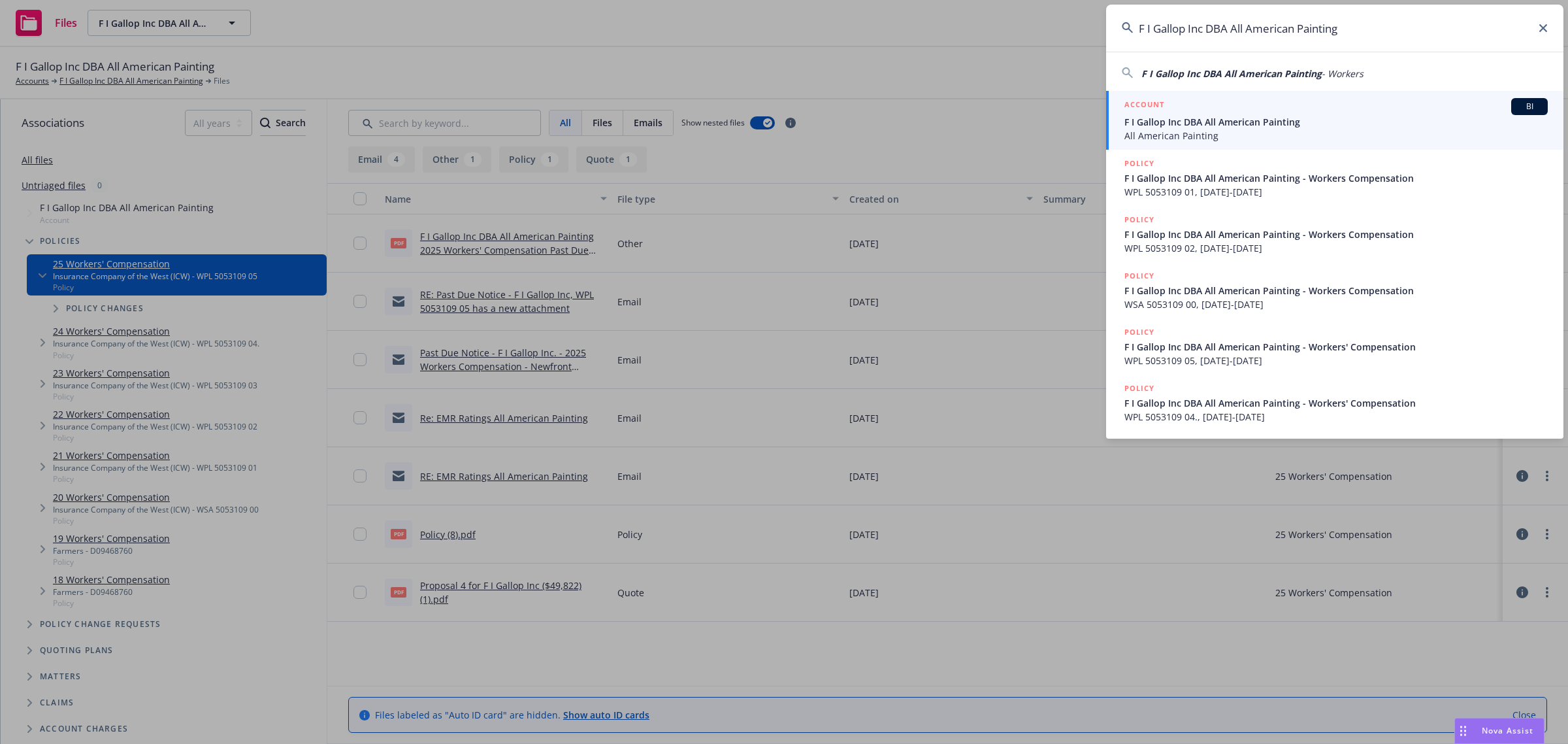
type input "F I Gallop Inc DBA All American Painting"
click at [1197, 140] on span "All American Painting" at bounding box center [1336, 136] width 423 height 14
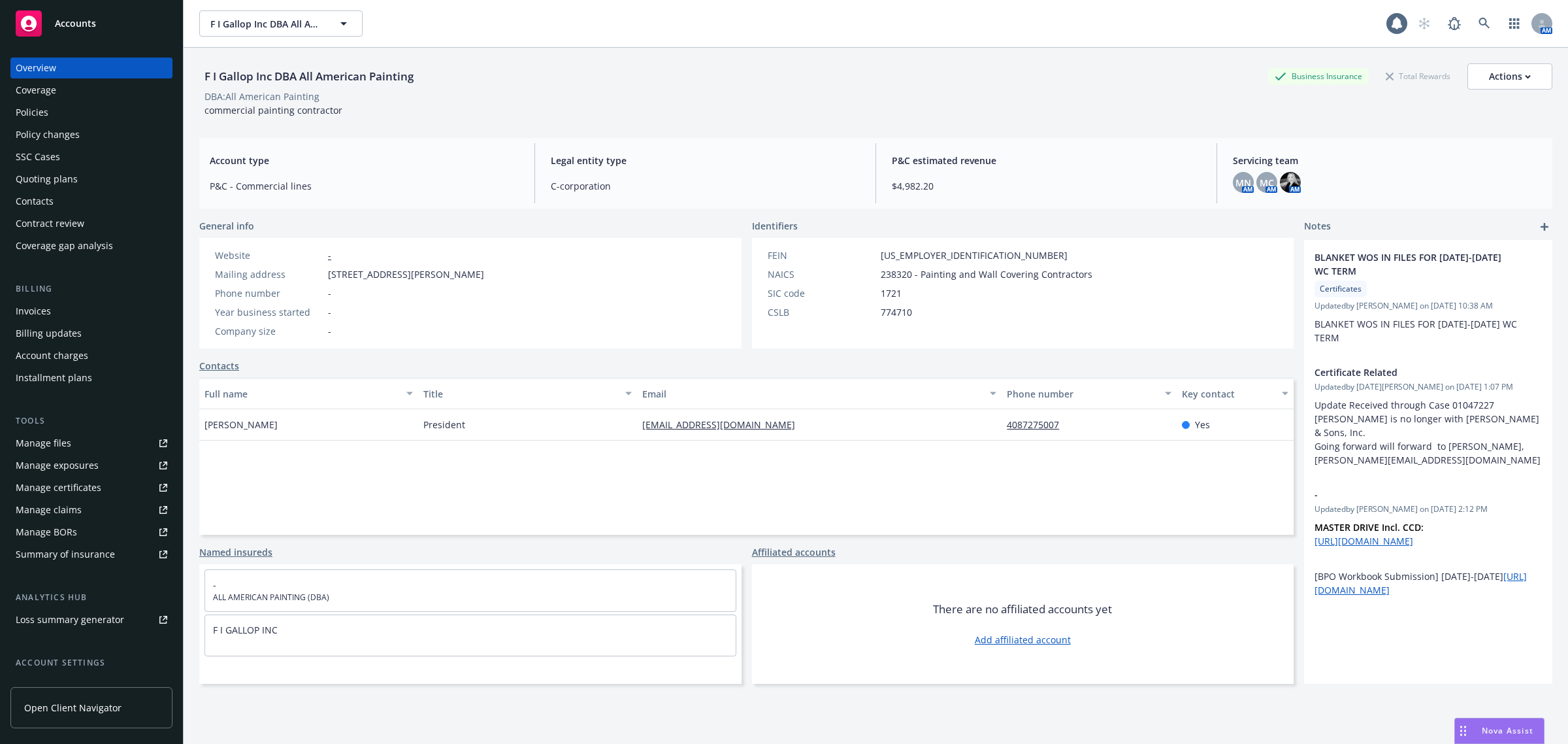
click at [64, 100] on div "Coverage" at bounding box center [91, 90] width 151 height 21
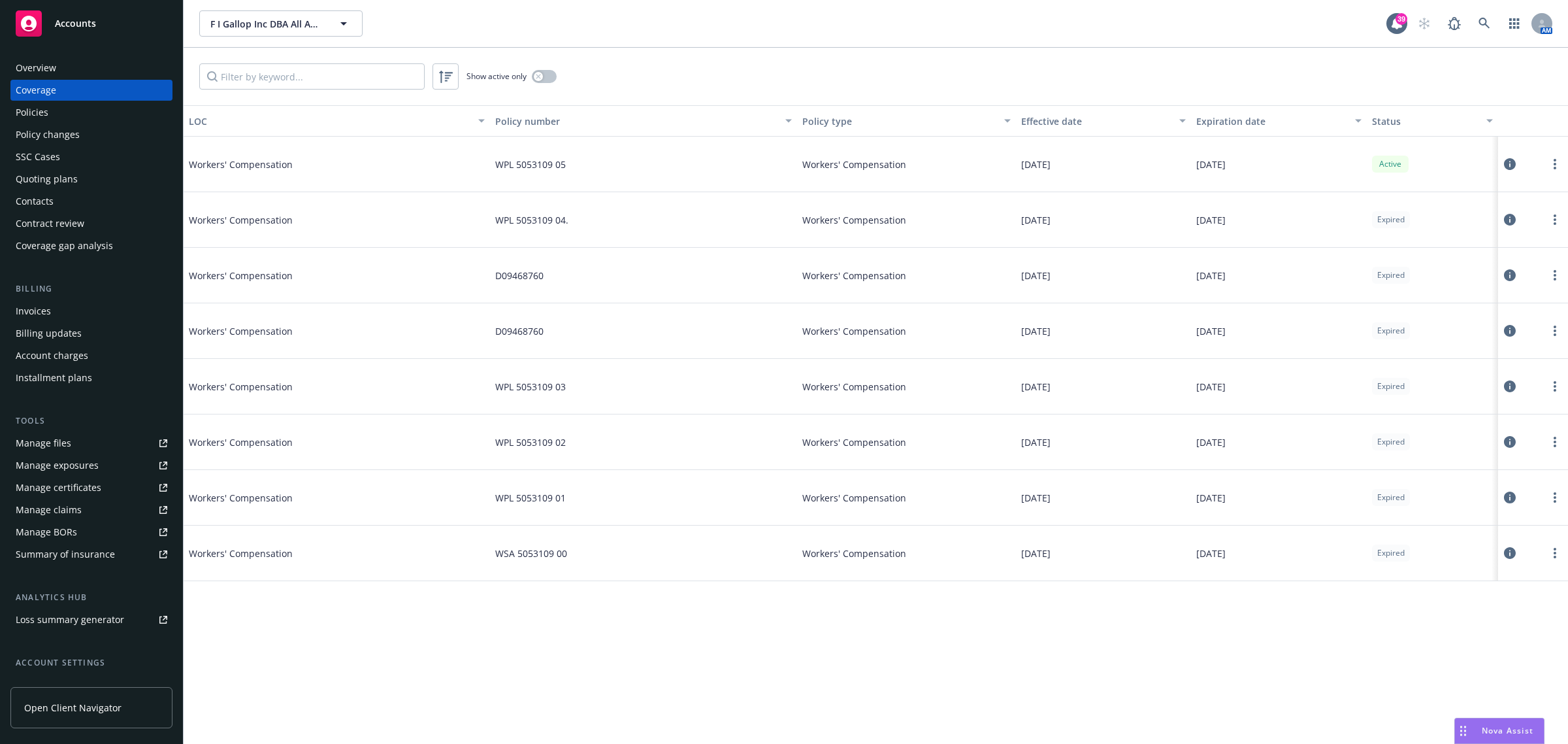
drag, startPoint x: 45, startPoint y: 108, endPoint x: 47, endPoint y: 75, distance: 33.1
click at [47, 108] on div "Policies" at bounding box center [31, 111] width 32 height 21
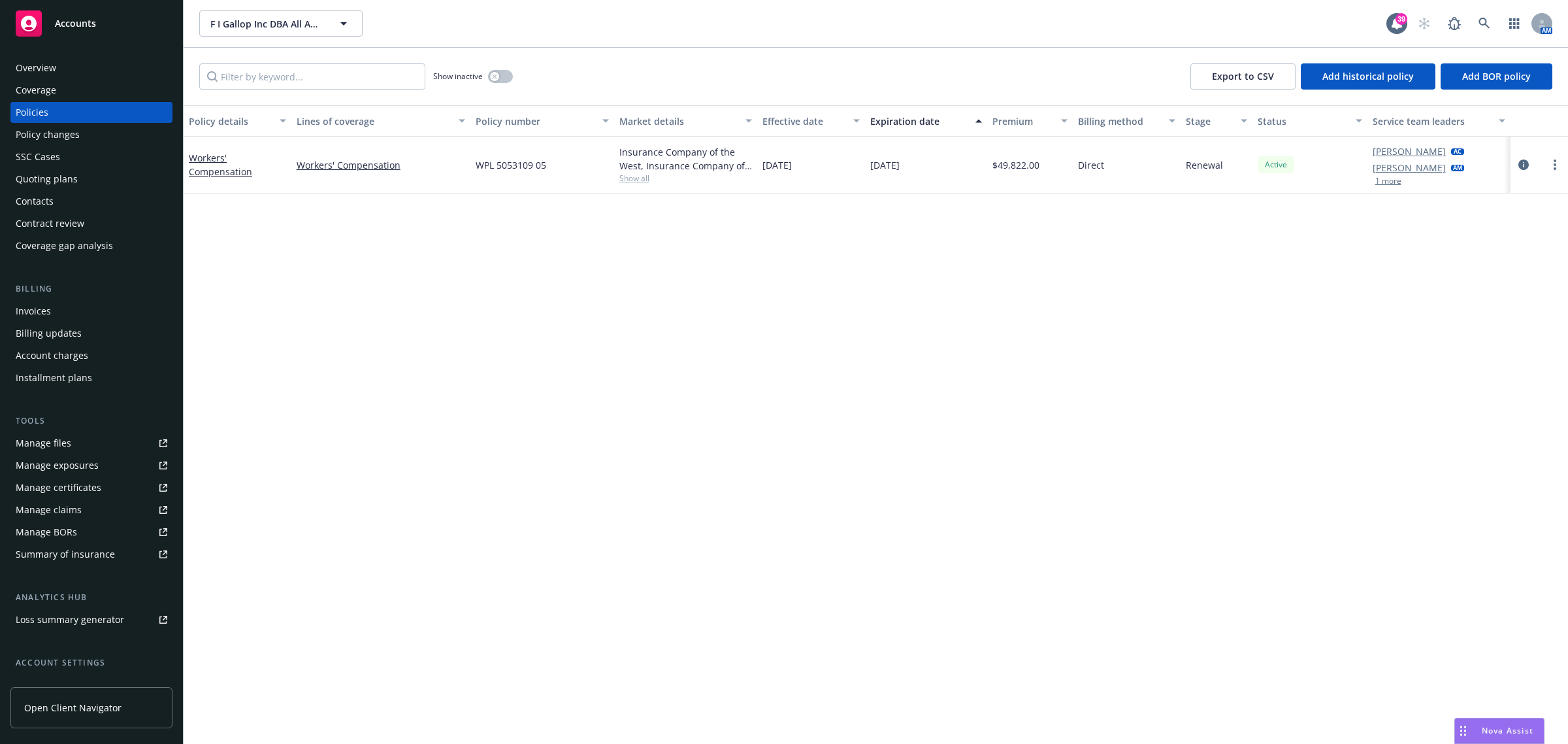
click at [638, 177] on span "Show all" at bounding box center [686, 178] width 134 height 11
click at [1523, 161] on icon "circleInformation" at bounding box center [1523, 164] width 11 height 11
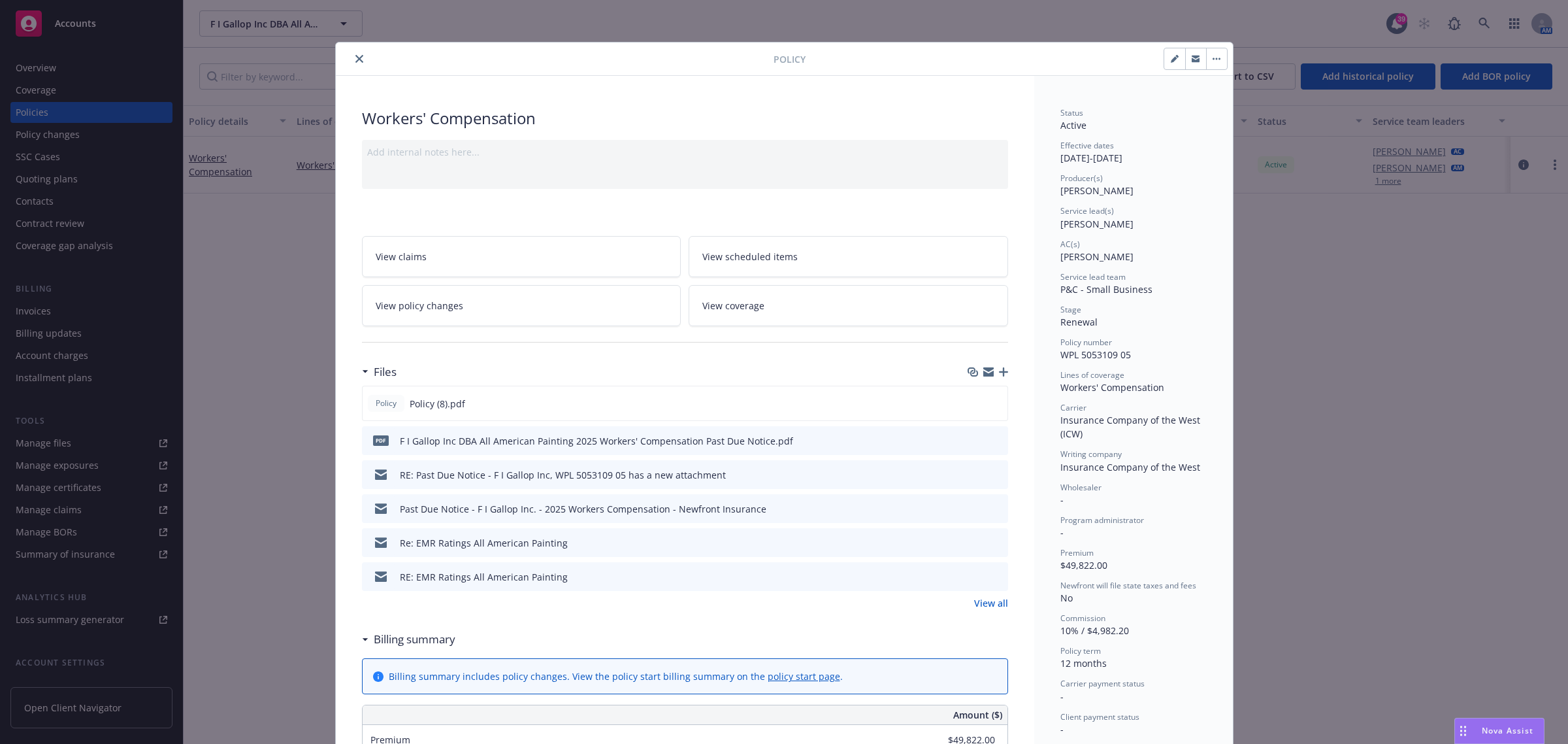
click at [984, 600] on link "View all" at bounding box center [990, 603] width 34 height 14
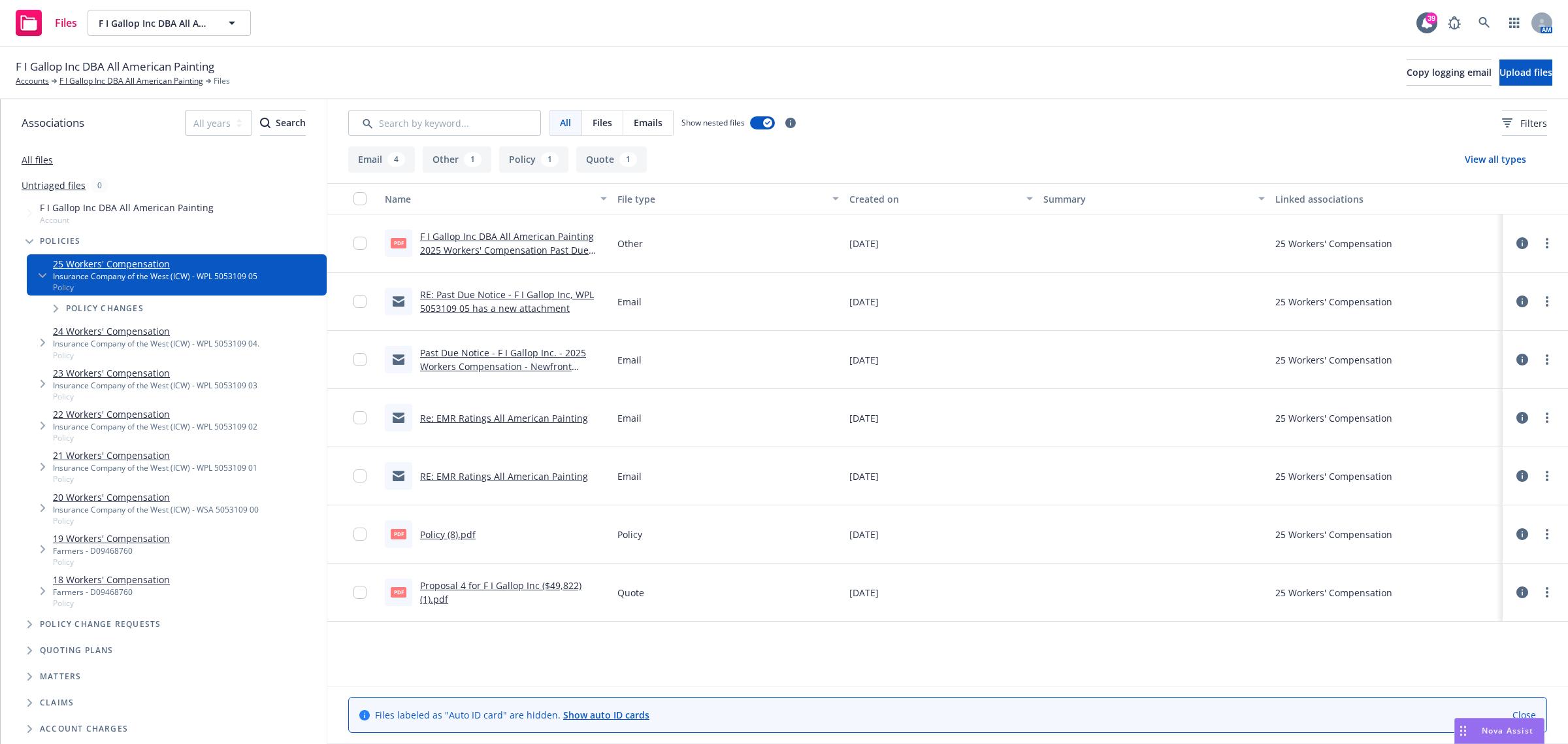
click at [513, 473] on link "RE: EMR Ratings All American Painting" at bounding box center [504, 475] width 168 height 13
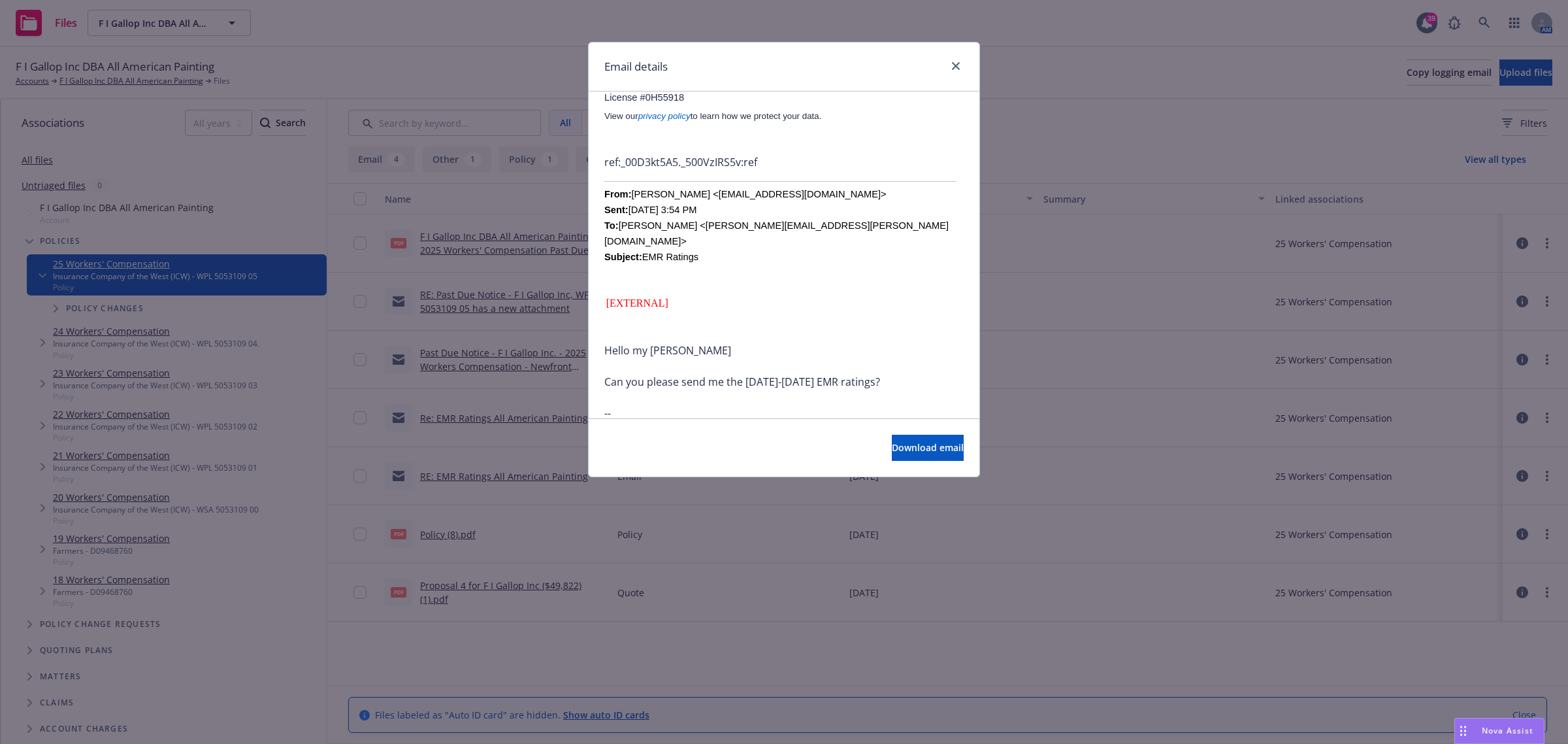
scroll to position [397, 0]
click at [957, 61] on link "close" at bounding box center [956, 66] width 16 height 16
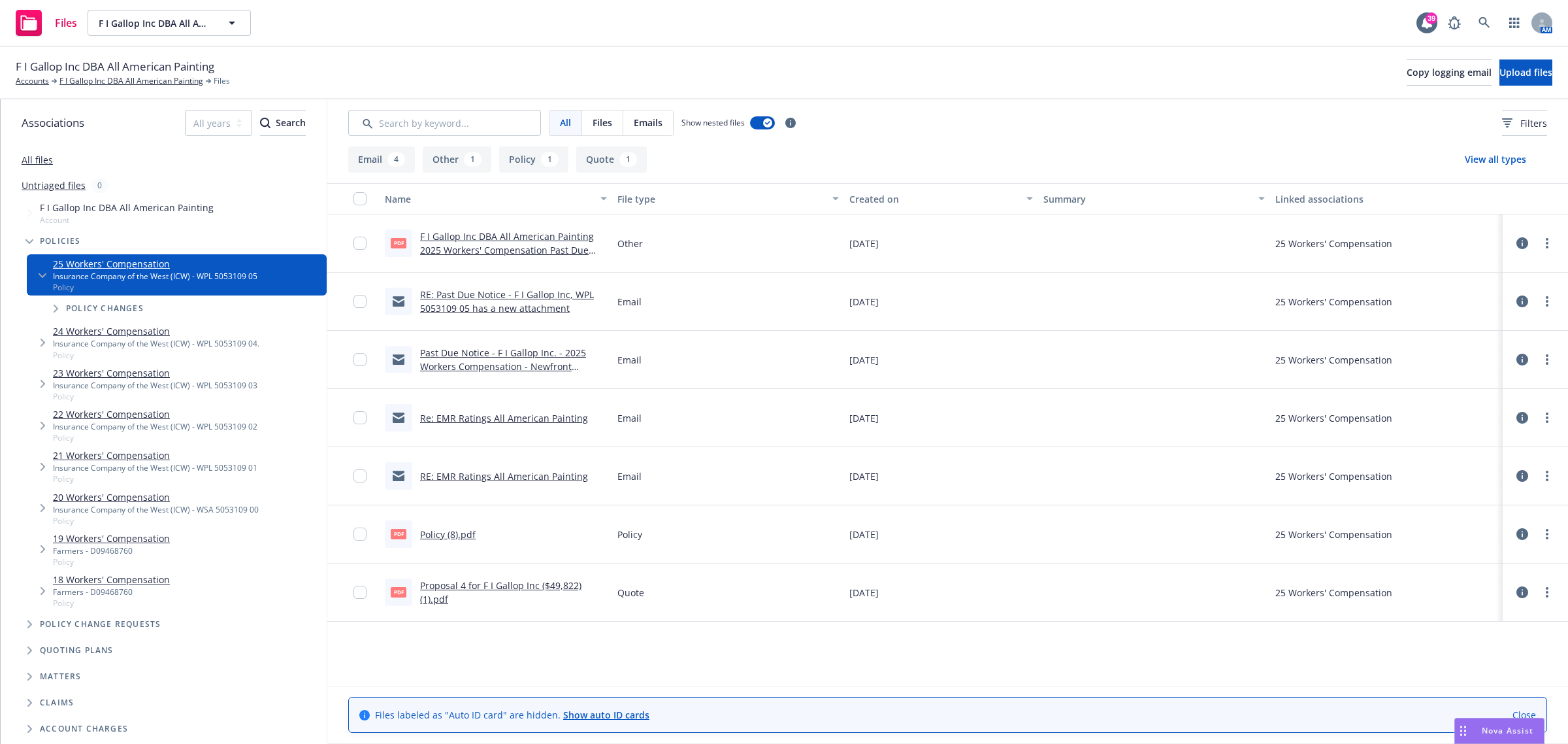
click at [521, 360] on link "Past Due Notice - F I Gallop Inc. - 2025 Workers Compensation - Newfront Insura…" at bounding box center [503, 366] width 166 height 40
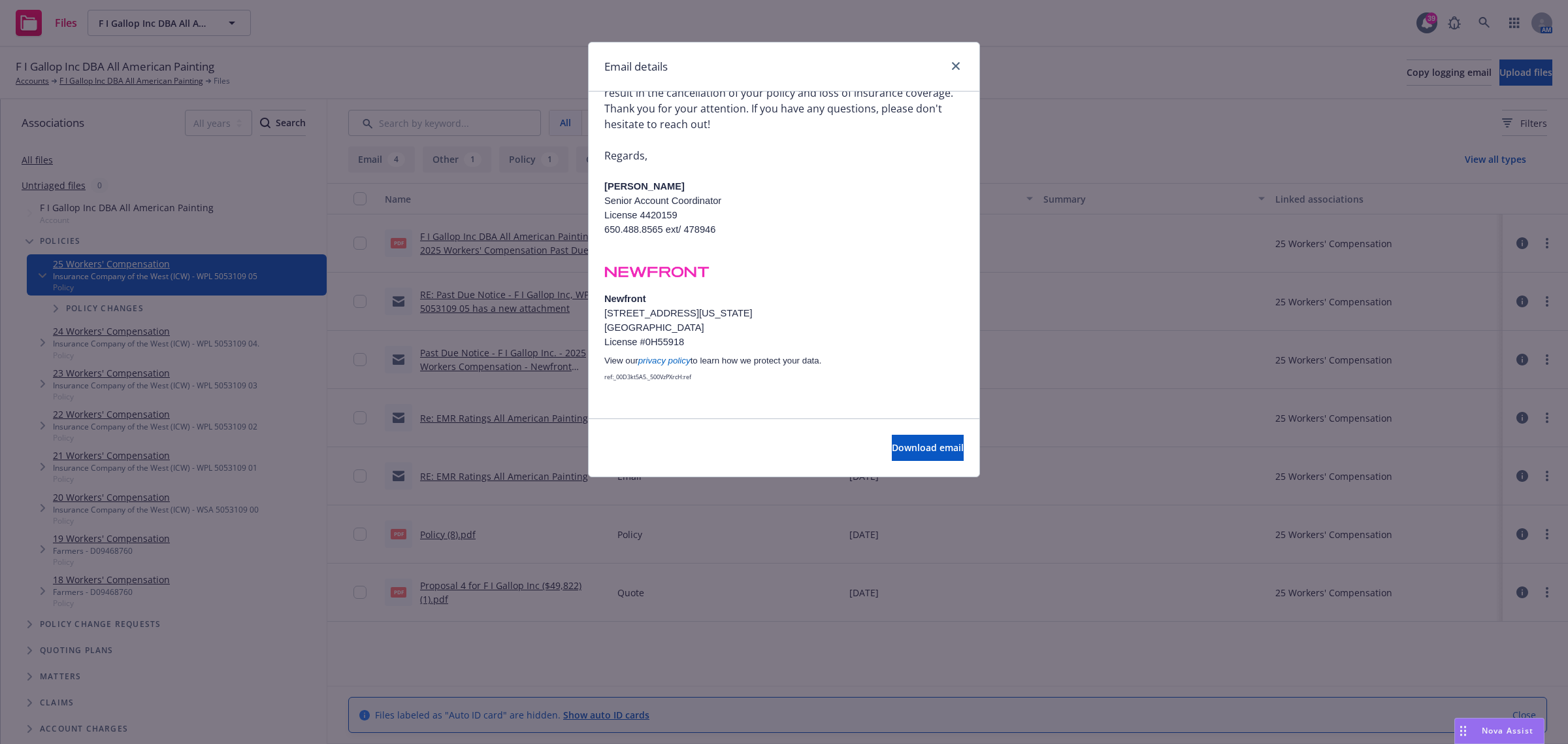
scroll to position [355, 0]
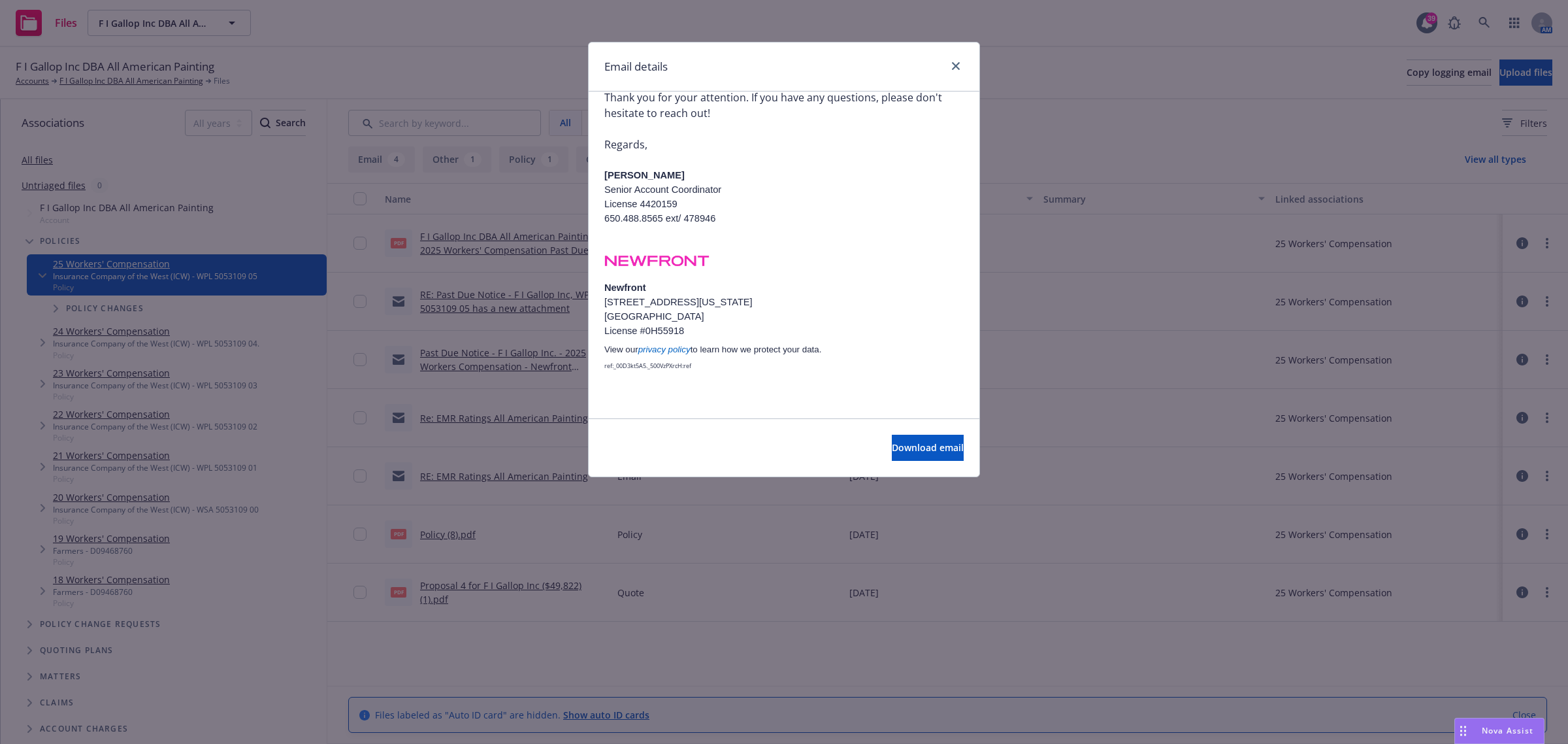
click at [946, 70] on div at bounding box center [952, 66] width 20 height 17
click at [958, 58] on div "Email details" at bounding box center [784, 67] width 390 height 49
click at [954, 65] on icon "close" at bounding box center [956, 66] width 8 height 8
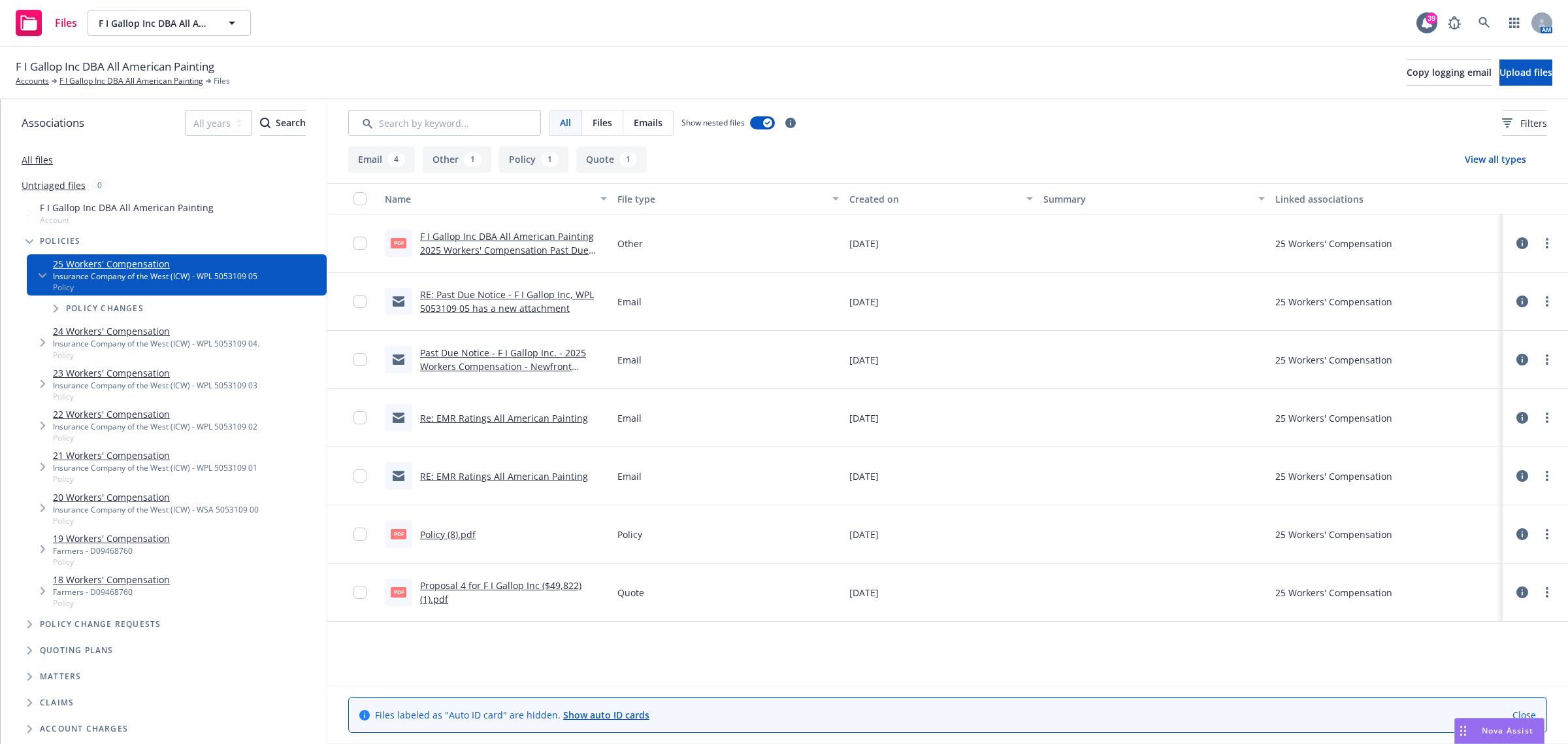
click at [470, 290] on link "RE: Past Due Notice - F I Gallop Inc, WPL 5053109 05 has a new attachment" at bounding box center [507, 301] width 174 height 26
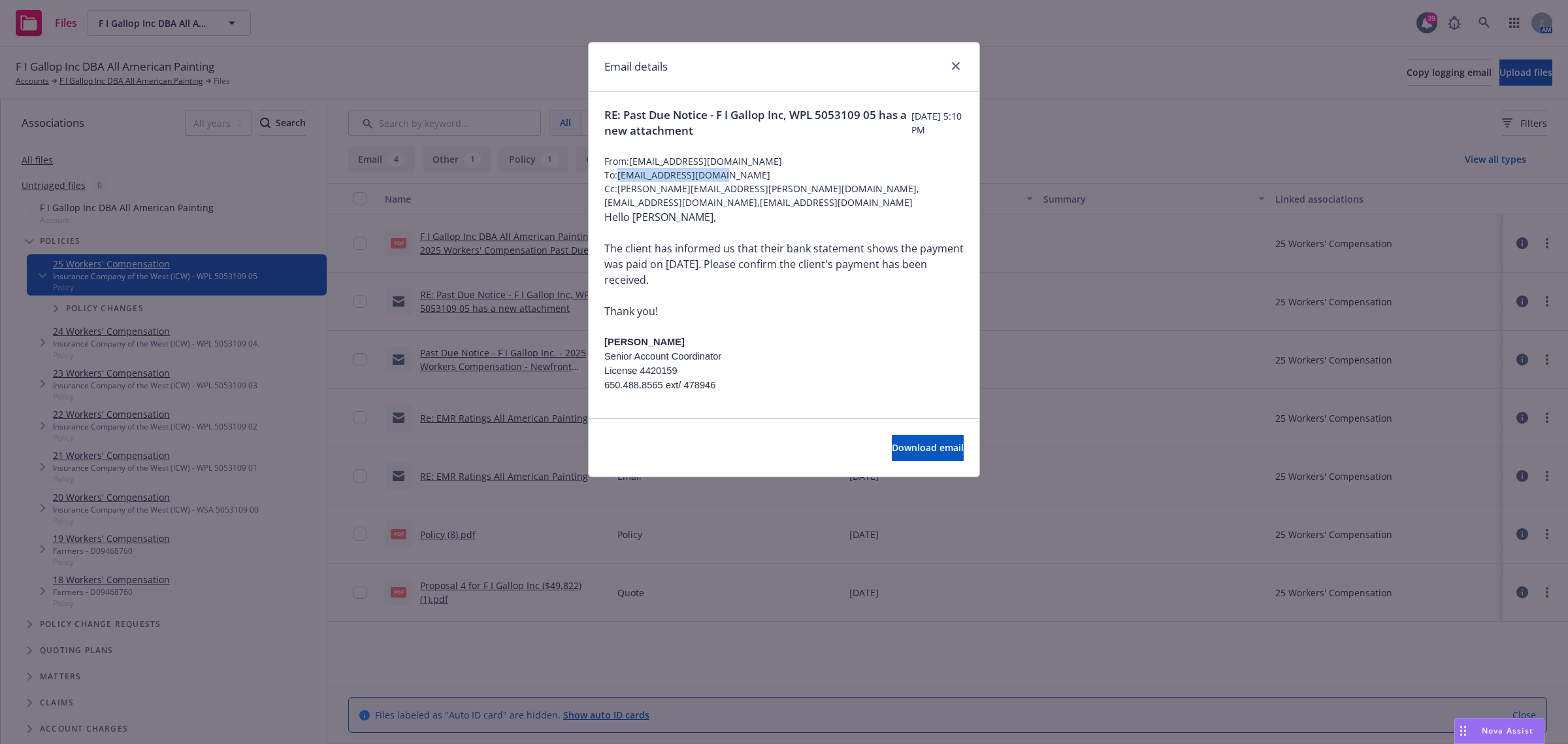
drag, startPoint x: 737, startPoint y: 172, endPoint x: 621, endPoint y: 174, distance: 116.0
click at [621, 174] on span "To: lsaechao@icwgroup.com" at bounding box center [784, 175] width 359 height 14
copy span "lsaechao@icwgroup.com"
click at [954, 61] on link "close" at bounding box center [956, 66] width 16 height 16
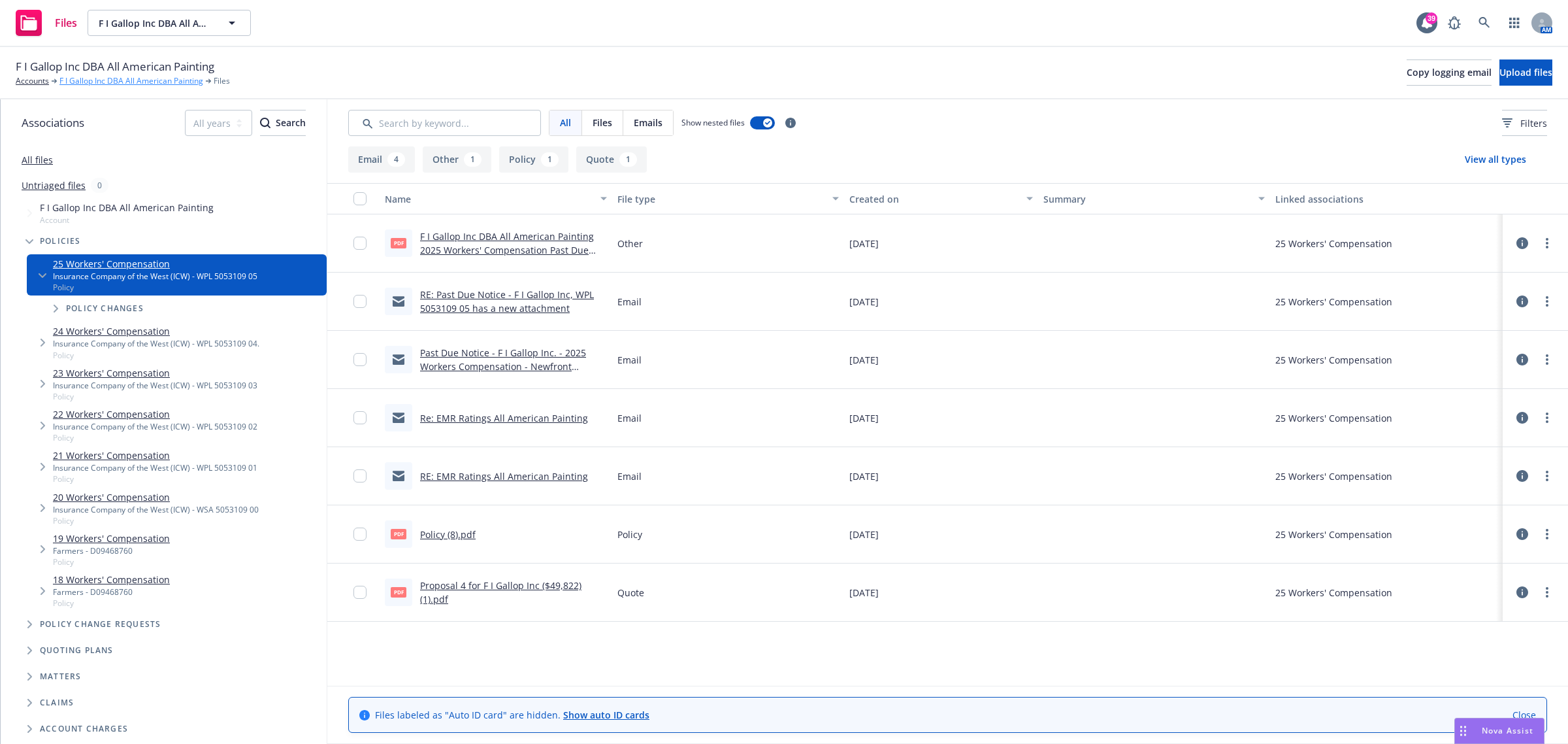
click at [136, 82] on link "F I Gallop Inc DBA All American Painting" at bounding box center [131, 81] width 143 height 12
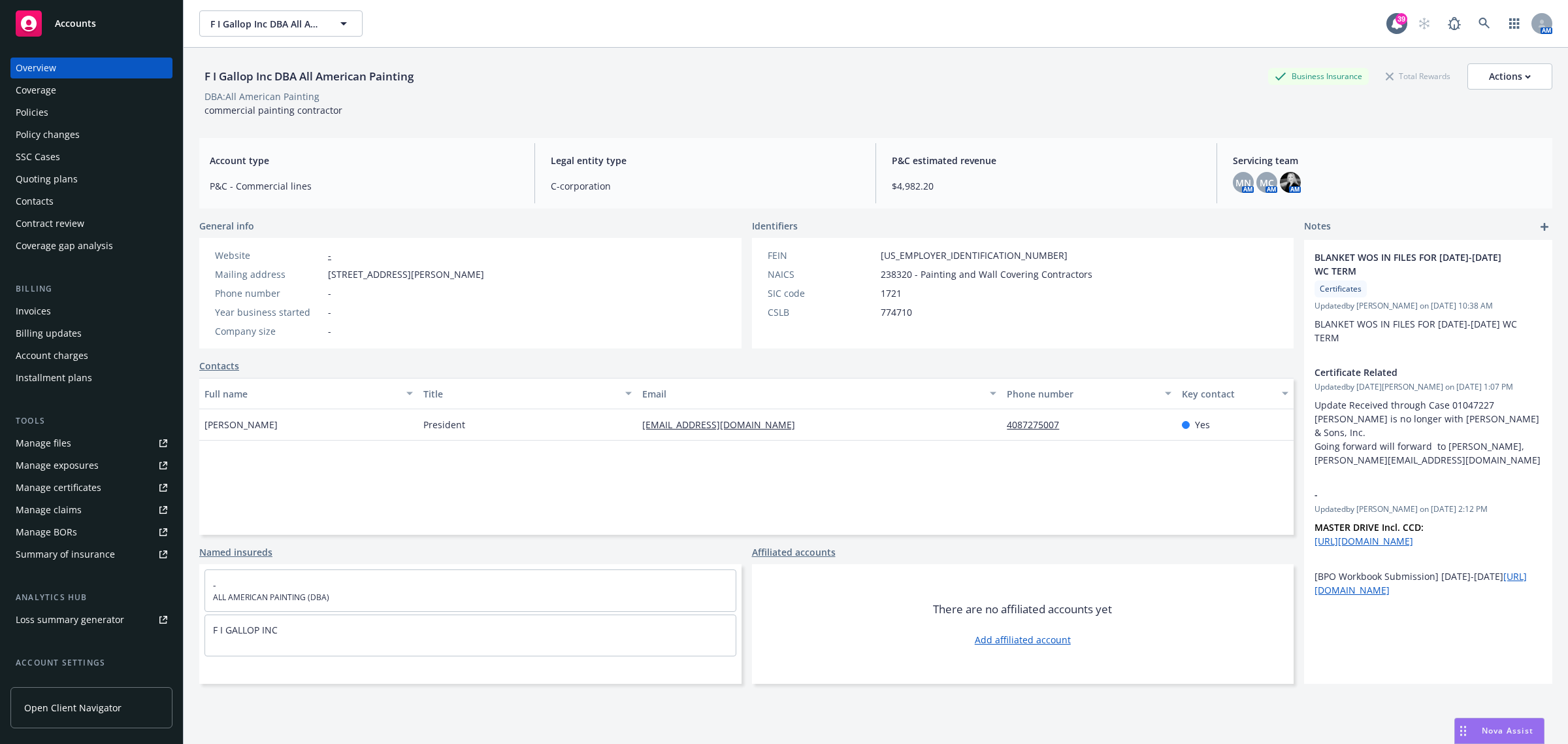
click at [27, 104] on div "Policies" at bounding box center [31, 111] width 32 height 21
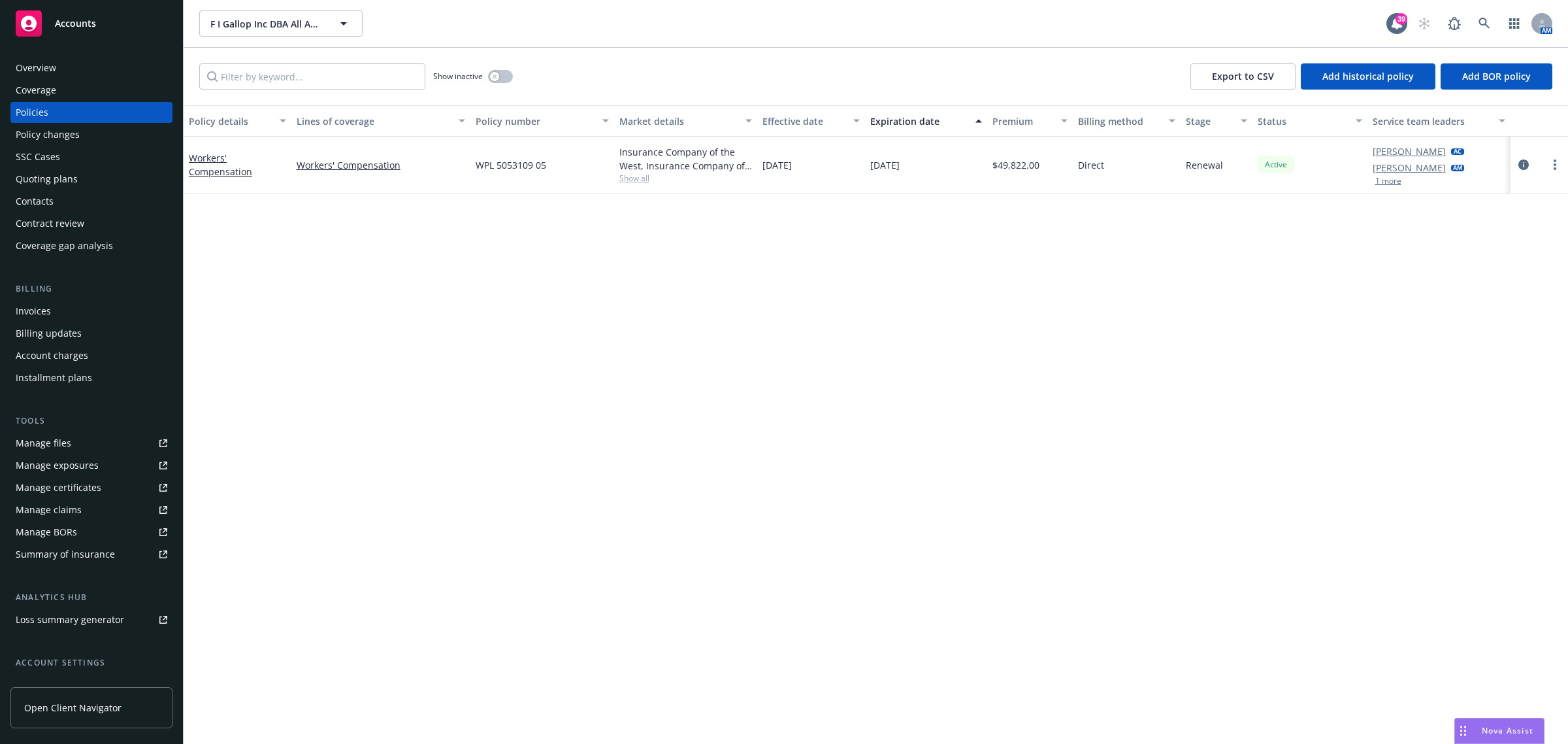
click at [629, 180] on span "Show all" at bounding box center [686, 178] width 134 height 11
drag, startPoint x: 566, startPoint y: 167, endPoint x: 479, endPoint y: 181, distance: 88.1
click at [479, 181] on div "WPL 5053109 05" at bounding box center [542, 165] width 143 height 57
copy span "WPL 5053109 05"
click at [83, 77] on div "Overview" at bounding box center [91, 67] width 151 height 21
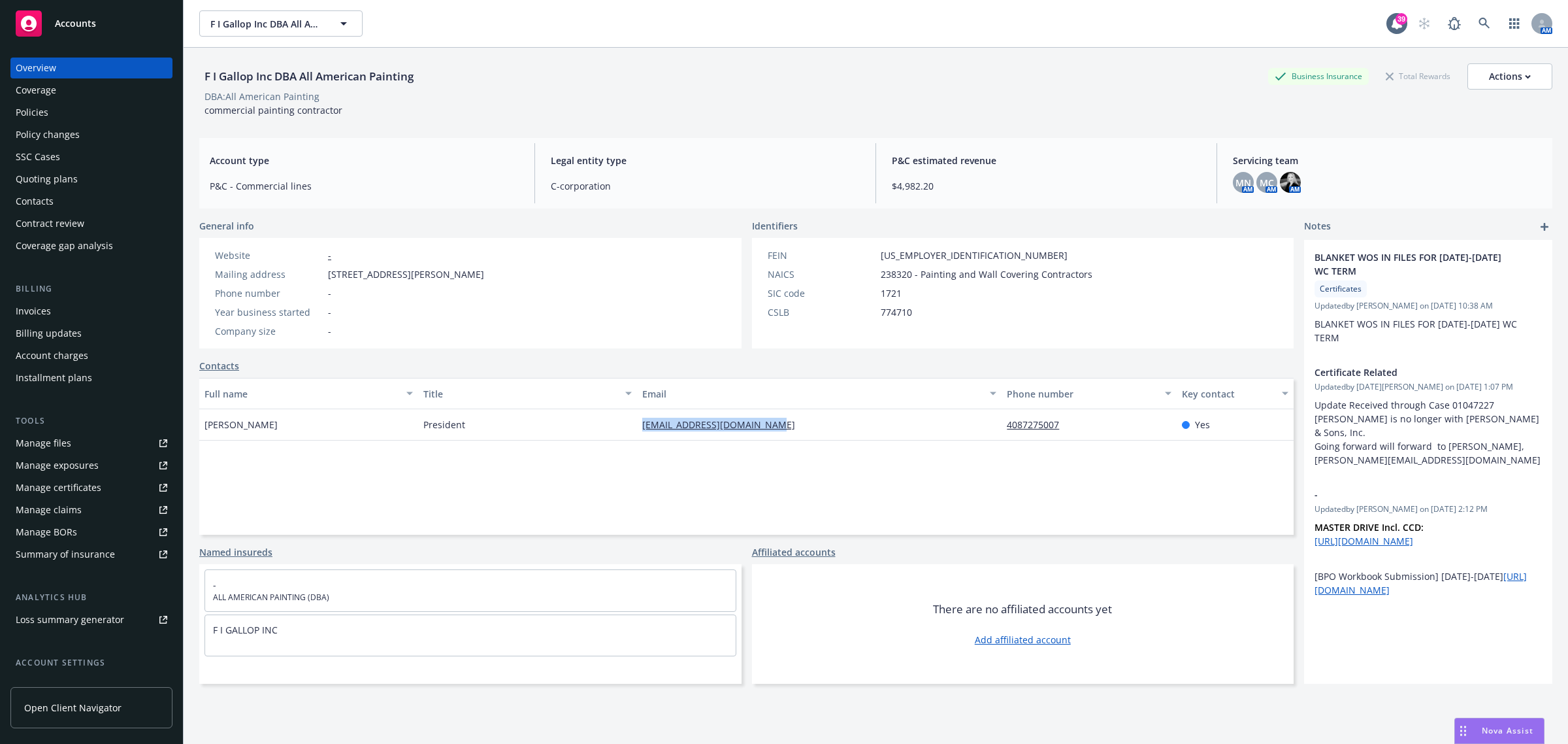
drag, startPoint x: 833, startPoint y: 430, endPoint x: 638, endPoint y: 435, distance: 195.1
click at [637, 434] on div "jenn.allamerican@gmail.com" at bounding box center [820, 425] width 365 height 31
copy link "jenn.allamerican@gmail.com"
click at [1478, 23] on icon at bounding box center [1483, 22] width 11 height 11
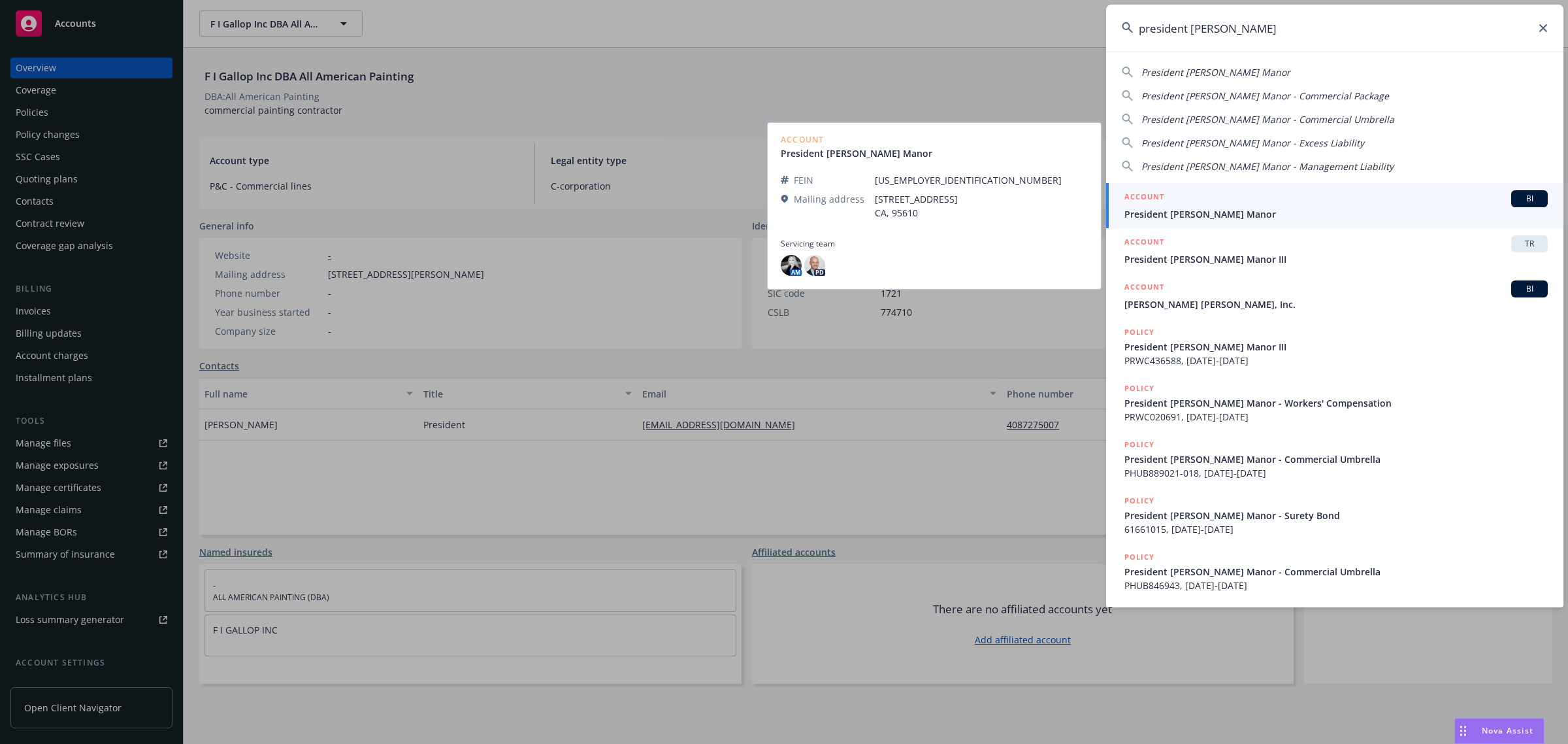
type input "president john"
click at [1230, 223] on link "ACCOUNT BI President John Adams Manor" at bounding box center [1335, 205] width 458 height 45
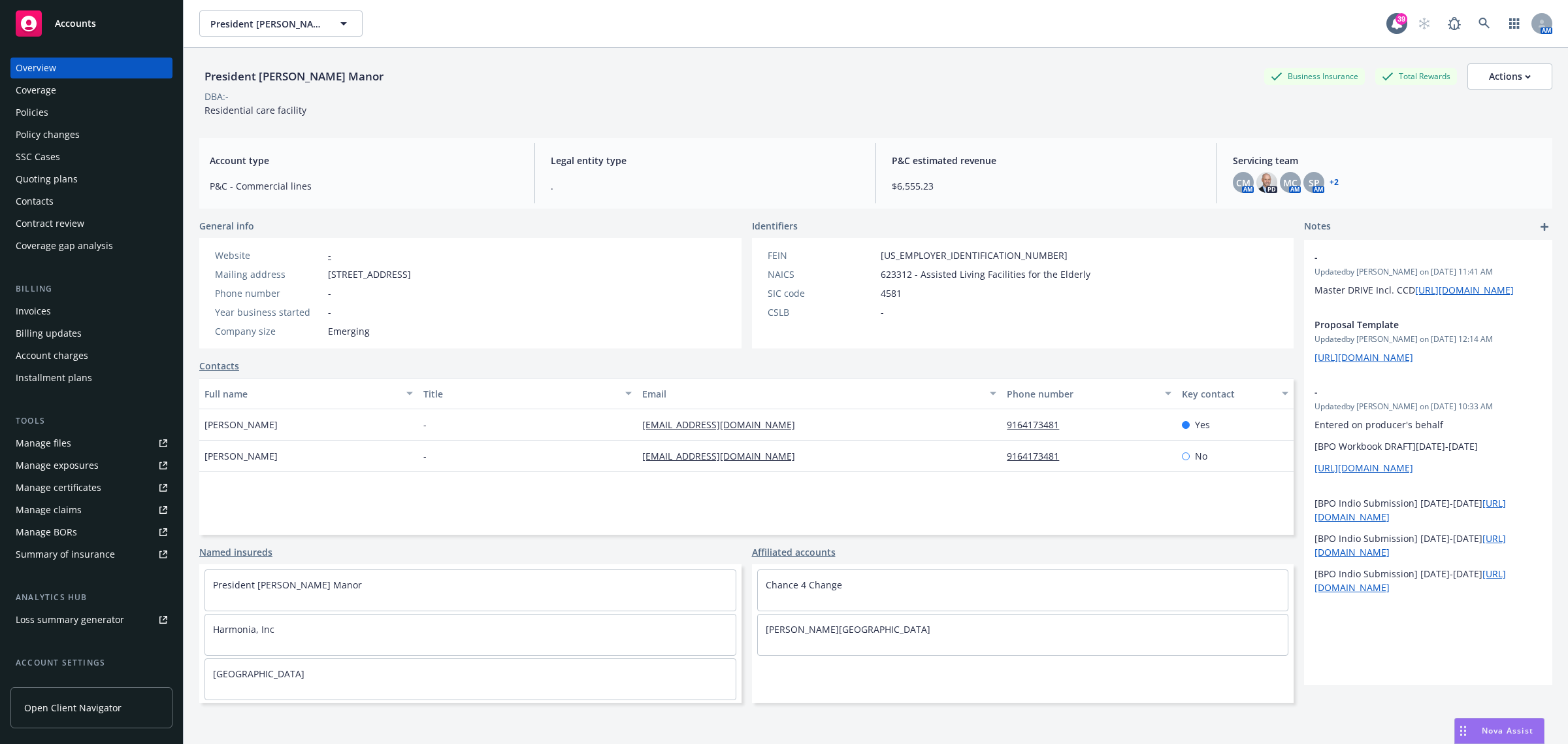
click at [41, 108] on div "Policies" at bounding box center [31, 111] width 32 height 21
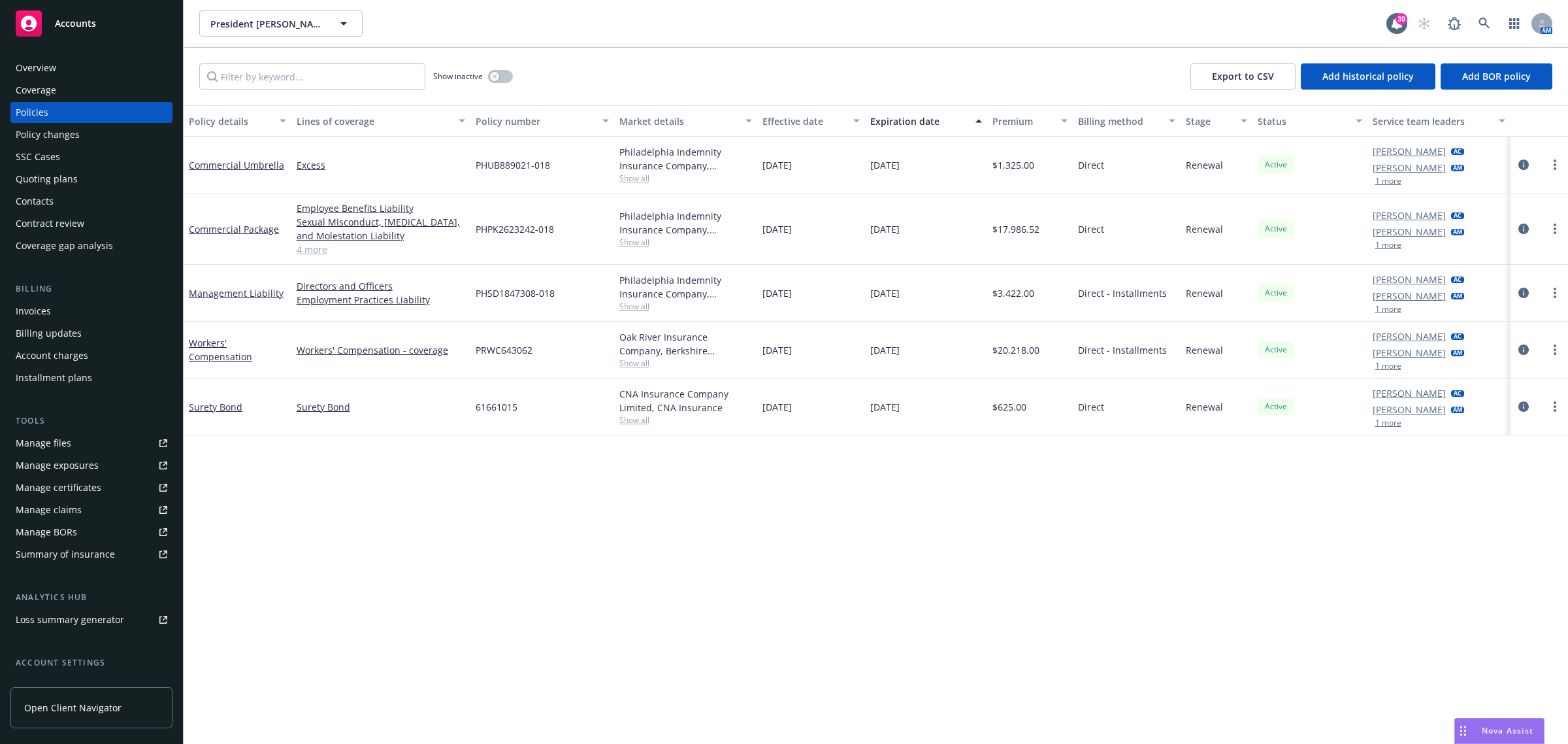
click at [644, 181] on span "Show all" at bounding box center [686, 178] width 134 height 11
click at [785, 86] on div "Show inactive Export to CSV Add historical policy Add BOR policy" at bounding box center [875, 76] width 1385 height 58
click at [635, 236] on span "Show all" at bounding box center [686, 241] width 134 height 11
click at [761, 69] on div "Show inactive Export to CSV Add historical policy Add BOR policy" at bounding box center [875, 76] width 1385 height 58
click at [628, 182] on span "Show all" at bounding box center [686, 178] width 134 height 11
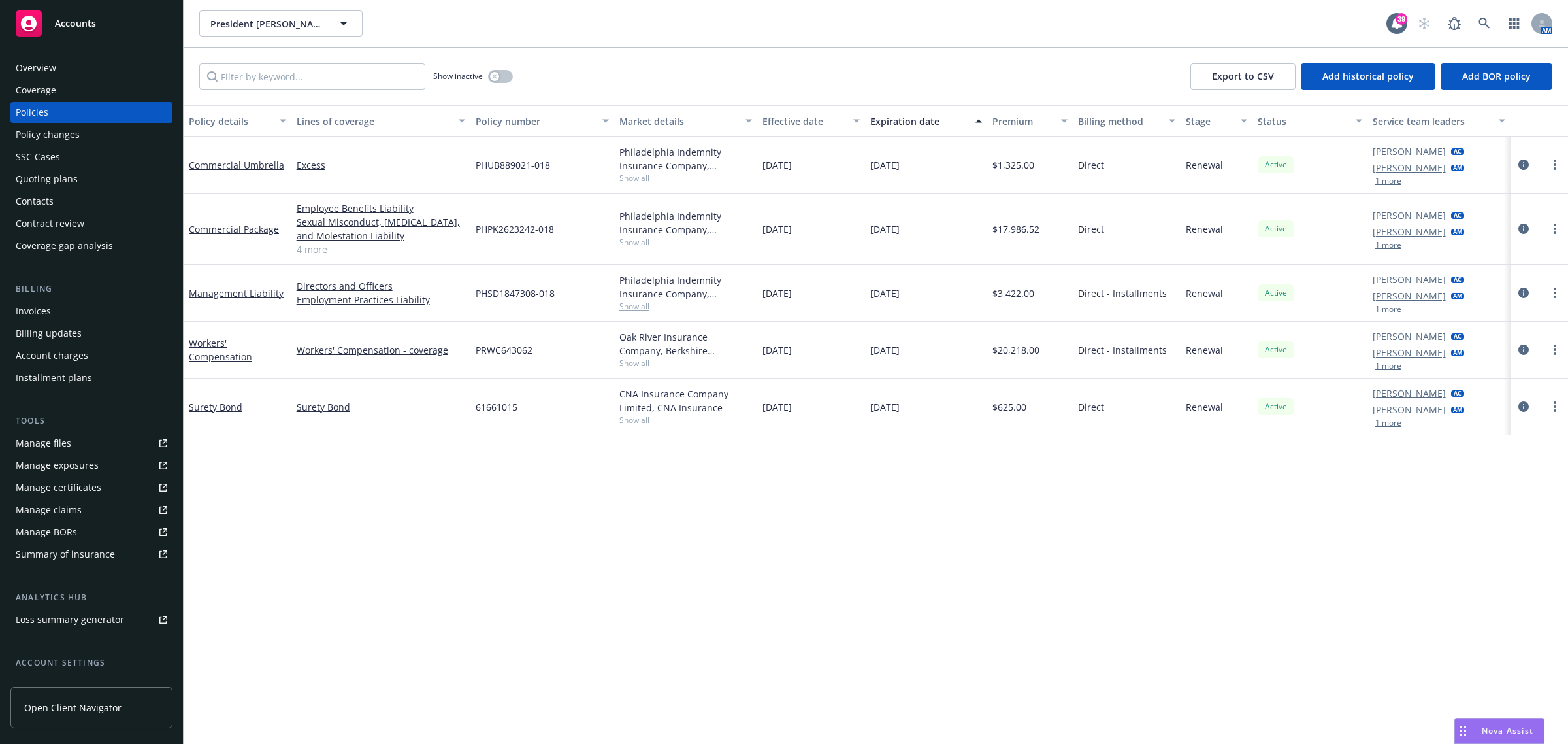
click at [676, 63] on div "Show inactive Export to CSV Add historical policy Add BOR policy" at bounding box center [875, 76] width 1385 height 58
click at [634, 242] on span "Show all" at bounding box center [686, 241] width 134 height 11
drag, startPoint x: 766, startPoint y: 23, endPoint x: 743, endPoint y: 113, distance: 92.9
click at [765, 22] on div "President John Adams Manor President John Adams Manor" at bounding box center [792, 23] width 1187 height 26
click at [641, 302] on span "Show all" at bounding box center [686, 306] width 134 height 11
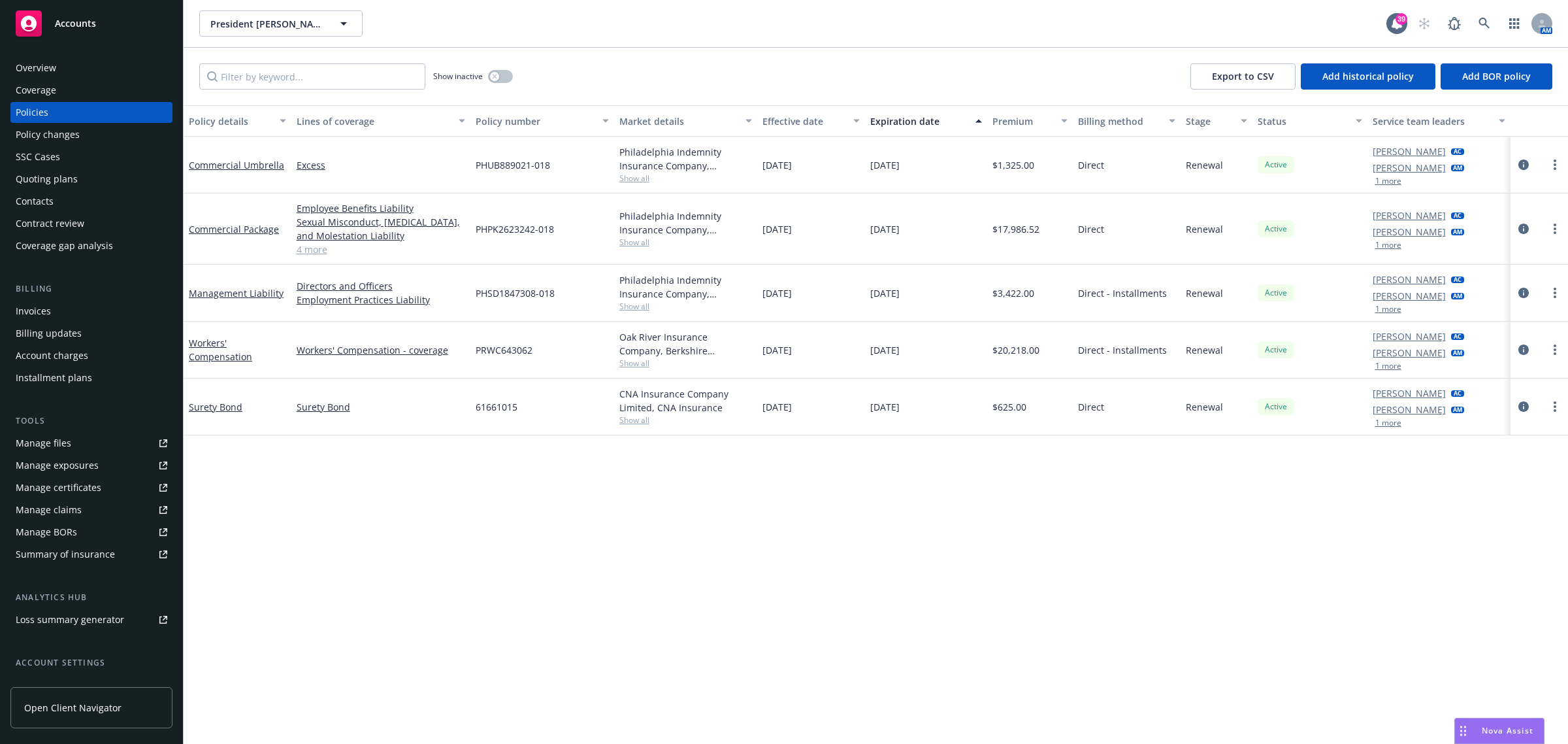
click at [404, 516] on div "Policy details Lines of coverage Policy number Market details Effective date Ex…" at bounding box center [875, 425] width 1385 height 640
drag, startPoint x: 545, startPoint y: 358, endPoint x: 474, endPoint y: 363, distance: 71.2
click at [474, 363] on div "PRWC643062" at bounding box center [542, 350] width 143 height 57
drag, startPoint x: 567, startPoint y: 306, endPoint x: 461, endPoint y: 315, distance: 106.4
click at [461, 315] on div "Management Liability Directors and Officers Employment Practices Liability PHSD…" at bounding box center [875, 293] width 1385 height 57
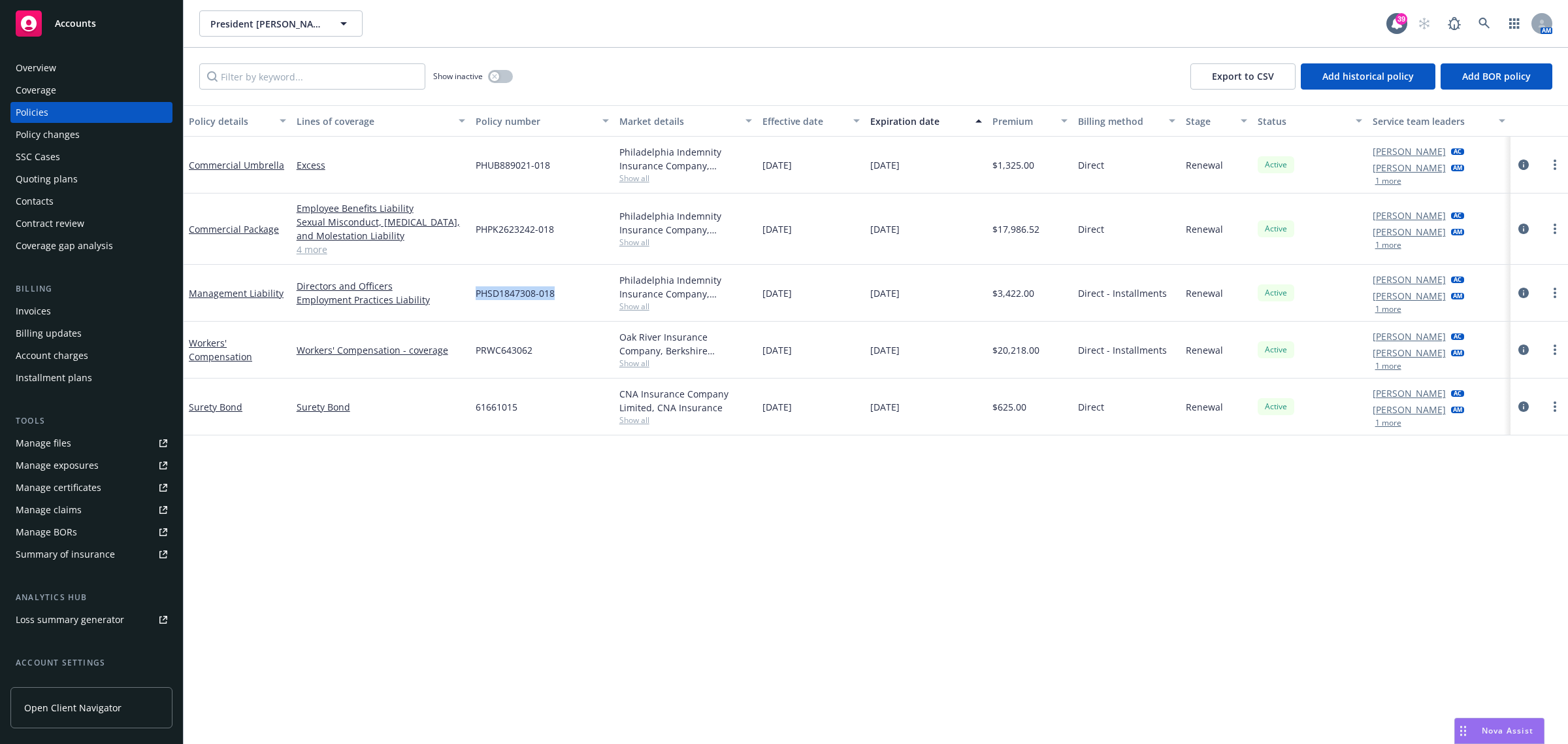
copy div "PHSD1847308-018"
click at [645, 309] on span "Show all" at bounding box center [686, 306] width 134 height 11
click at [1527, 292] on icon "circleInformation" at bounding box center [1523, 293] width 11 height 11
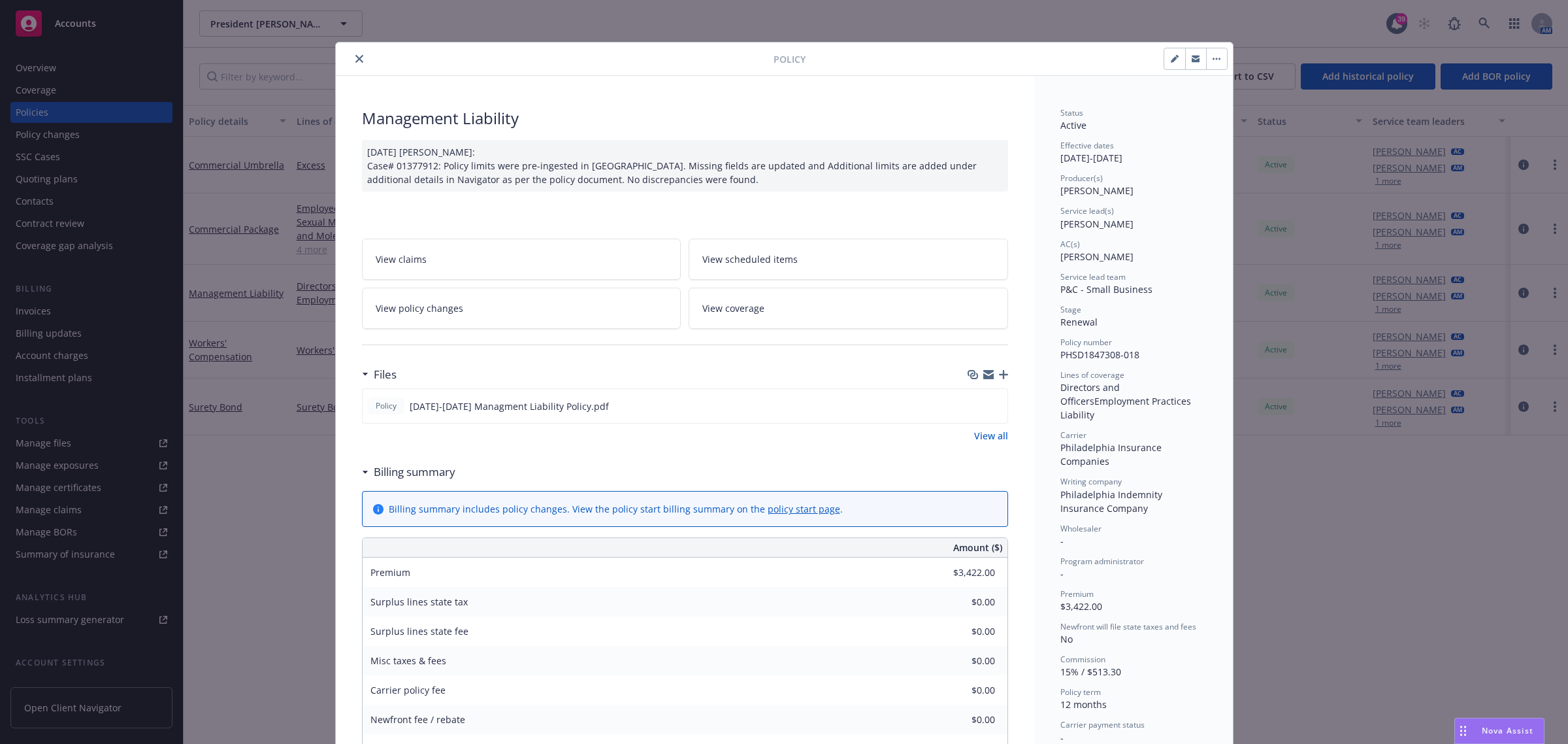
click at [355, 58] on icon "close" at bounding box center [359, 59] width 8 height 8
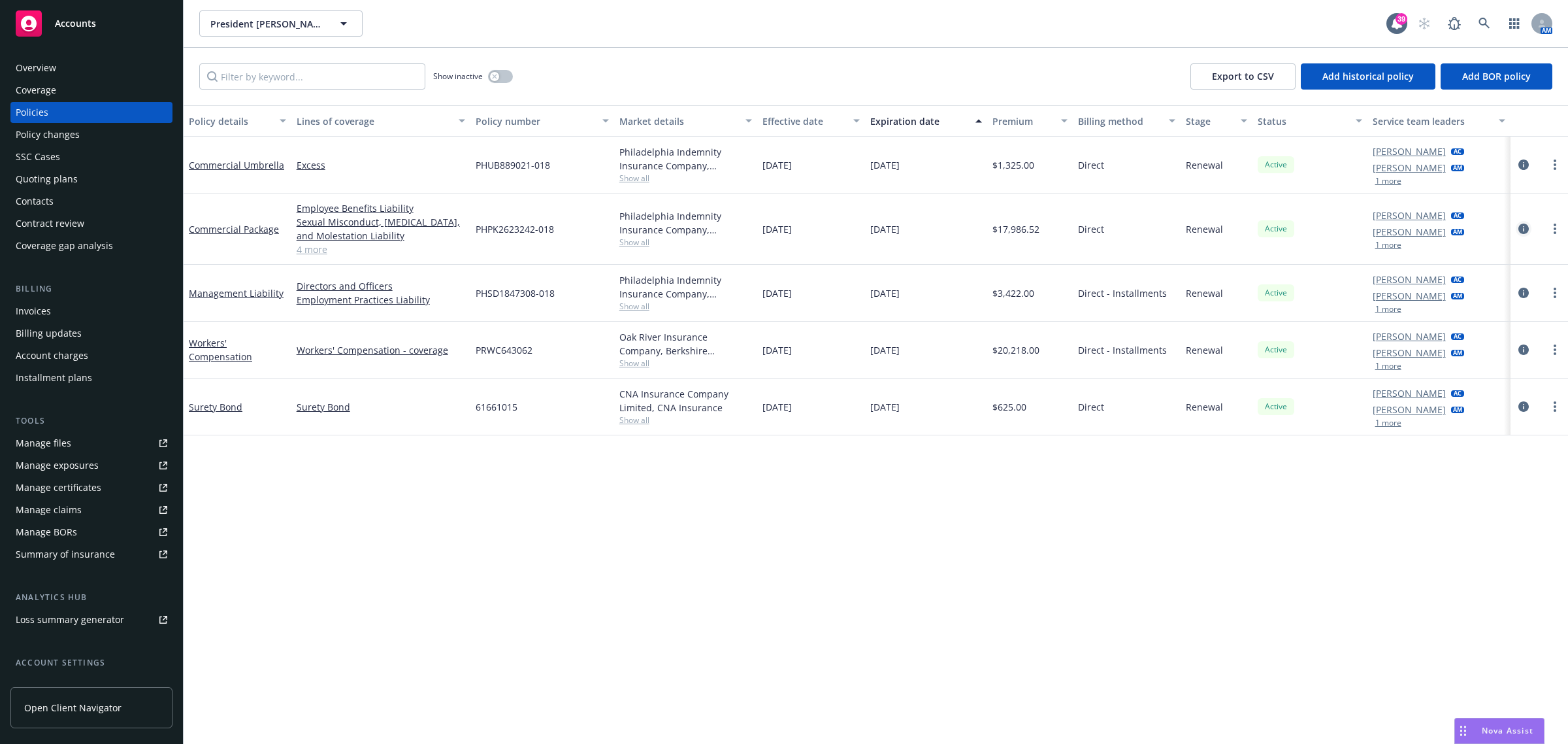
click at [1524, 226] on icon "circleInformation" at bounding box center [1523, 228] width 11 height 11
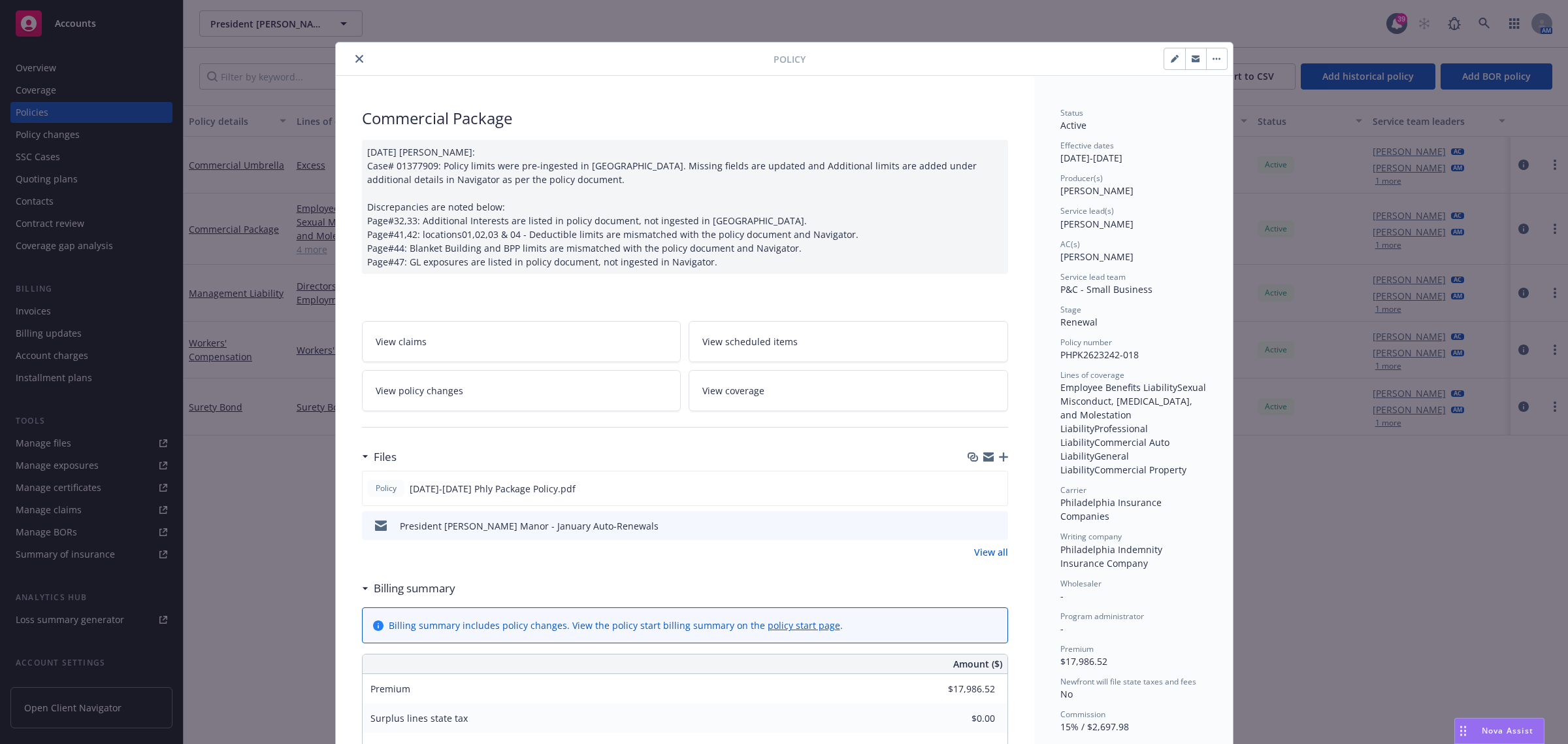
click at [990, 524] on icon "preview file" at bounding box center [995, 524] width 12 height 9
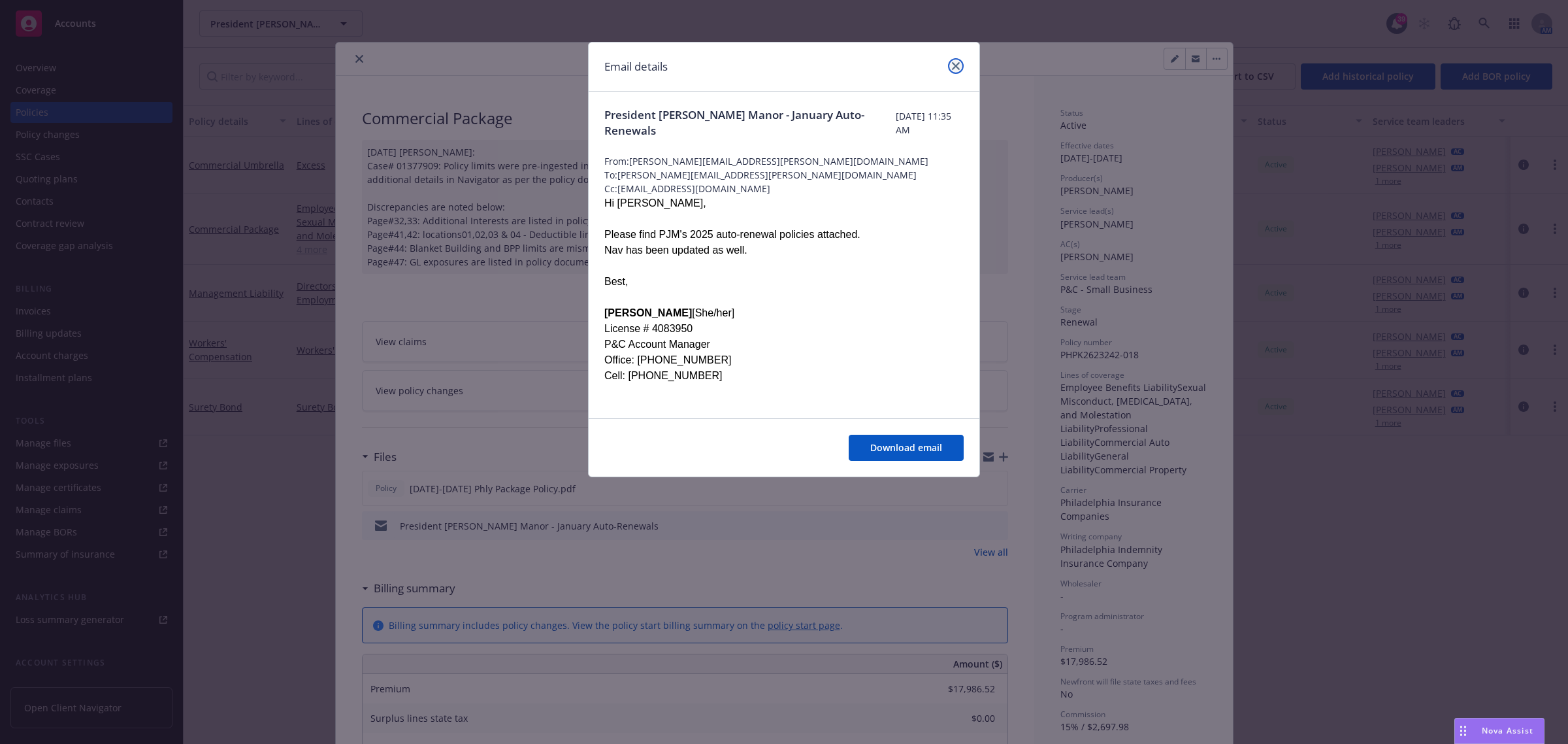
click at [962, 67] on link "close" at bounding box center [956, 66] width 16 height 16
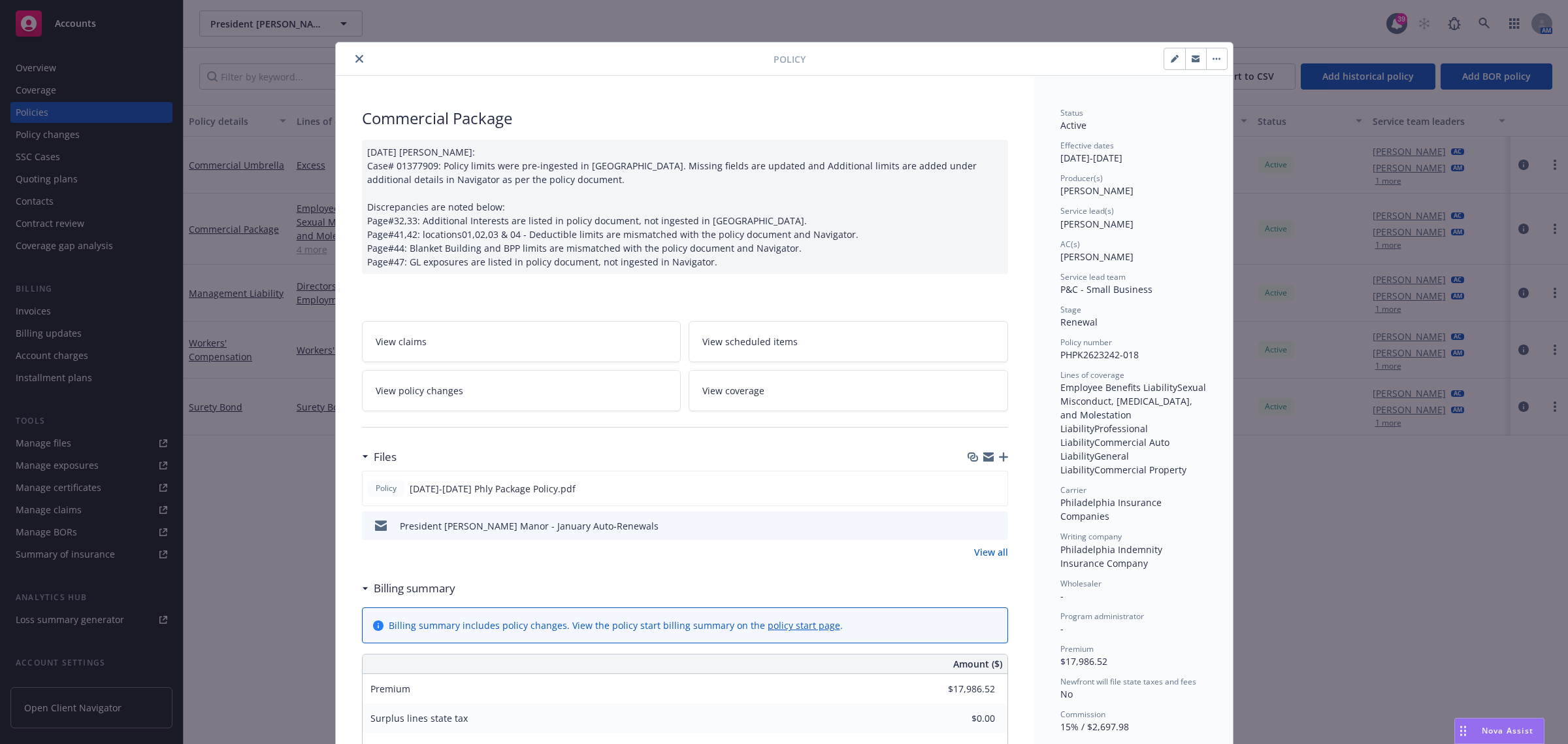
click at [361, 61] on div at bounding box center [557, 59] width 432 height 16
click at [355, 57] on icon "close" at bounding box center [359, 59] width 8 height 8
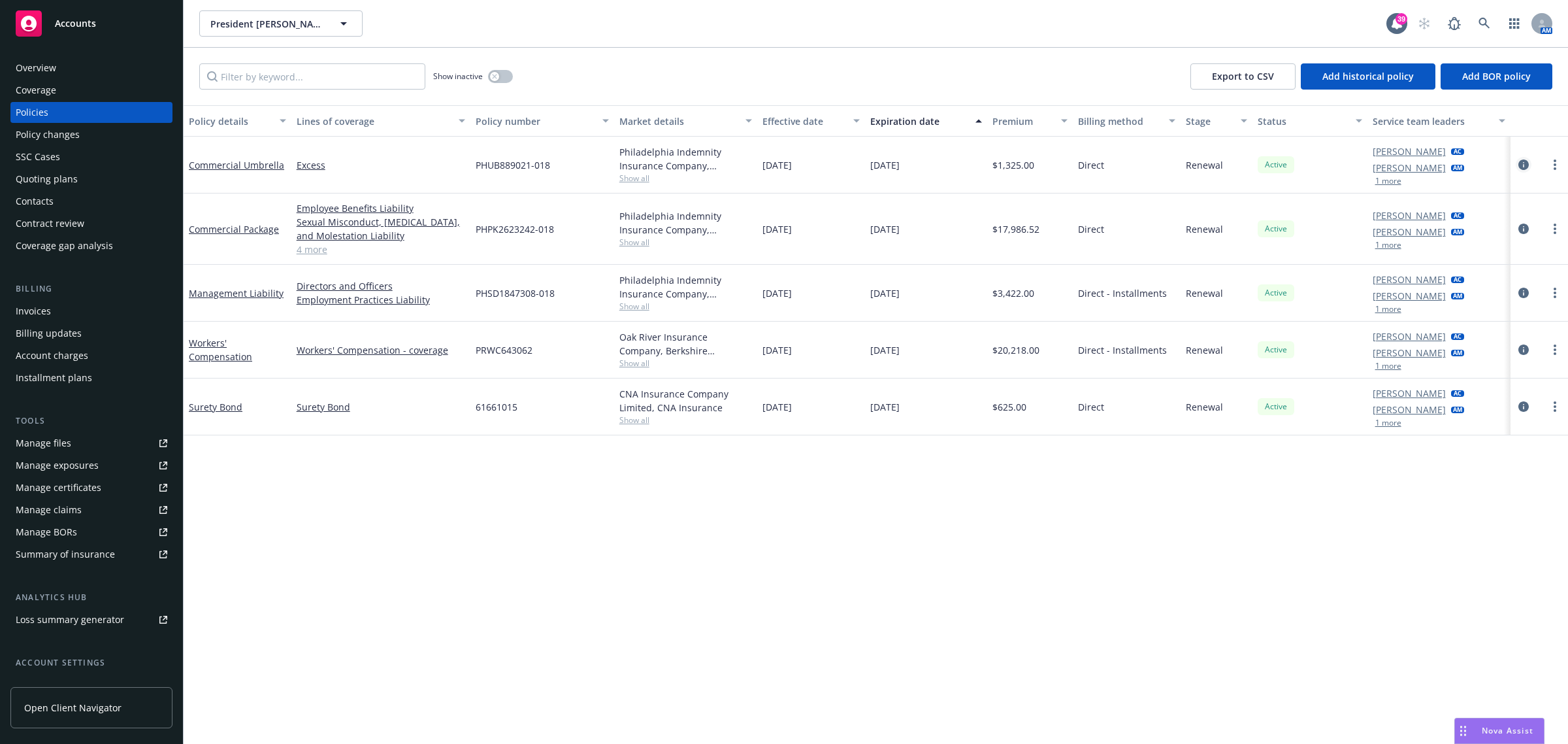
click at [1526, 162] on icon "circleInformation" at bounding box center [1523, 164] width 11 height 11
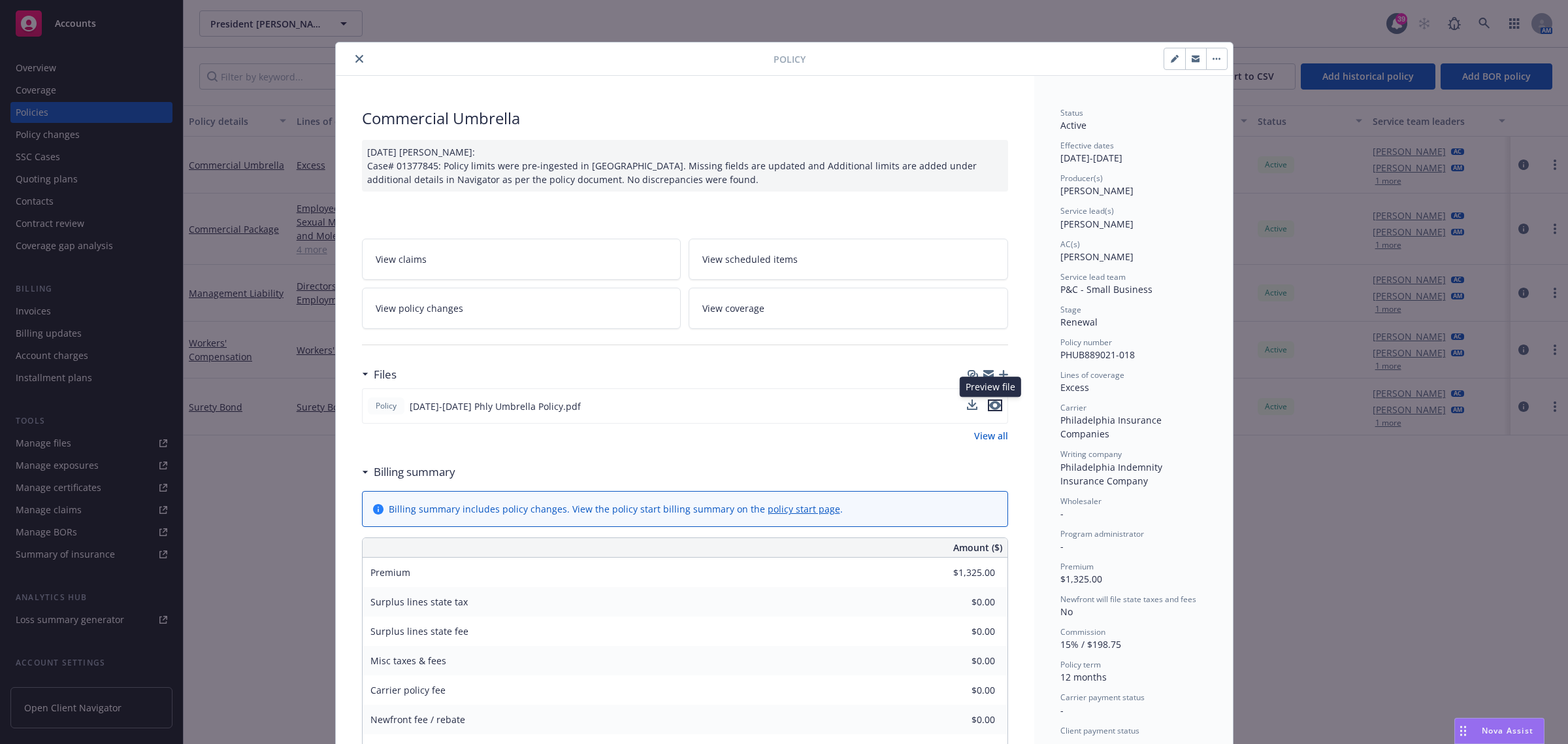
click at [991, 404] on icon "preview file" at bounding box center [995, 404] width 12 height 9
click at [363, 53] on div at bounding box center [557, 59] width 432 height 16
click at [355, 57] on icon "close" at bounding box center [359, 59] width 8 height 8
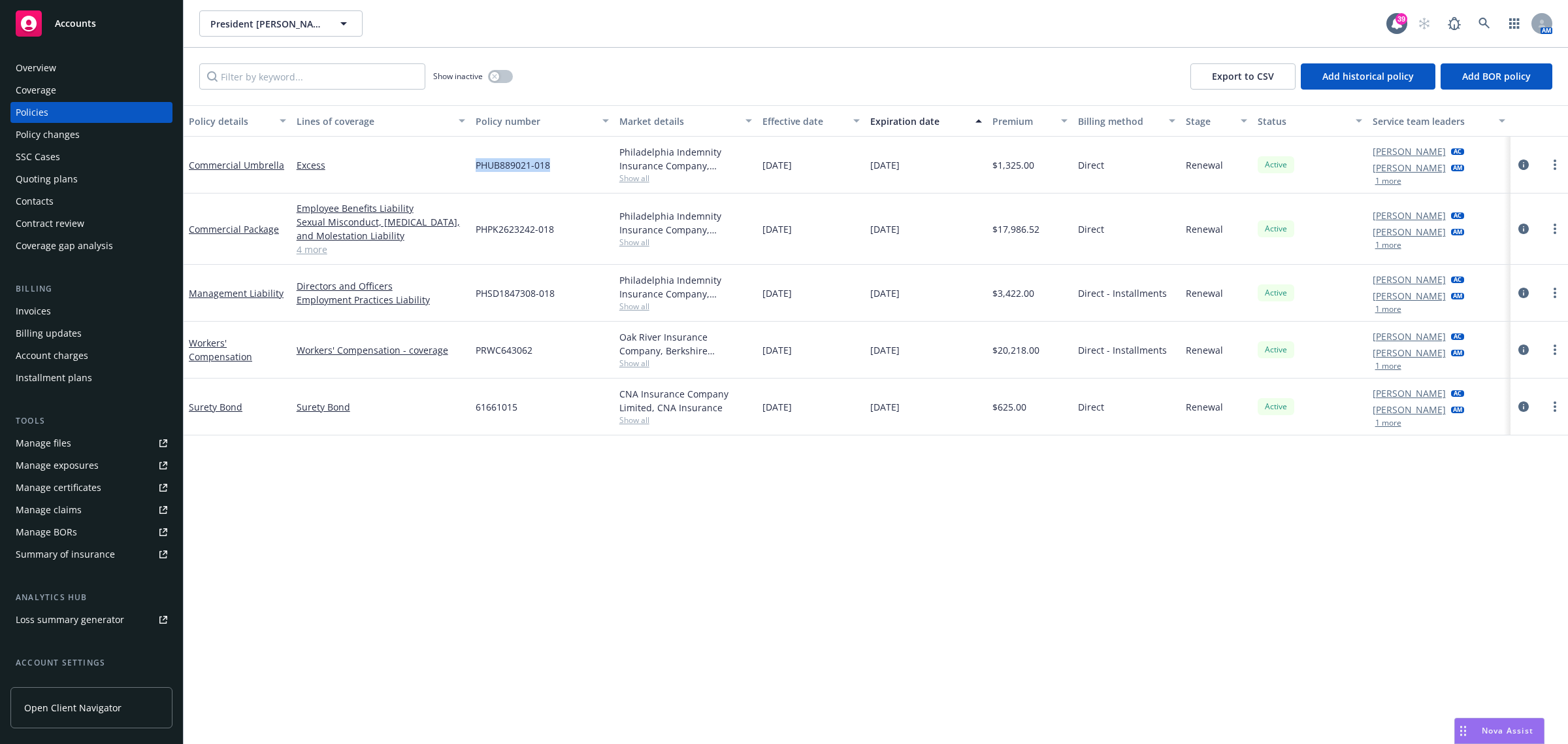
drag, startPoint x: 566, startPoint y: 171, endPoint x: 478, endPoint y: 173, distance: 88.0
click at [478, 173] on div "PHUB889021-018" at bounding box center [542, 165] width 143 height 57
drag, startPoint x: 553, startPoint y: 221, endPoint x: 475, endPoint y: 232, distance: 78.8
click at [475, 232] on div "PHPK2623242-018" at bounding box center [542, 228] width 143 height 71
copy span "PHPK2623242-018"
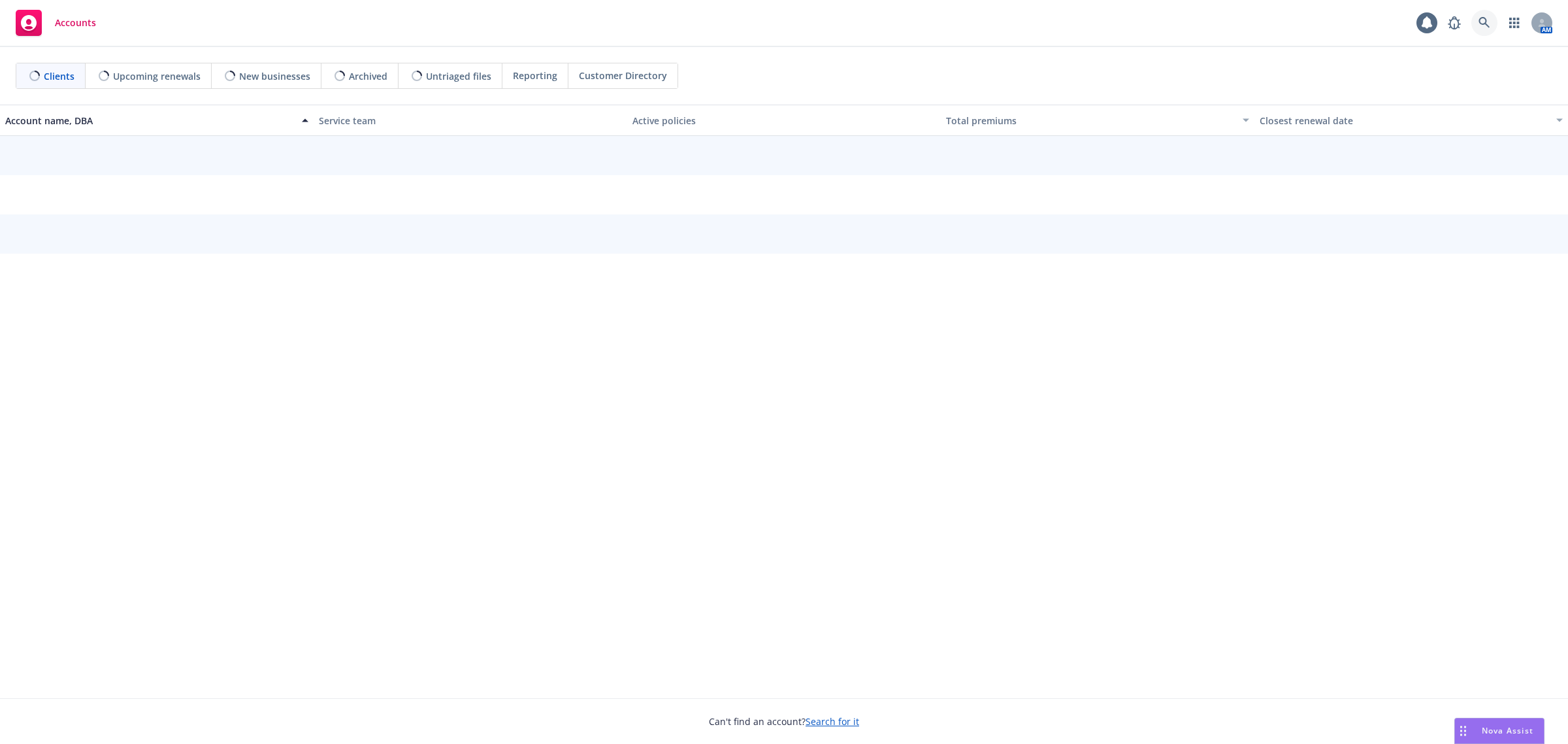
click at [1490, 28] on link at bounding box center [1484, 22] width 26 height 26
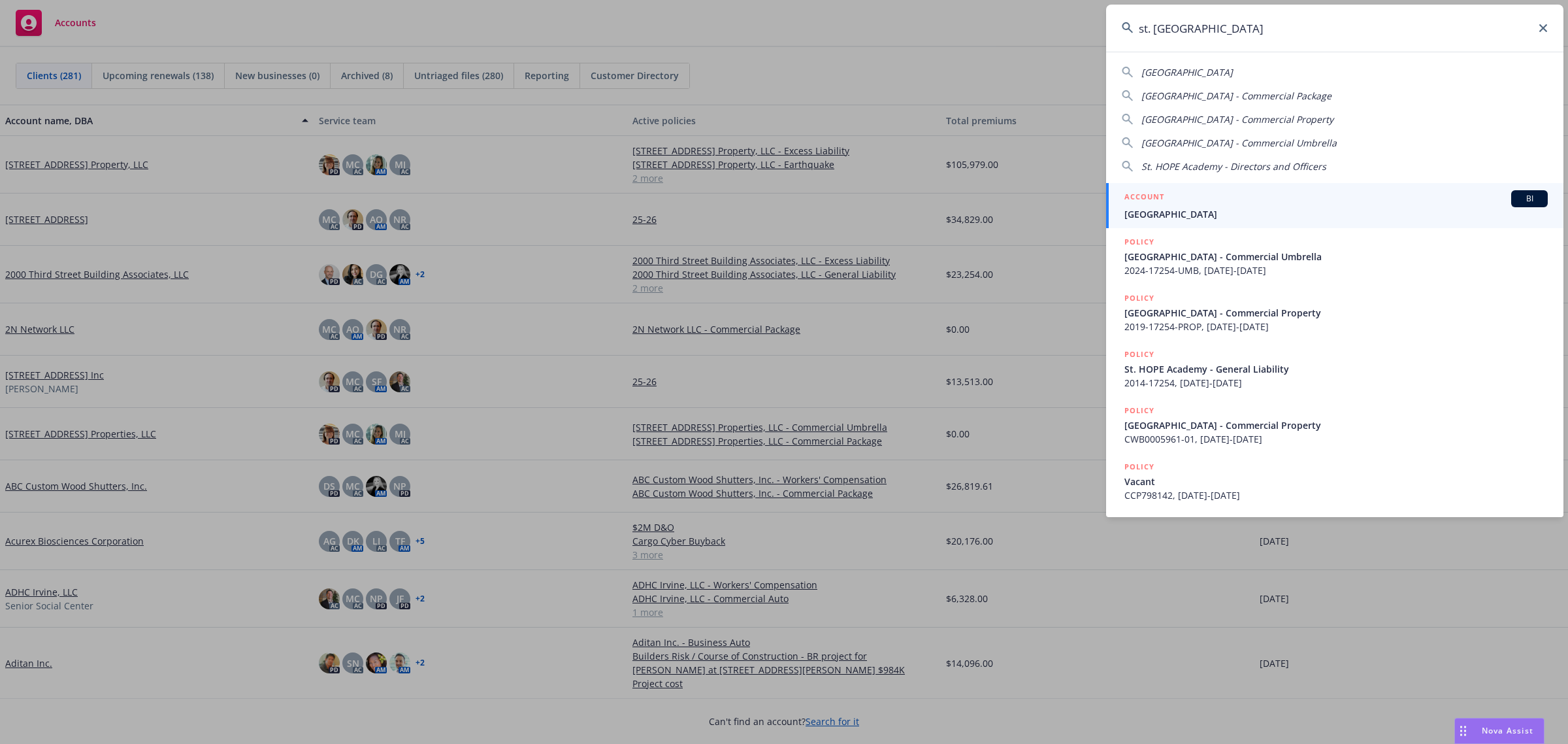
type input "st. [GEOGRAPHIC_DATA]"
click at [1245, 207] on span "[GEOGRAPHIC_DATA]" at bounding box center [1336, 214] width 423 height 14
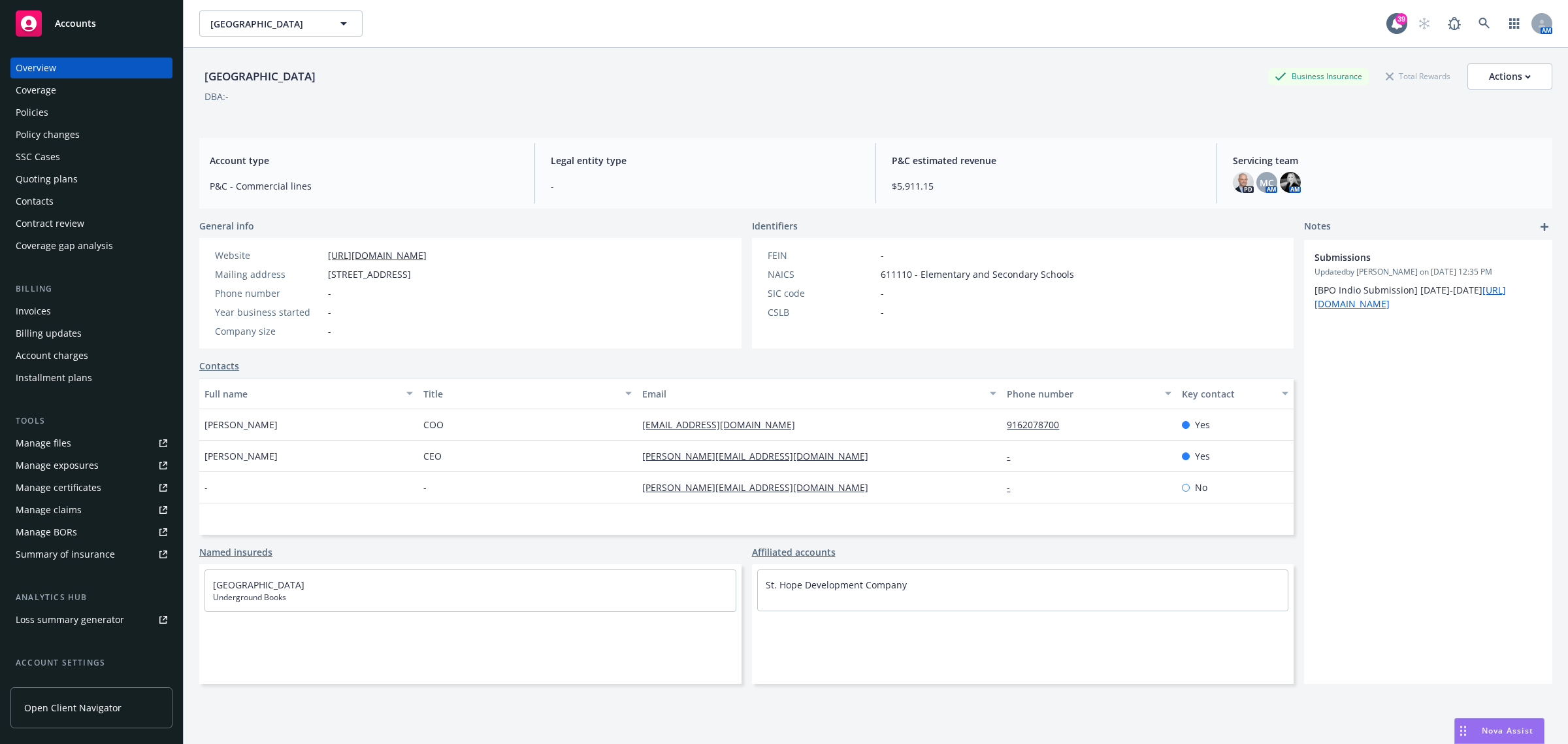
click at [89, 109] on div "Policies" at bounding box center [91, 111] width 151 height 21
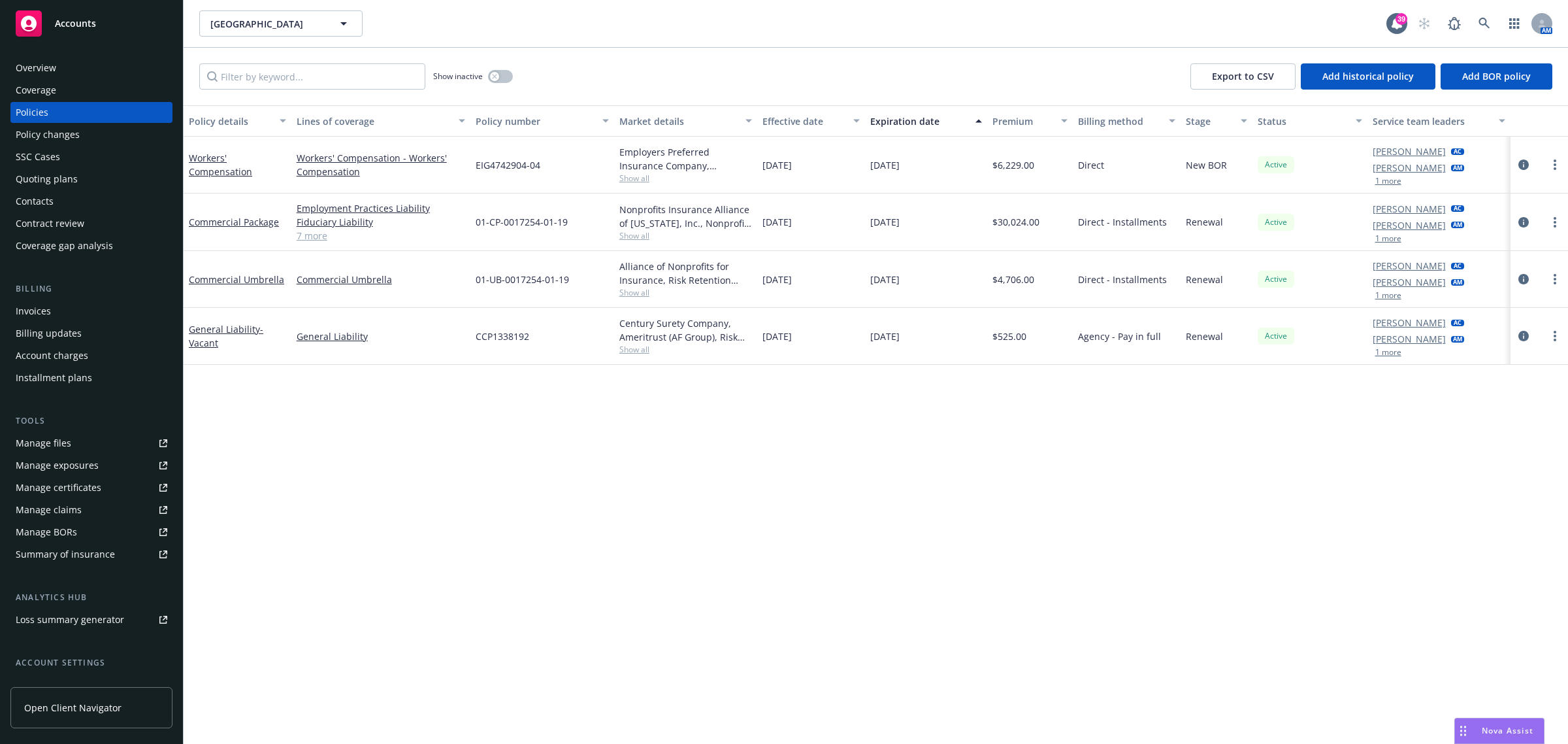
click at [635, 349] on span "Show all" at bounding box center [686, 349] width 134 height 11
click at [49, 304] on div "Invoices" at bounding box center [33, 310] width 35 height 21
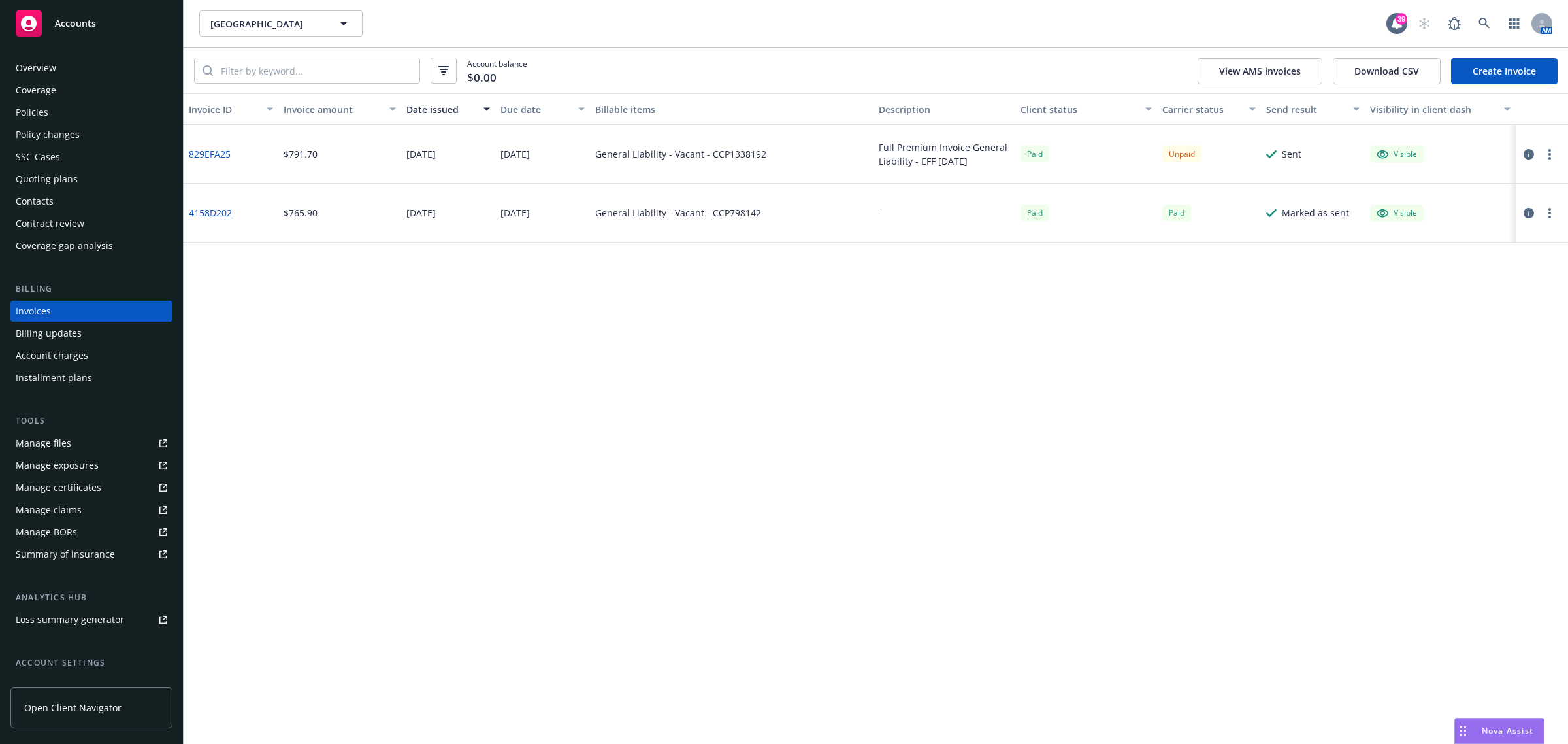
click at [1522, 154] on button "button" at bounding box center [1529, 154] width 16 height 16
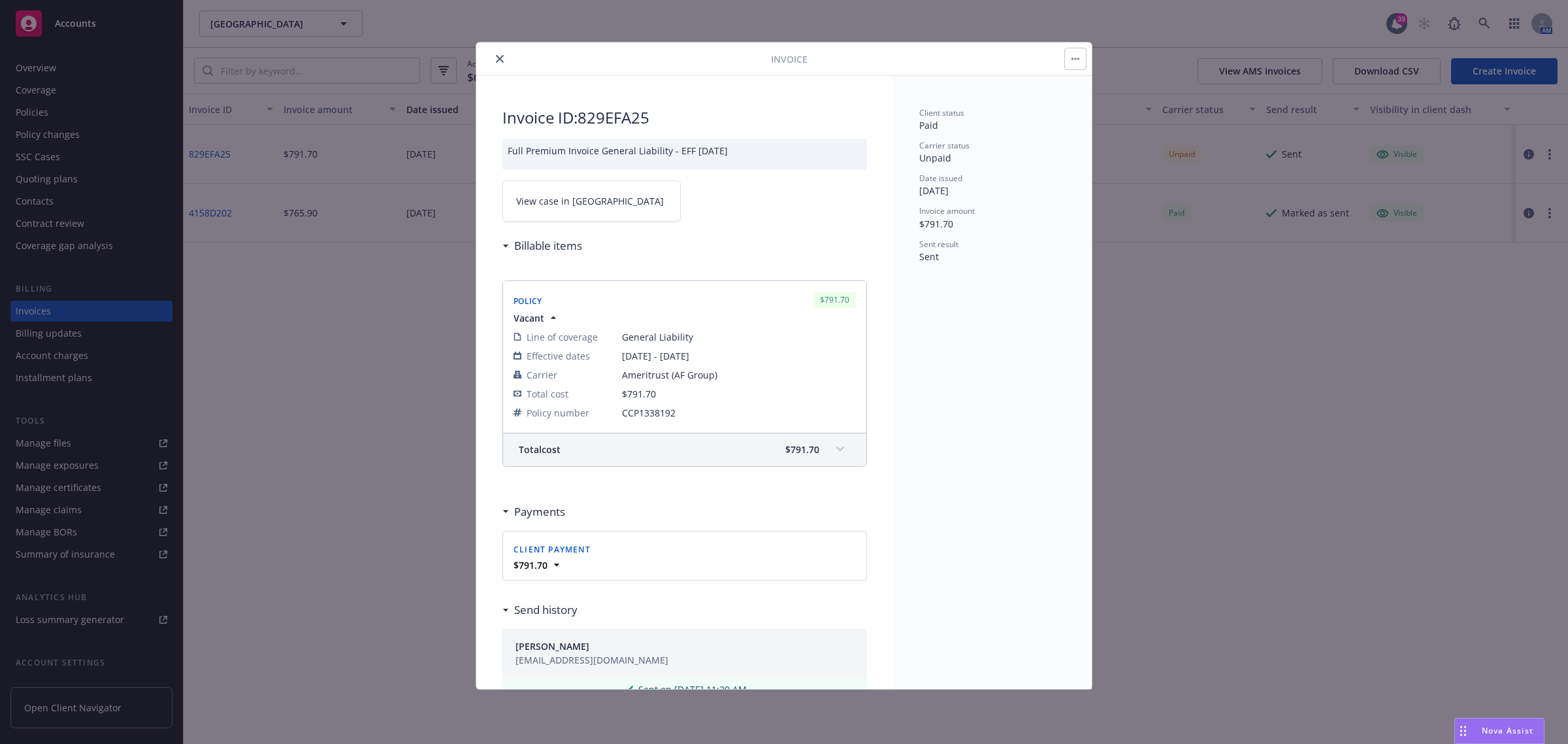
click at [659, 211] on link "View case in [GEOGRAPHIC_DATA]" at bounding box center [591, 201] width 179 height 41
